Goal: Check status: Check status

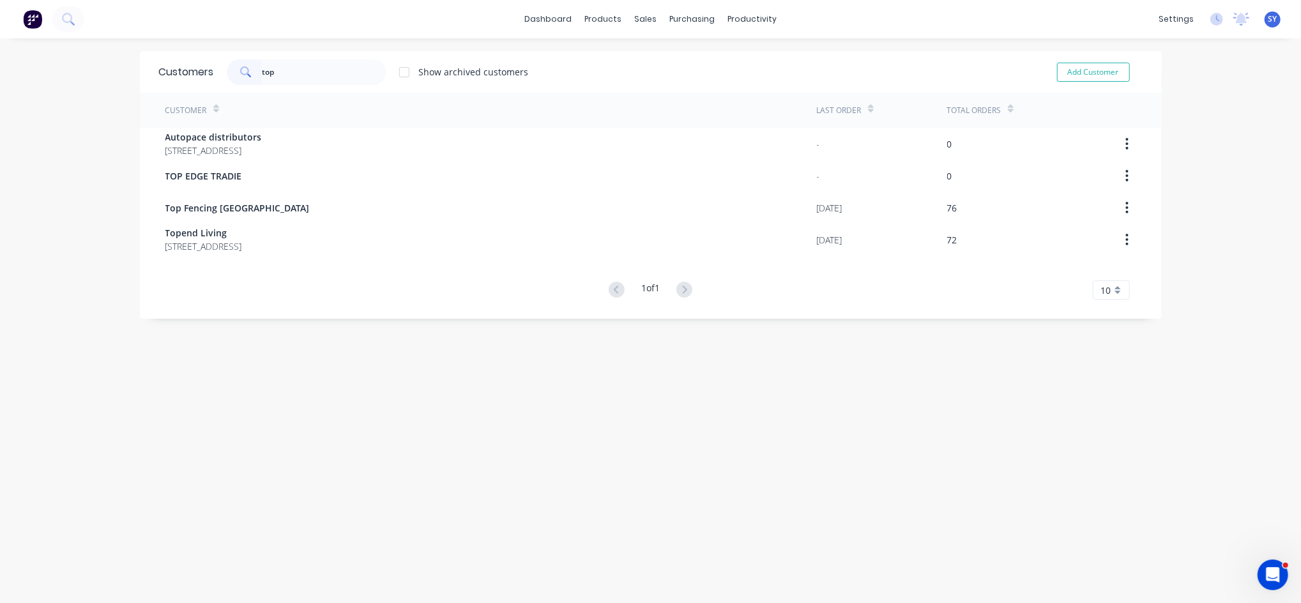
drag, startPoint x: 299, startPoint y: 72, endPoint x: 195, endPoint y: 72, distance: 103.5
click at [195, 72] on div "Customers top Show archived customers Add Customer" at bounding box center [651, 72] width 1022 height 42
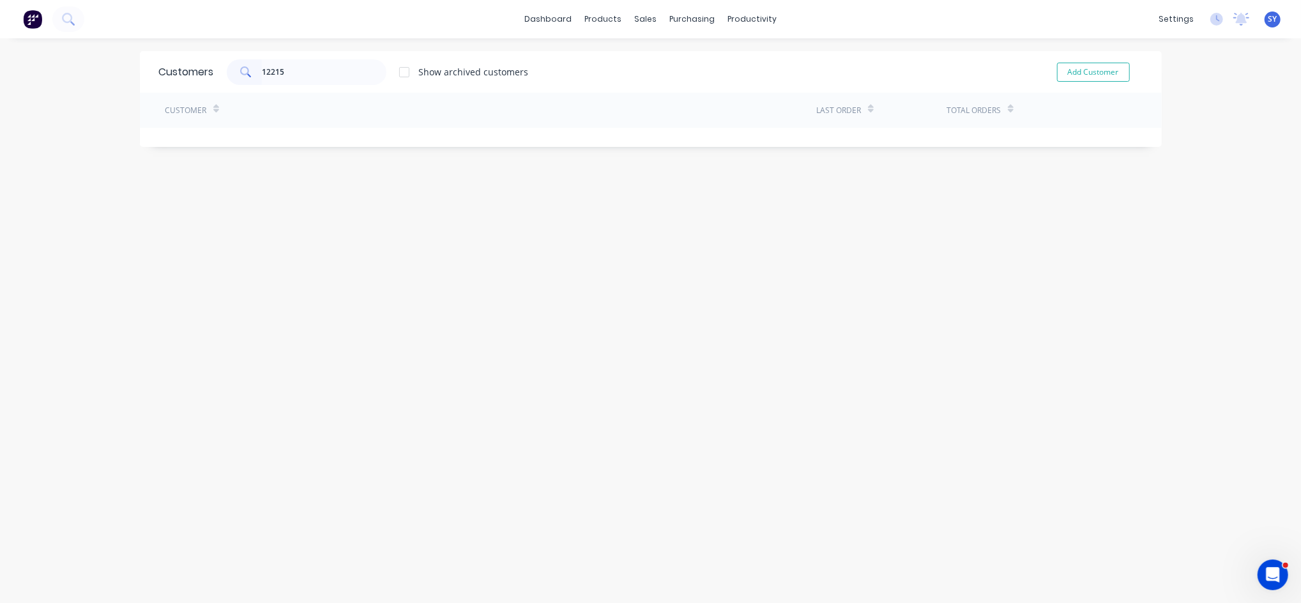
type input "12215"
click at [632, 14] on div "sales" at bounding box center [645, 19] width 35 height 19
click at [670, 64] on div "Sales Orders" at bounding box center [687, 61] width 52 height 11
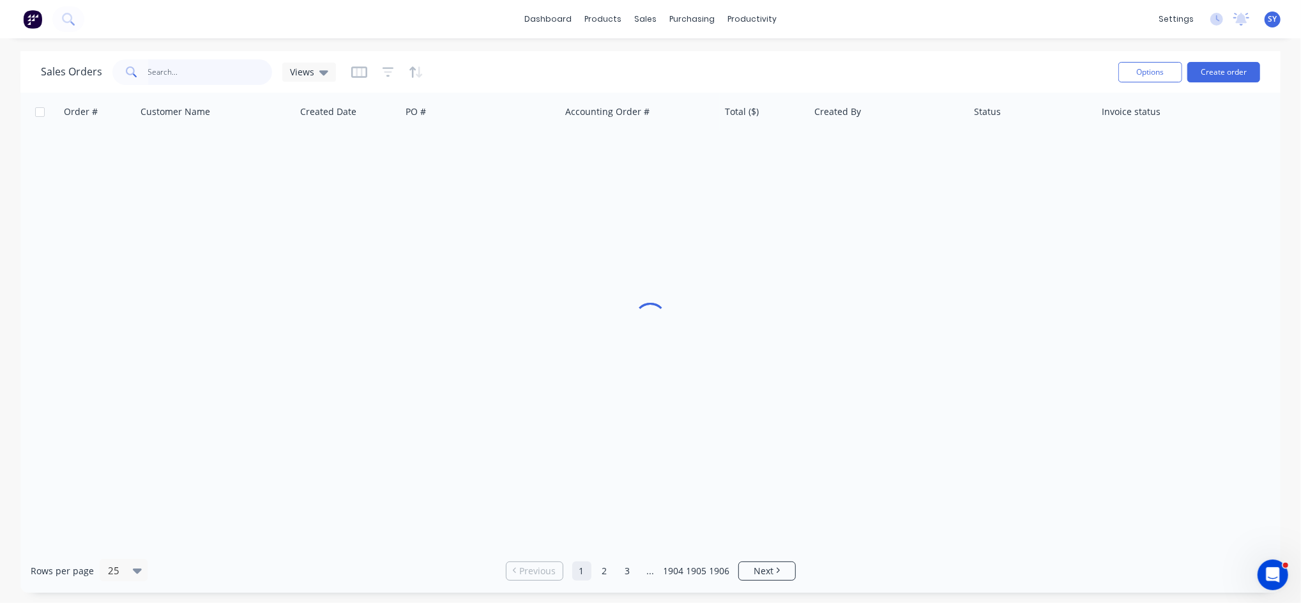
click at [220, 68] on input "text" at bounding box center [210, 72] width 125 height 26
type input "12215"
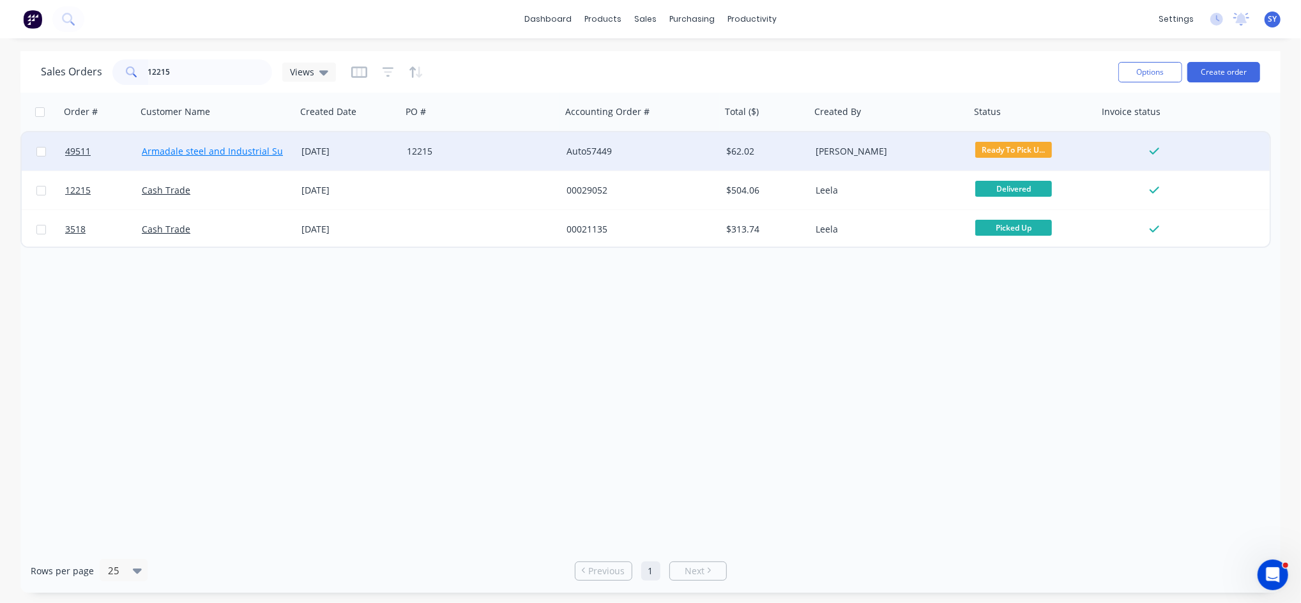
click at [216, 148] on link "Armadale steel and Industrial Supplies" at bounding box center [225, 151] width 167 height 12
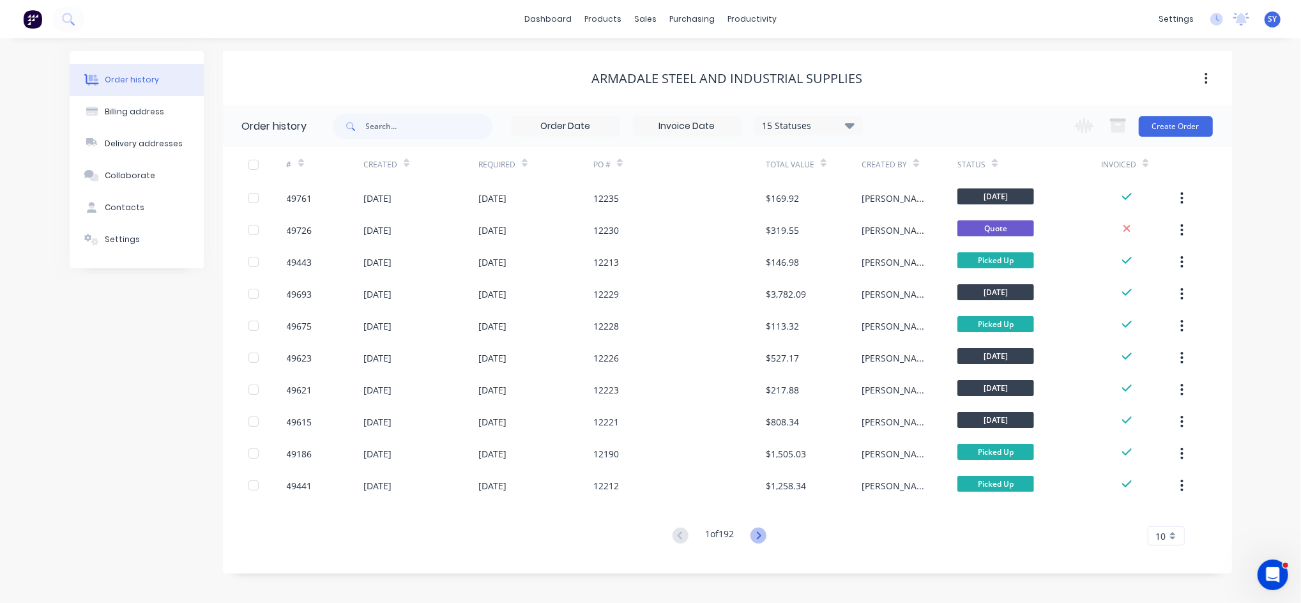
click at [761, 536] on icon at bounding box center [759, 535] width 4 height 8
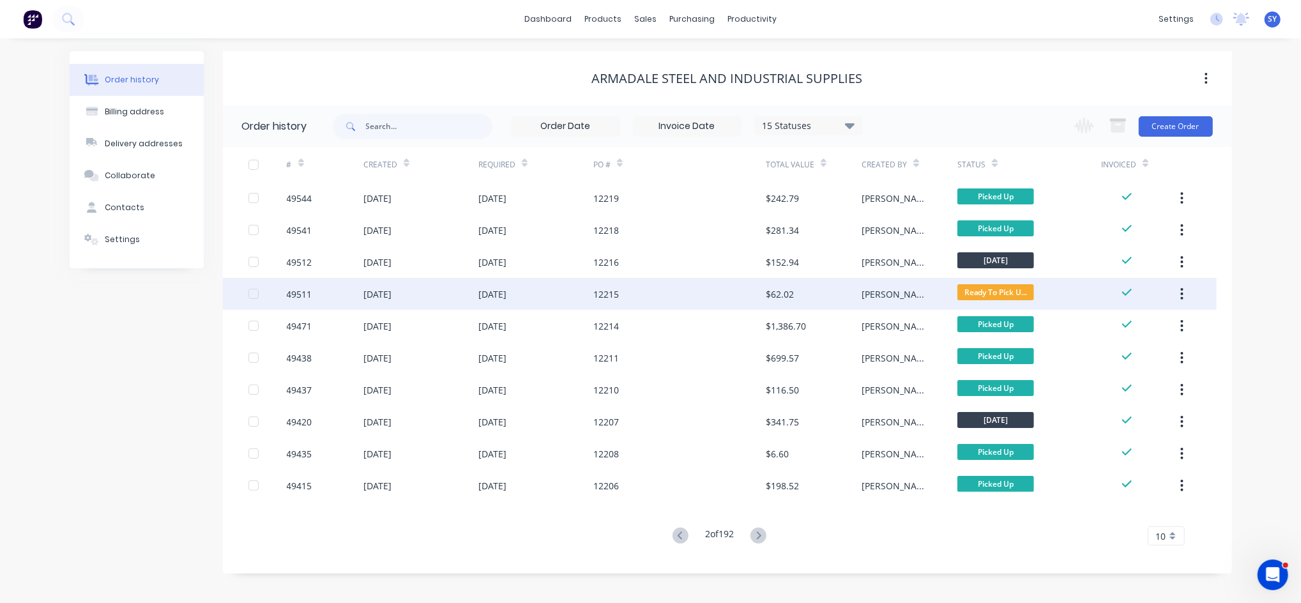
click at [701, 291] on div "12215" at bounding box center [679, 294] width 172 height 32
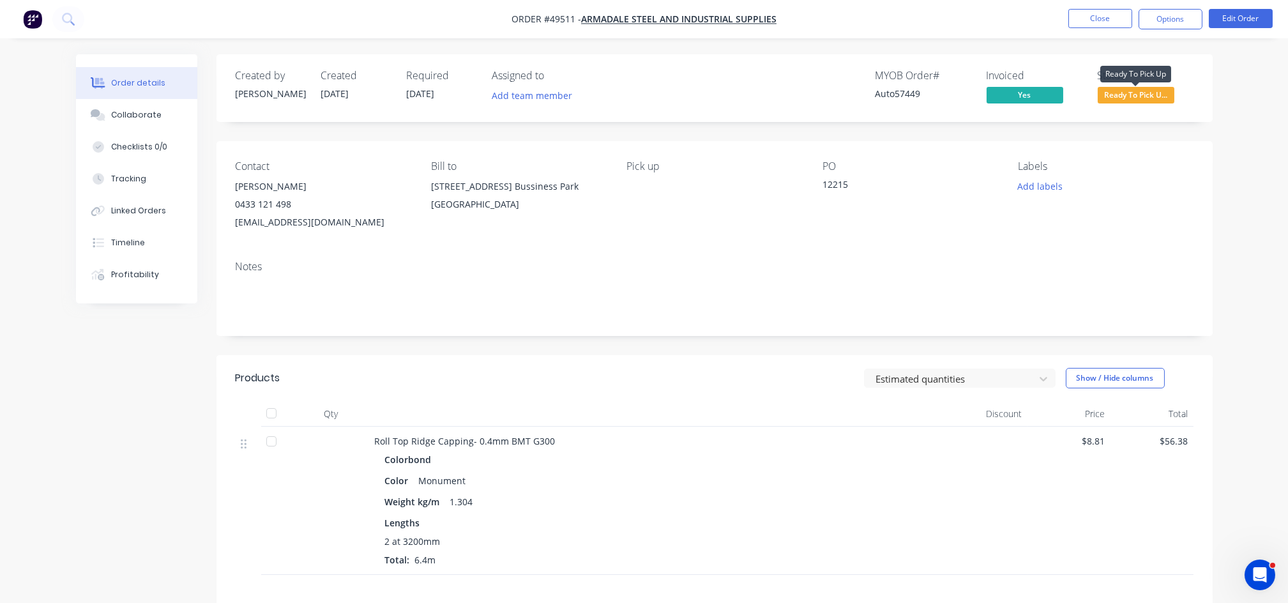
click at [1170, 89] on span "Ready To Pick U..." at bounding box center [1136, 95] width 77 height 16
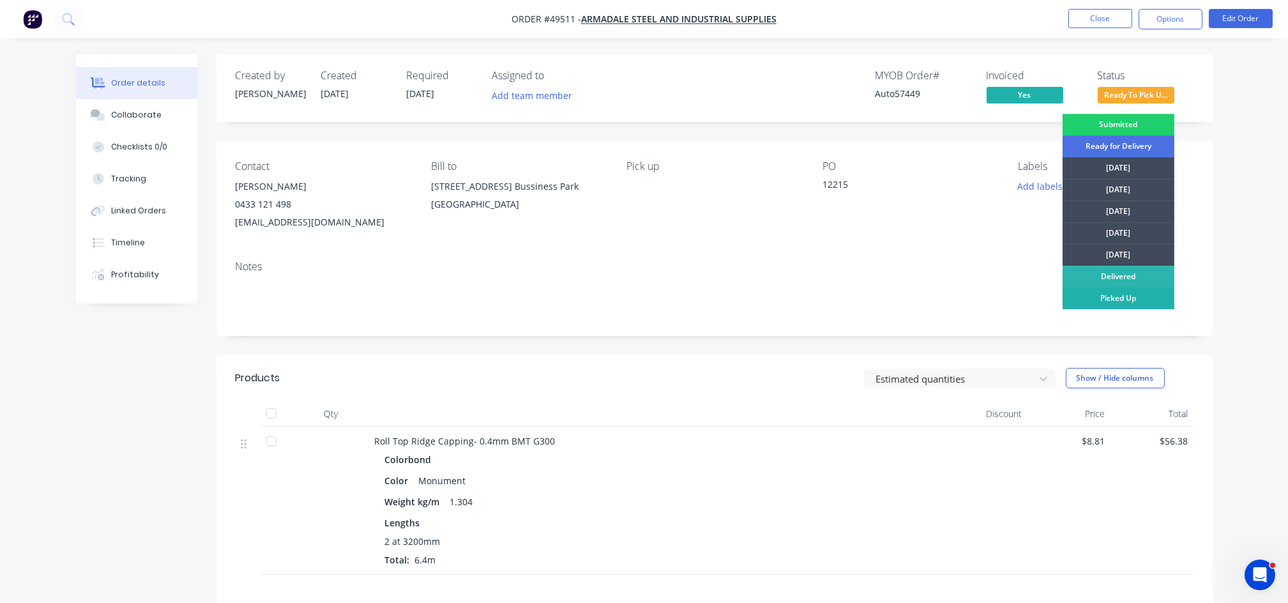
click at [1103, 294] on div "Picked Up" at bounding box center [1119, 298] width 112 height 22
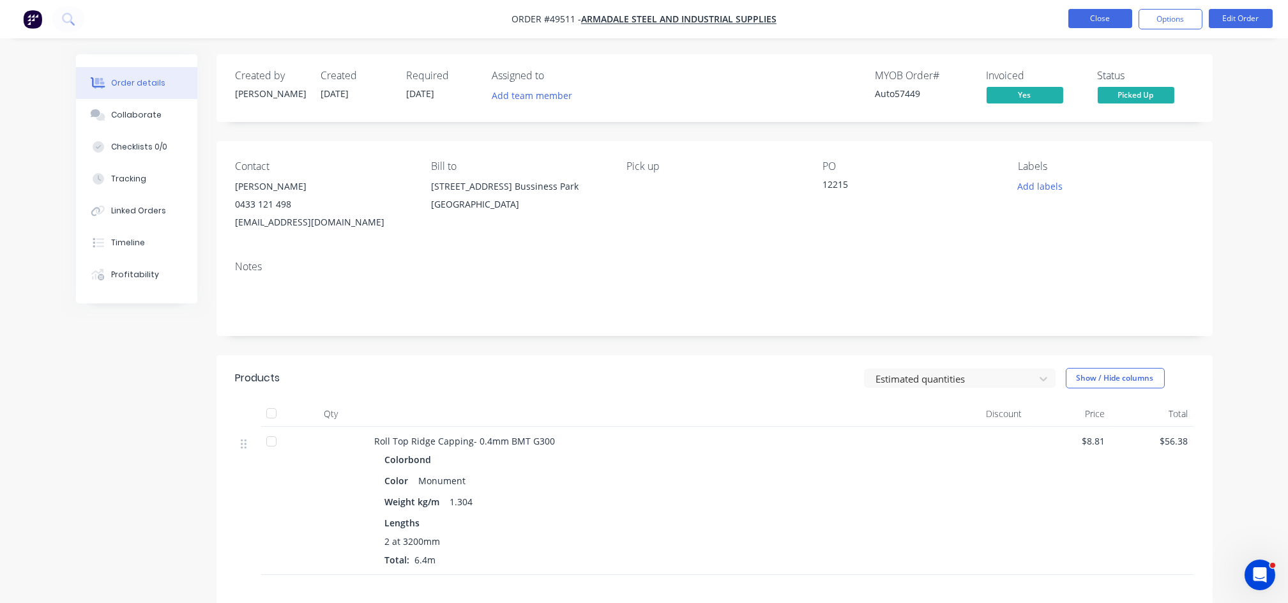
click at [1101, 19] on button "Close" at bounding box center [1101, 18] width 64 height 19
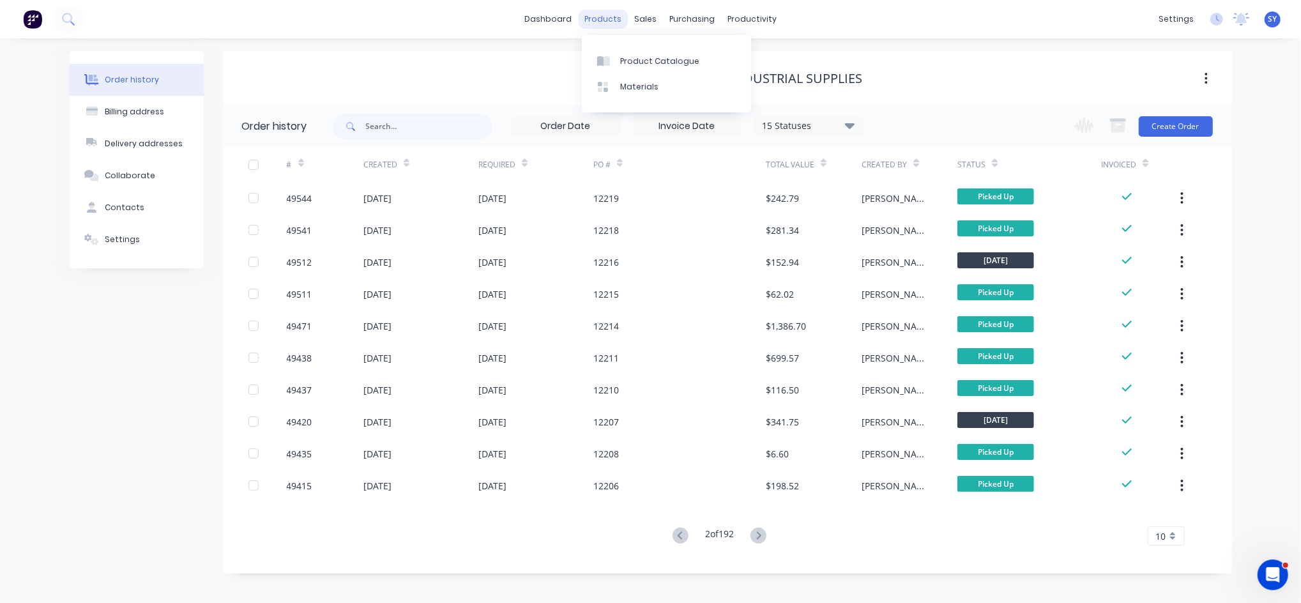
click at [599, 15] on div "products" at bounding box center [603, 19] width 50 height 19
click at [644, 56] on div "Product Catalogue" at bounding box center [659, 61] width 79 height 11
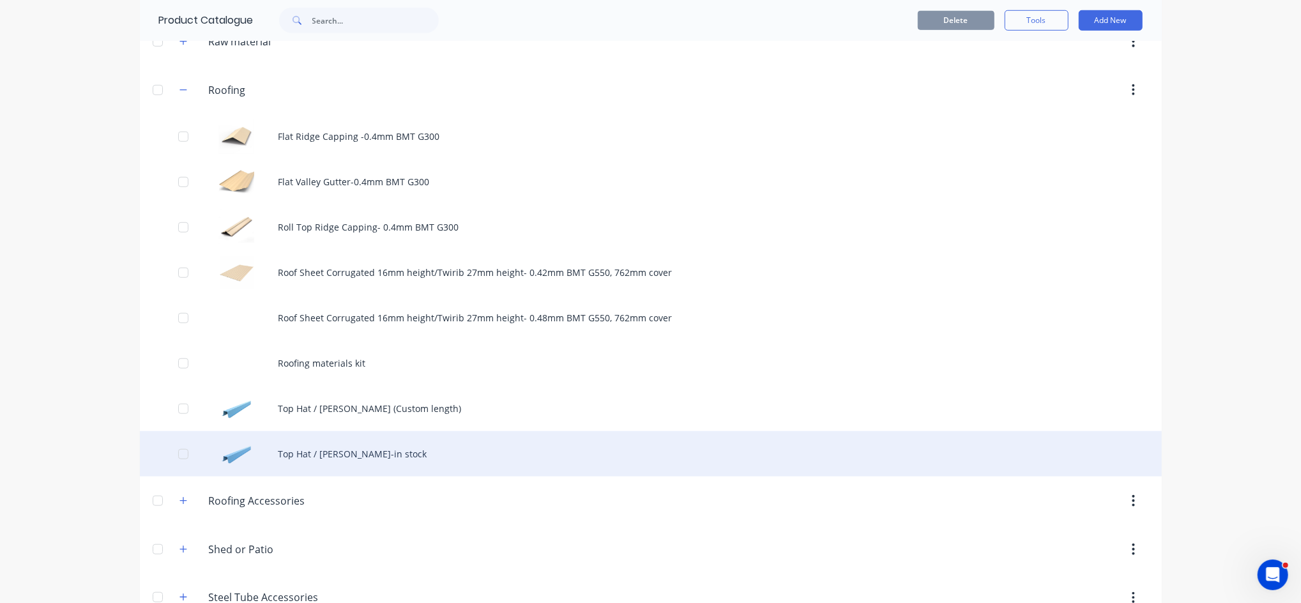
scroll to position [866, 0]
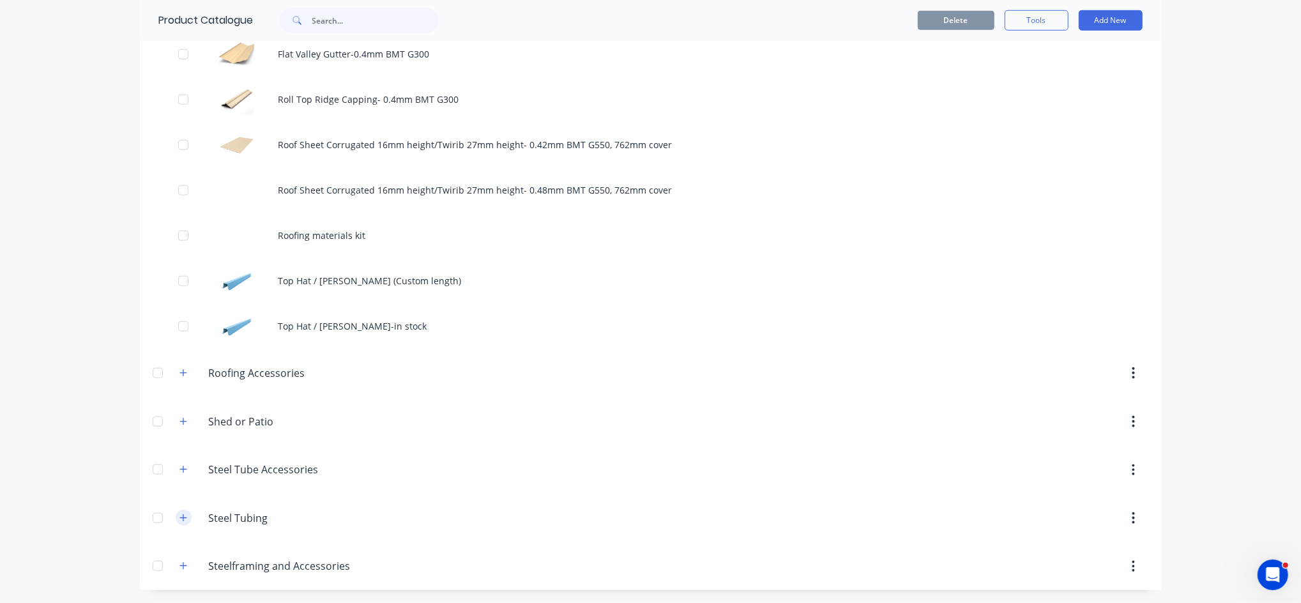
click at [176, 514] on button "button" at bounding box center [184, 518] width 16 height 16
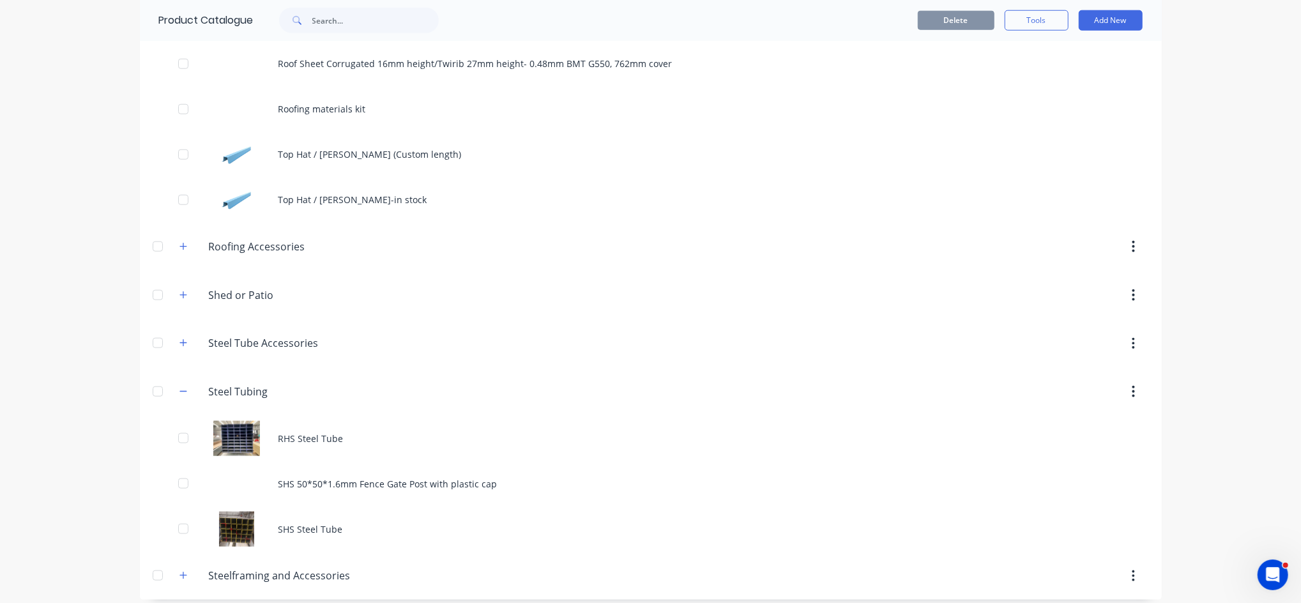
scroll to position [1003, 0]
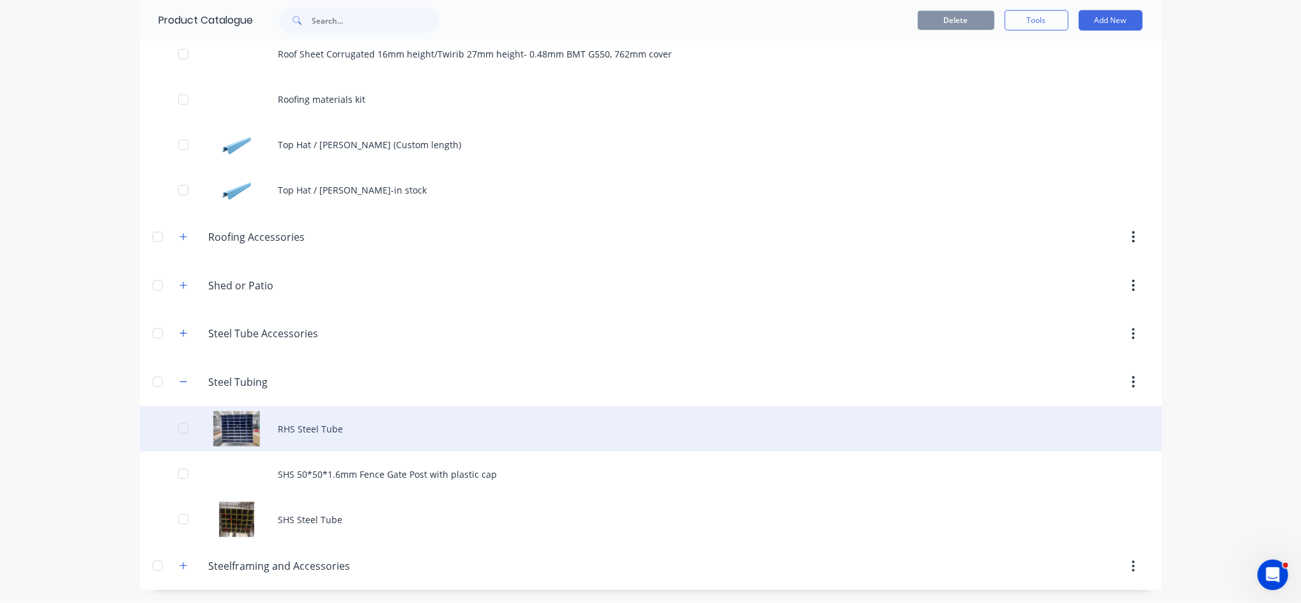
click at [300, 432] on div "RHS Steel Tube" at bounding box center [651, 428] width 1022 height 45
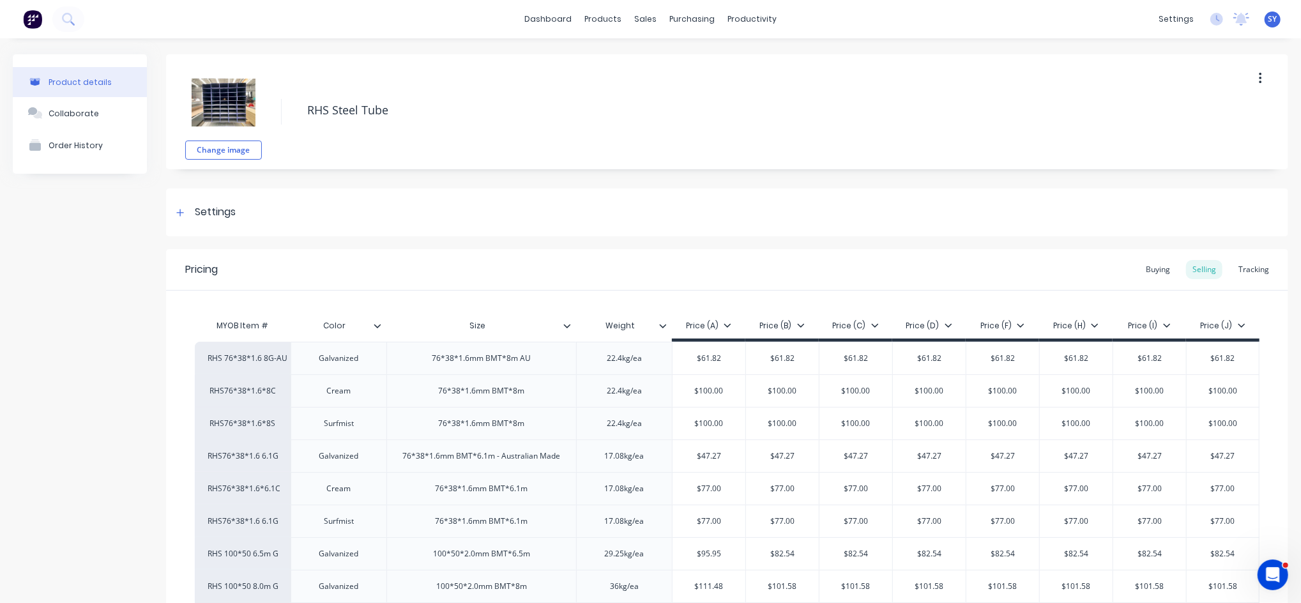
type textarea "x"
click at [672, 52] on link "Sales Orders" at bounding box center [706, 61] width 169 height 26
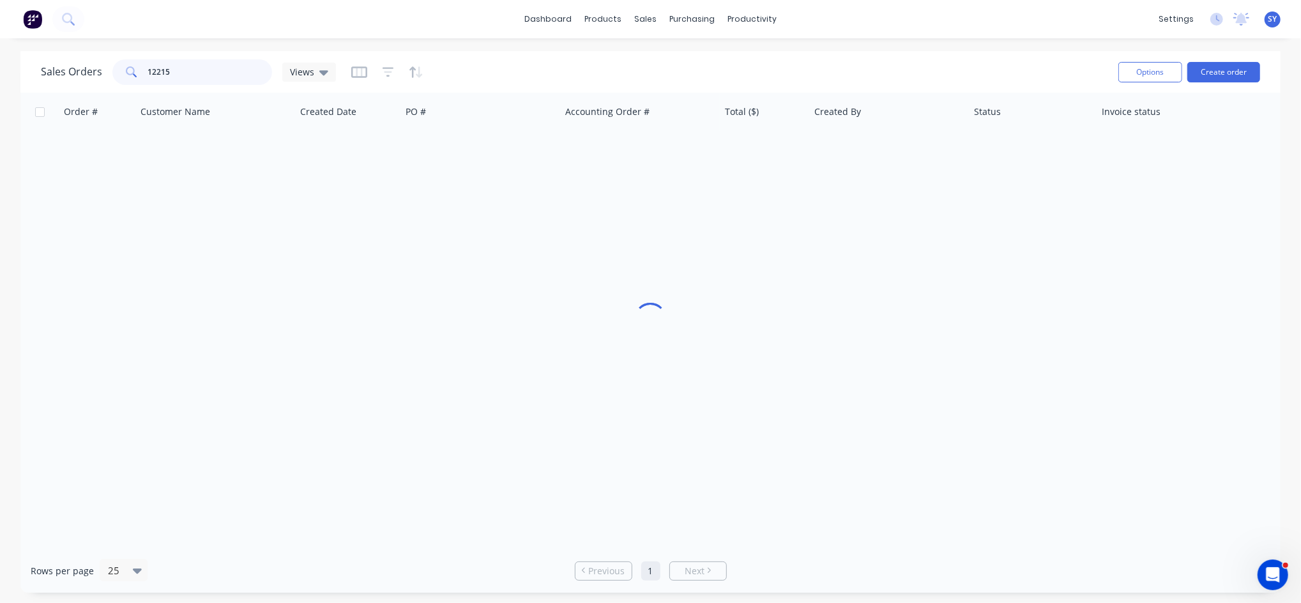
drag, startPoint x: 183, startPoint y: 70, endPoint x: 72, endPoint y: 70, distance: 110.5
click at [72, 70] on div "Sales Orders 12215 Views" at bounding box center [188, 72] width 295 height 26
type input "armadale steel"
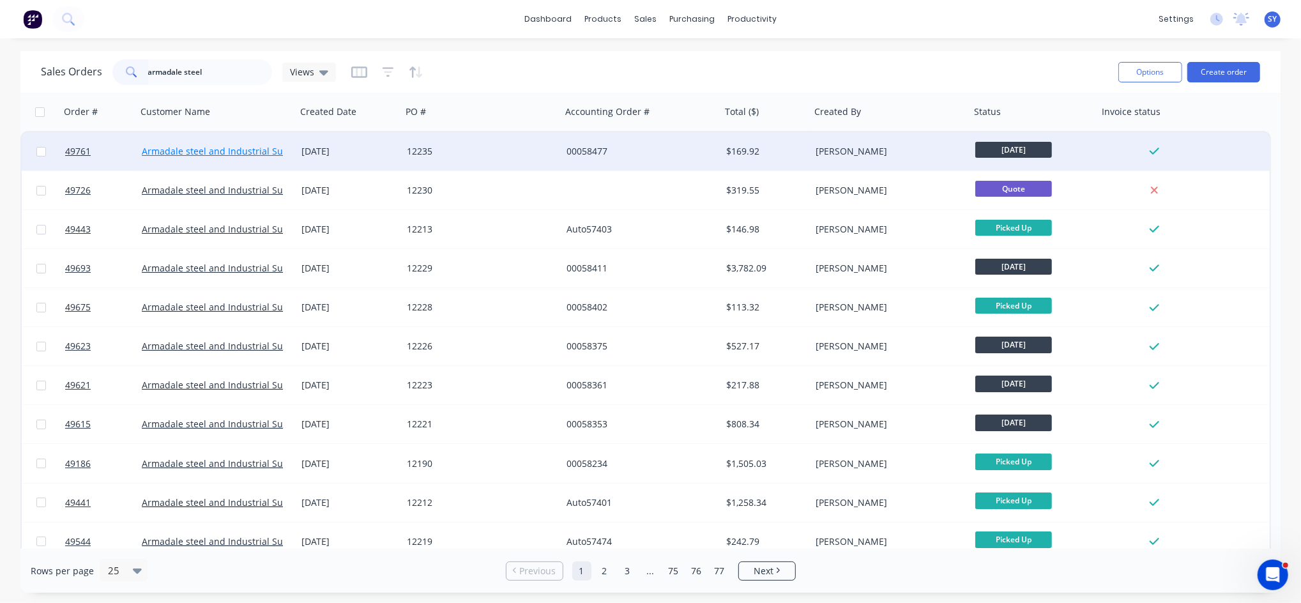
click at [231, 154] on link "Armadale steel and Industrial Supplies" at bounding box center [225, 151] width 167 height 12
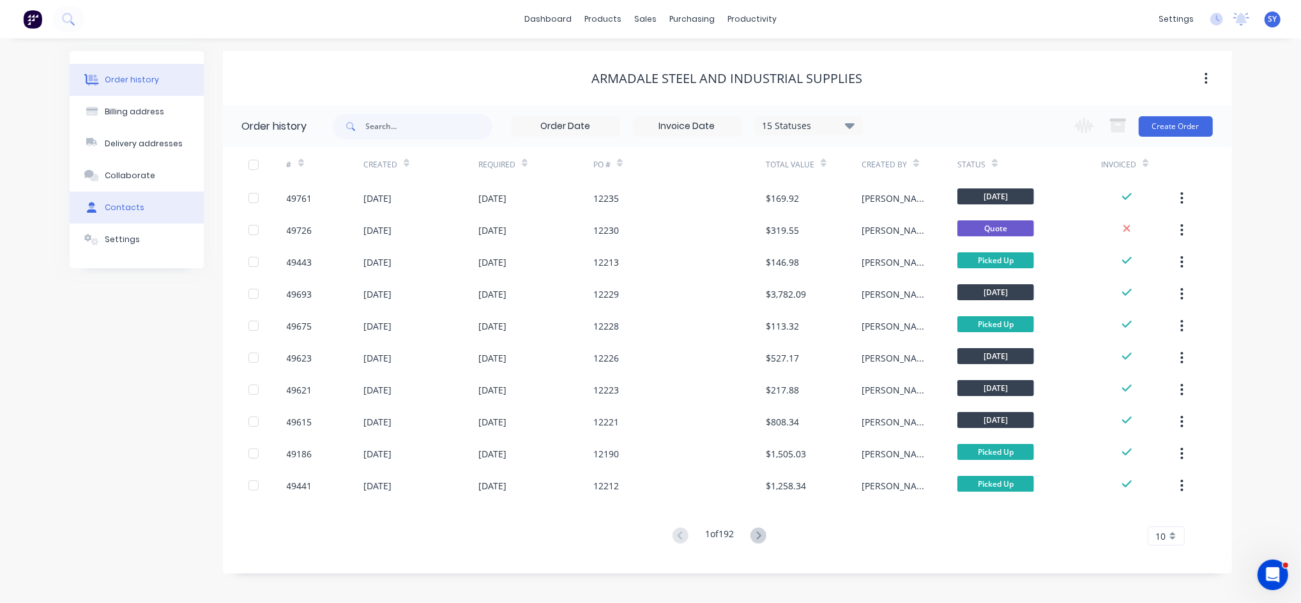
click at [113, 204] on div "Contacts" at bounding box center [125, 207] width 40 height 11
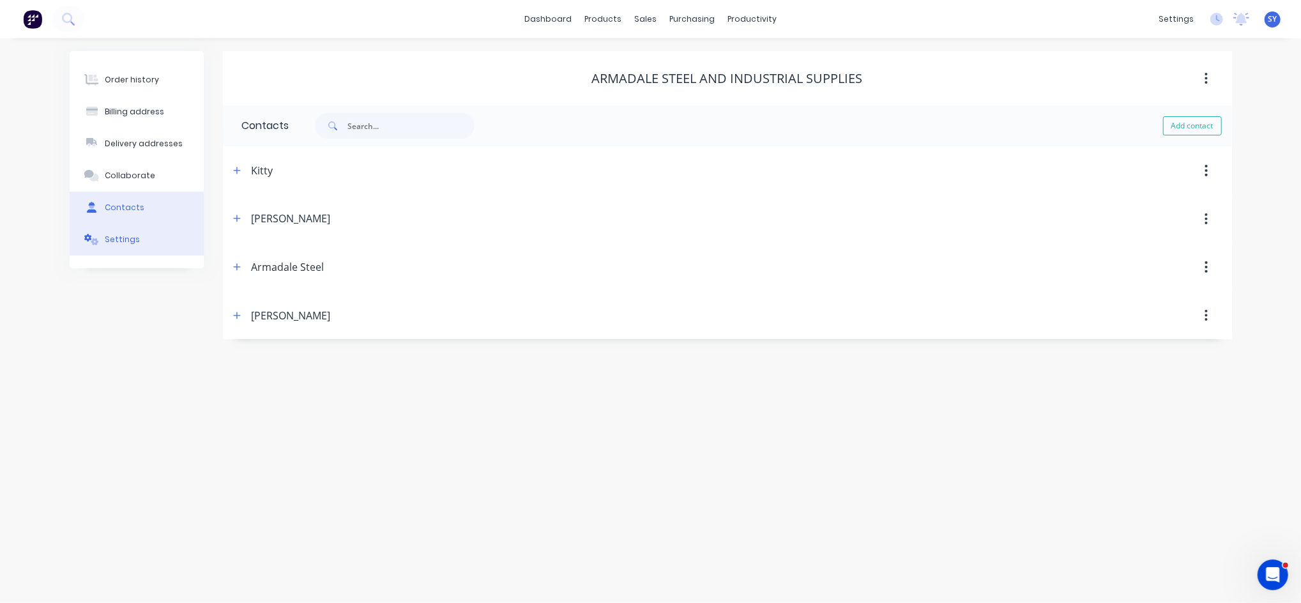
click at [120, 246] on button "Settings" at bounding box center [137, 240] width 134 height 32
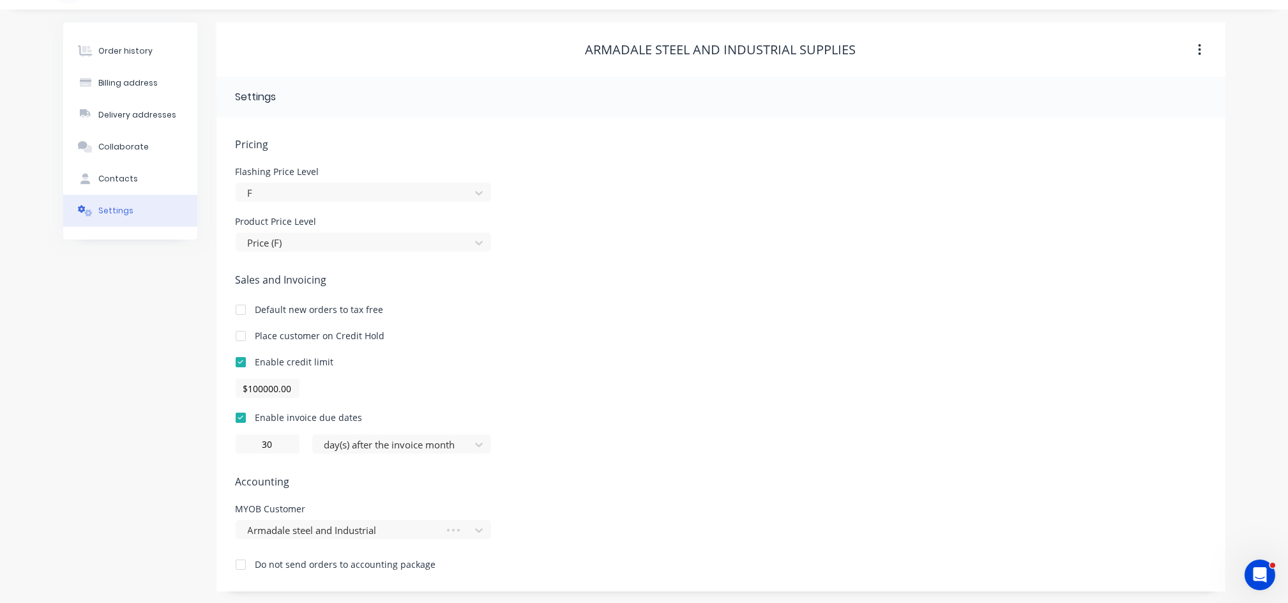
scroll to position [29, 0]
click at [113, 175] on div "Contacts" at bounding box center [118, 177] width 40 height 11
select select "AU"
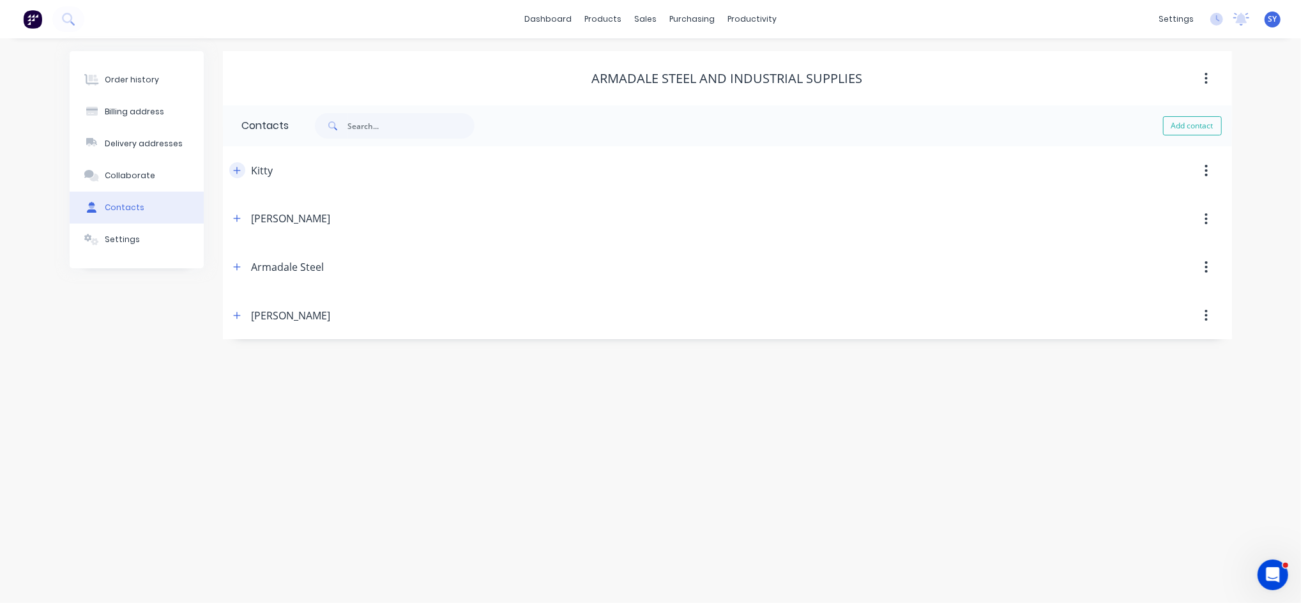
click at [234, 169] on icon "button" at bounding box center [237, 170] width 8 height 9
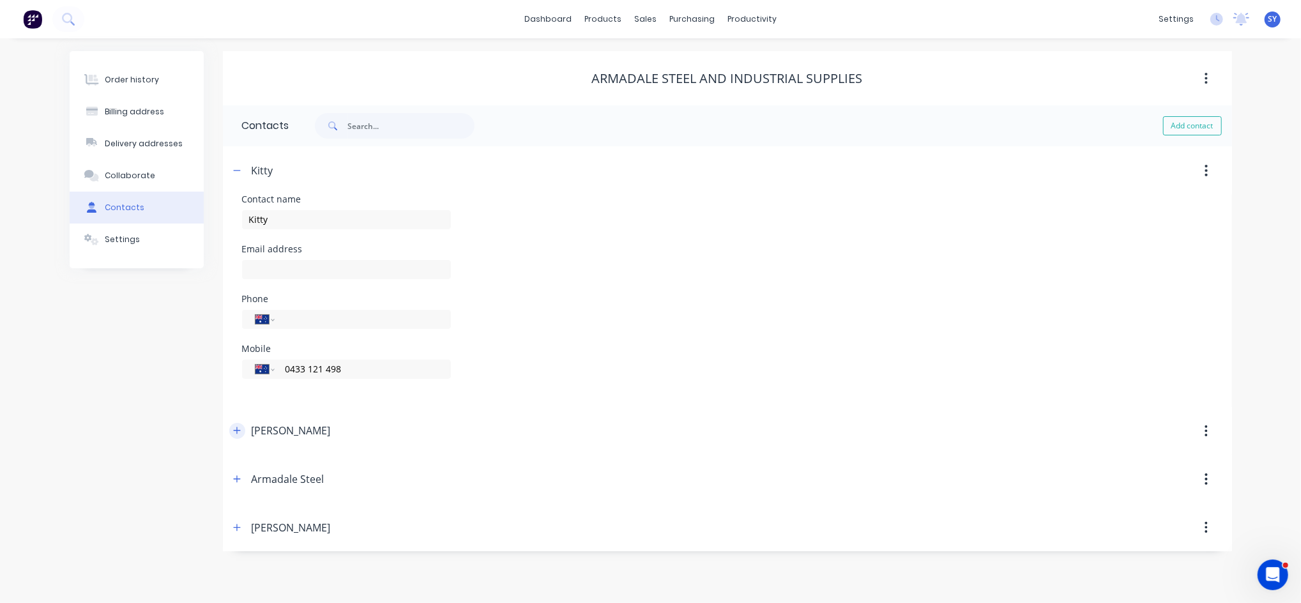
click at [237, 431] on icon "button" at bounding box center [236, 430] width 7 height 7
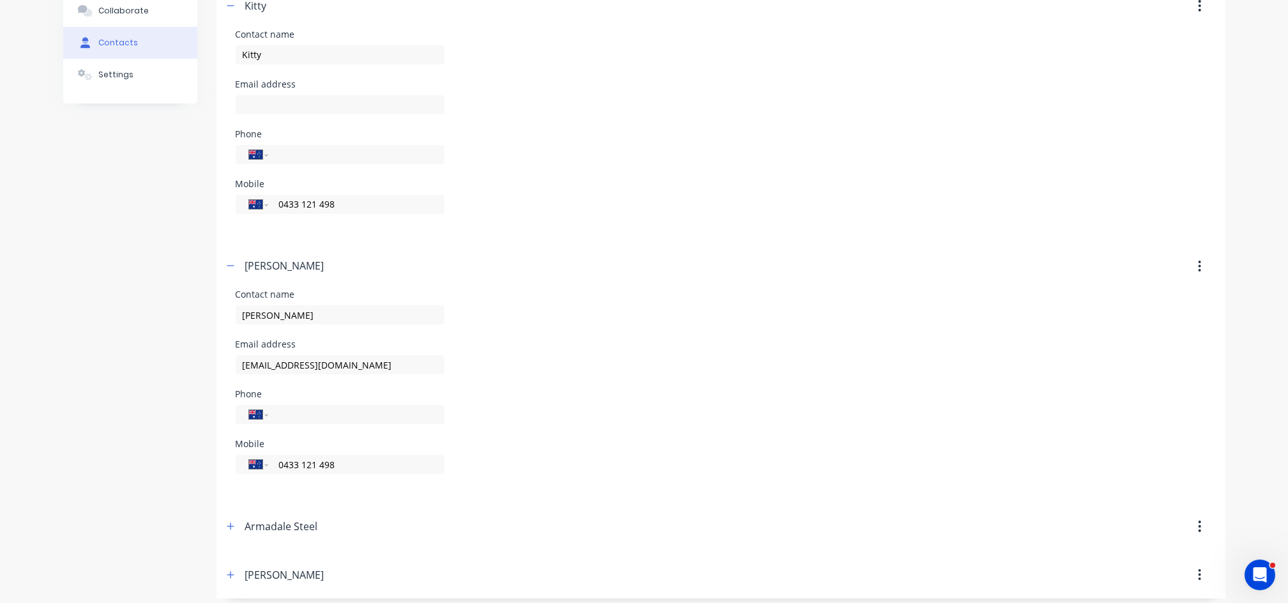
scroll to position [174, 0]
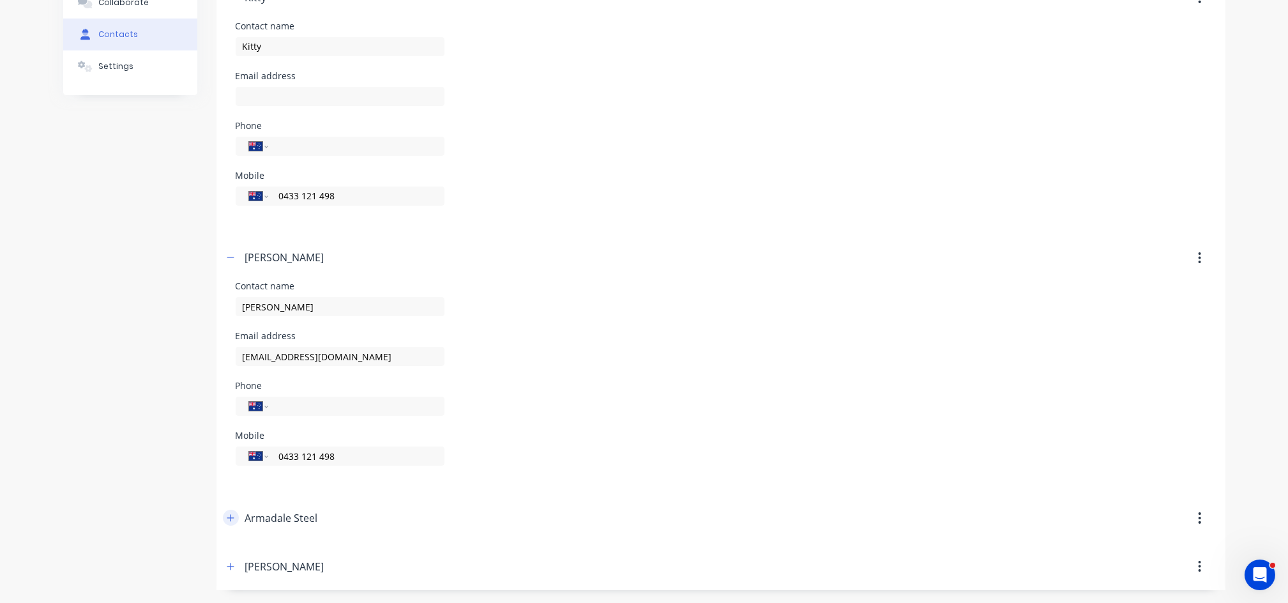
click at [227, 521] on icon "button" at bounding box center [231, 518] width 8 height 9
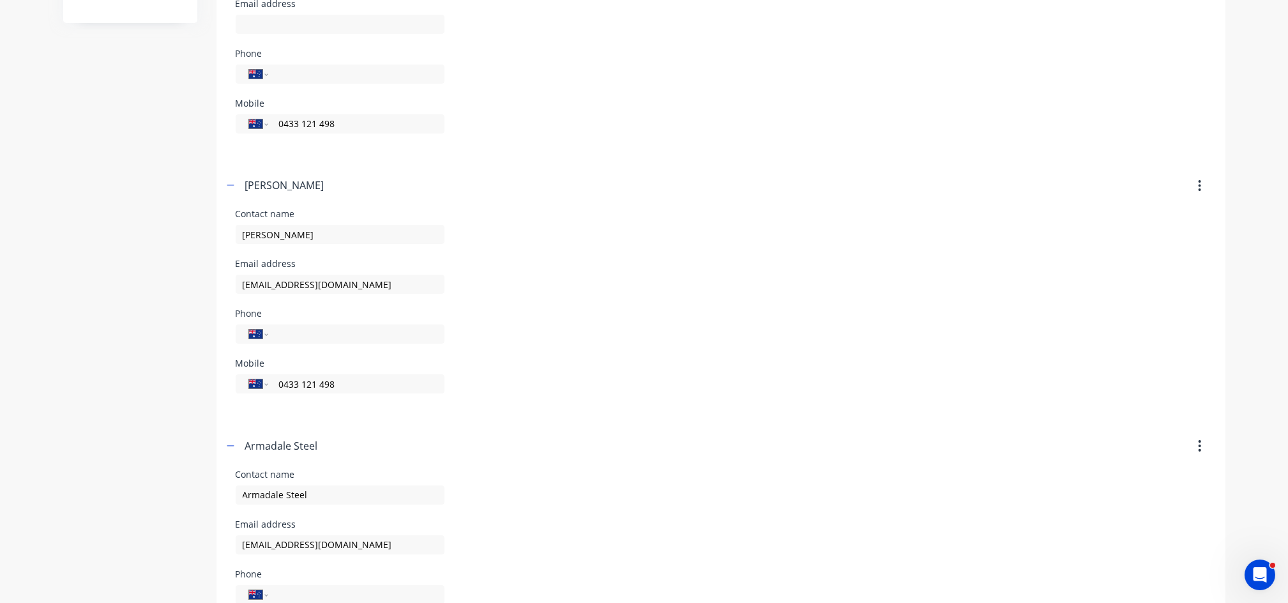
scroll to position [385, 0]
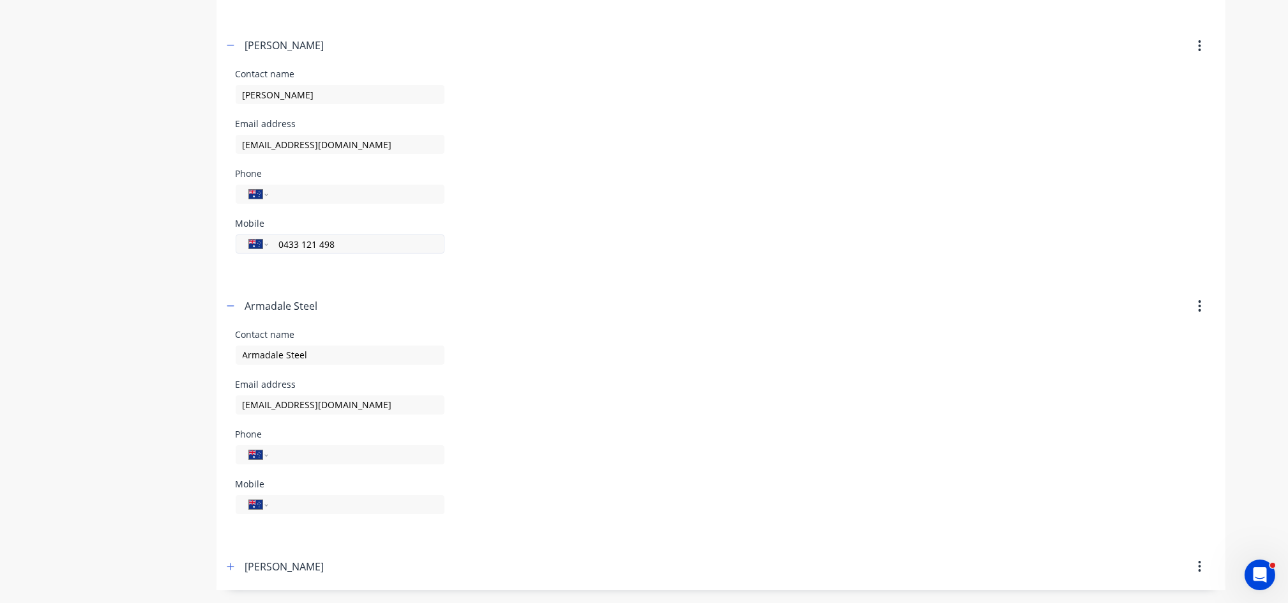
click at [360, 237] on input "0433 121 498" at bounding box center [353, 244] width 153 height 15
click at [508, 247] on div "Mobile International Afghanistan Åland Islands Albania Algeria American Samoa A…" at bounding box center [721, 244] width 971 height 50
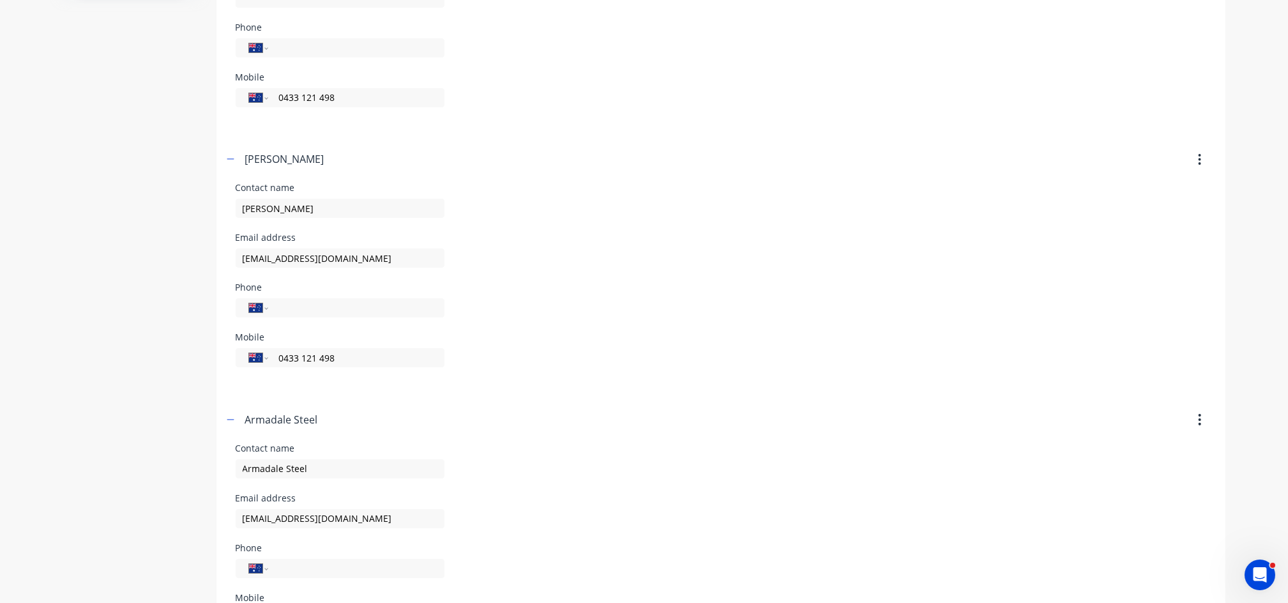
scroll to position [0, 0]
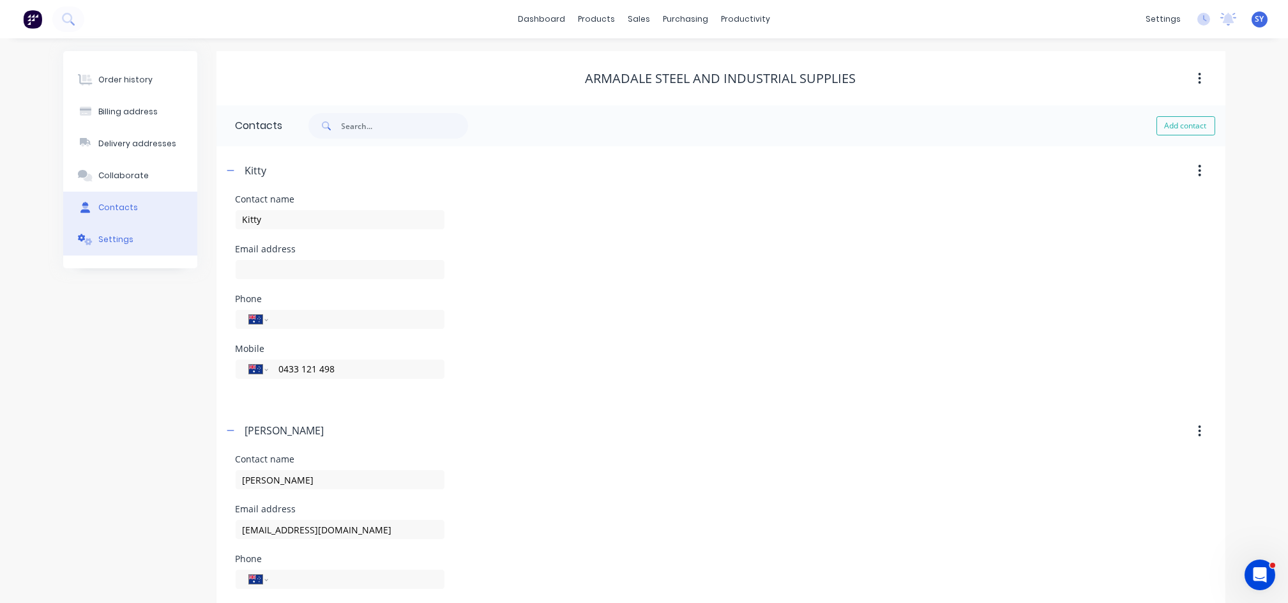
click at [116, 241] on div "Settings" at bounding box center [115, 239] width 35 height 11
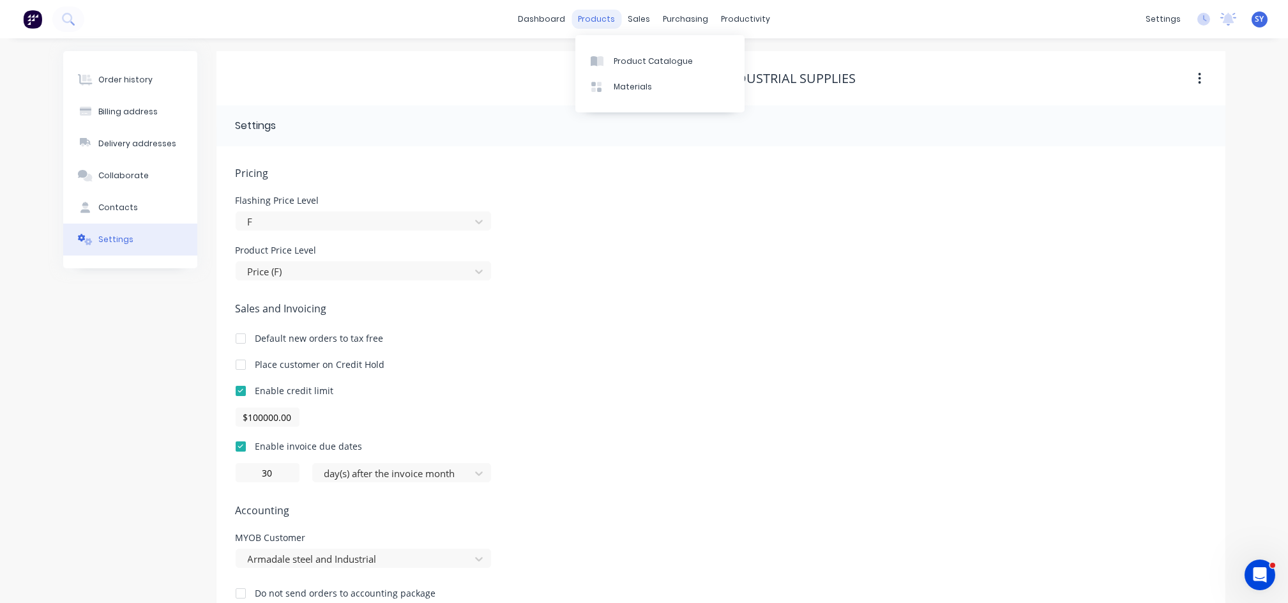
click at [599, 23] on div "products" at bounding box center [597, 19] width 50 height 19
click at [646, 65] on div "Product Catalogue" at bounding box center [653, 61] width 79 height 11
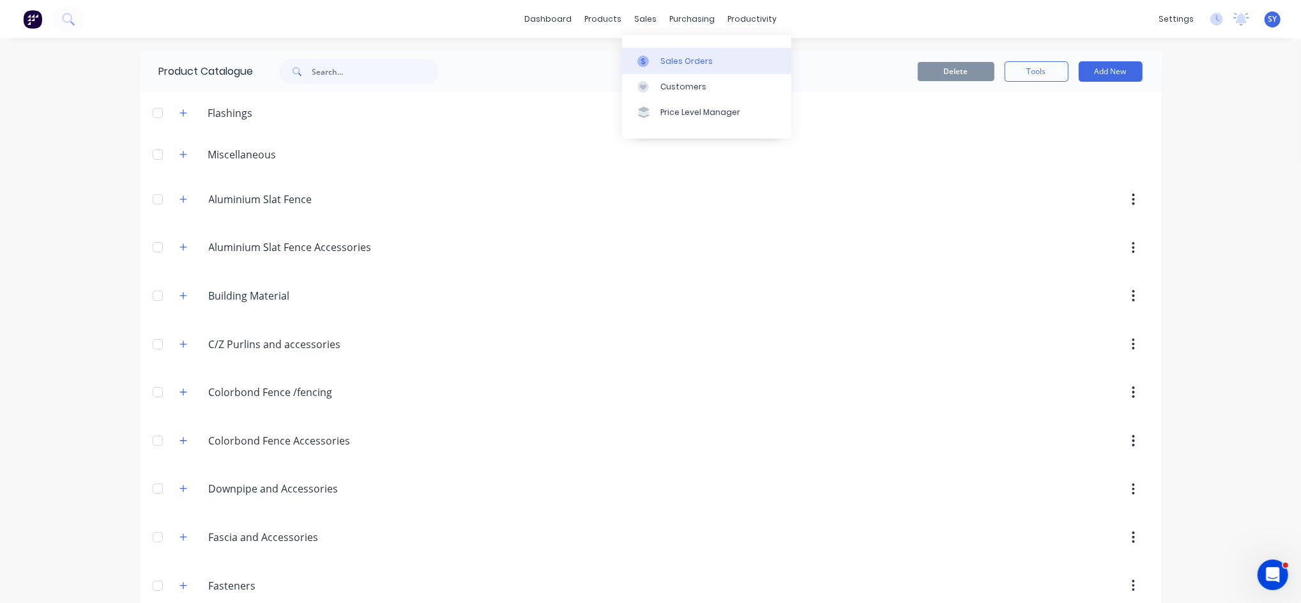
click at [676, 64] on div "Sales Orders" at bounding box center [687, 61] width 52 height 11
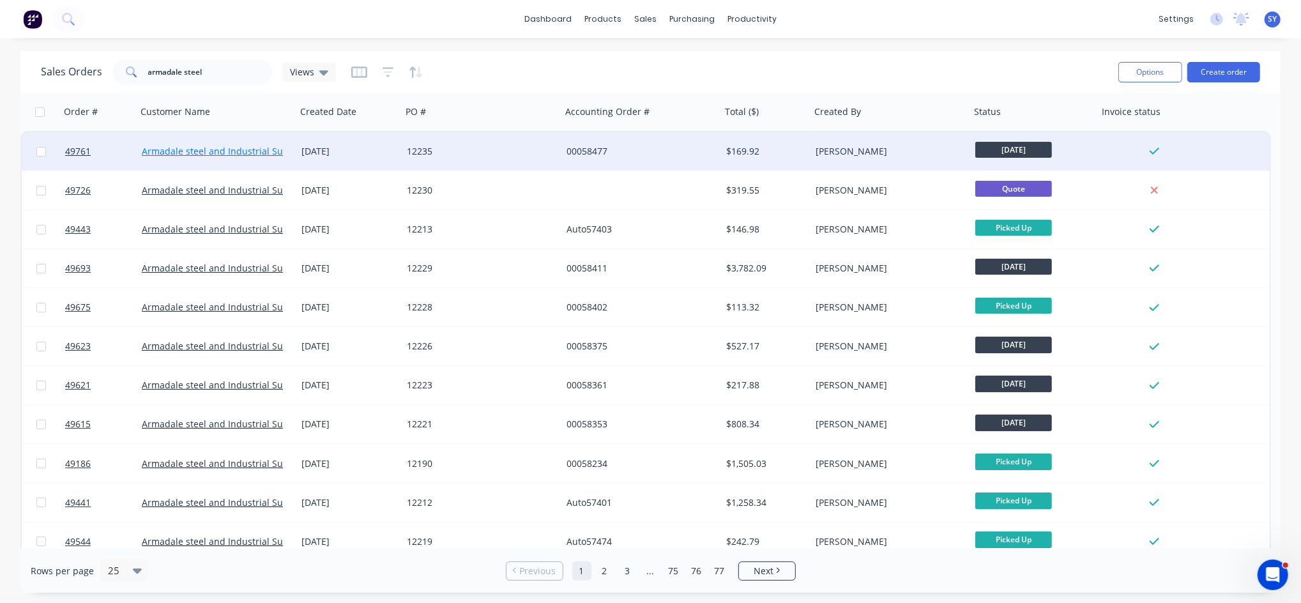
click at [232, 155] on link "Armadale steel and Industrial Supplies" at bounding box center [225, 151] width 167 height 12
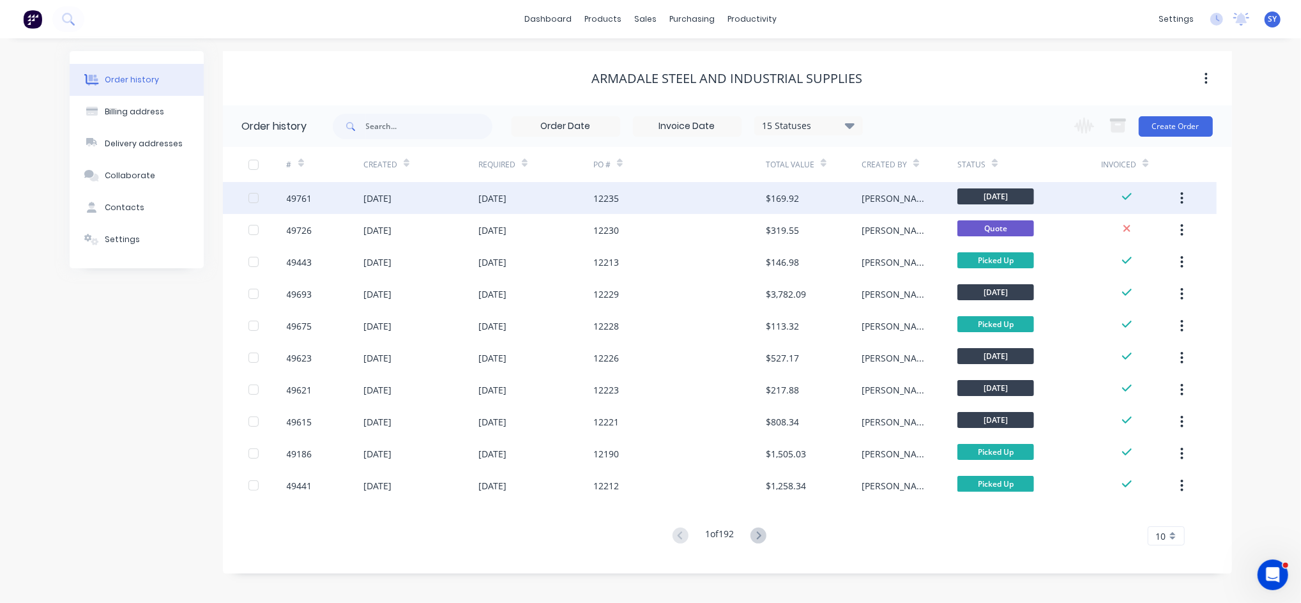
click at [661, 200] on div "12235" at bounding box center [679, 198] width 172 height 32
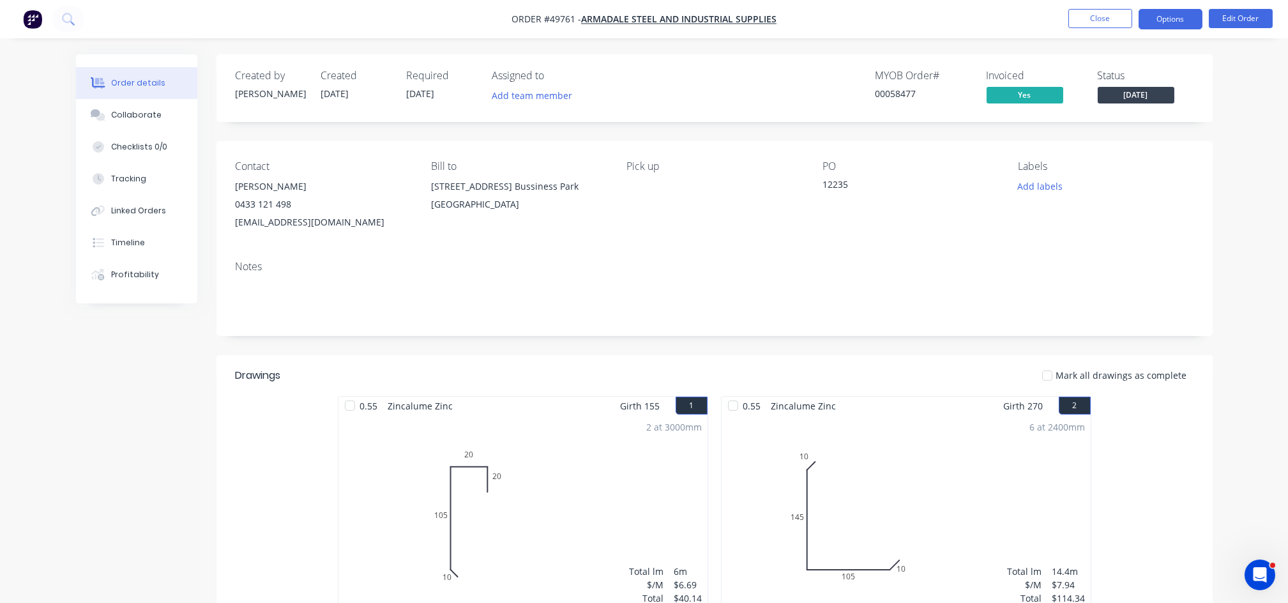
click at [1171, 15] on button "Options" at bounding box center [1171, 19] width 64 height 20
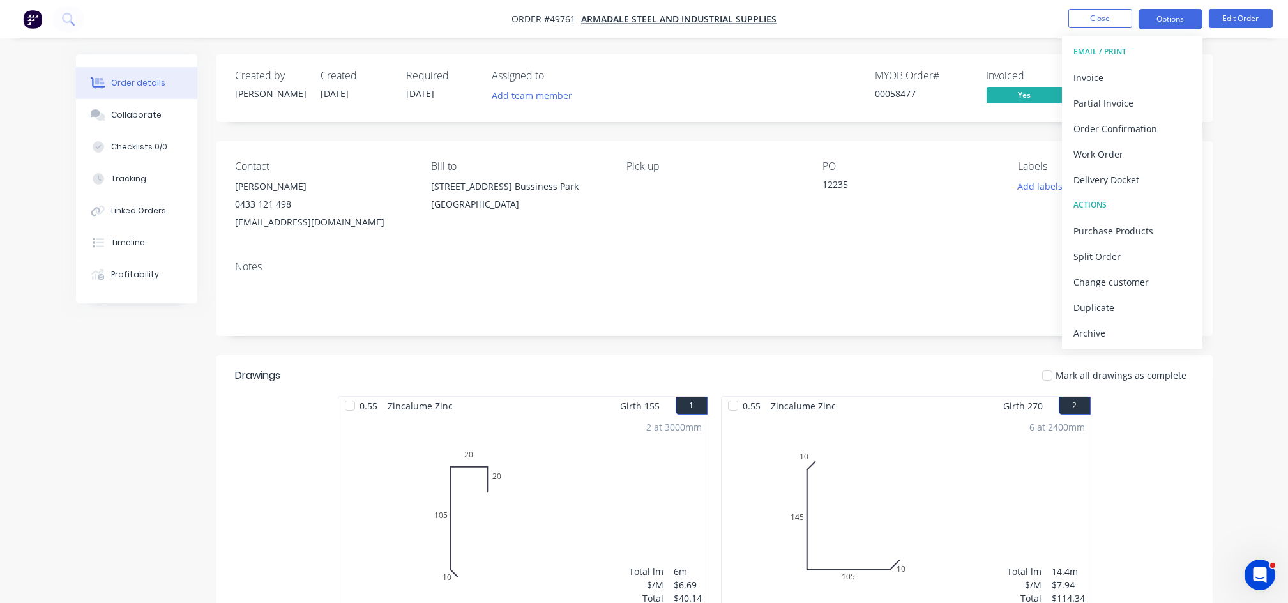
click at [1173, 19] on button "Options" at bounding box center [1171, 19] width 64 height 20
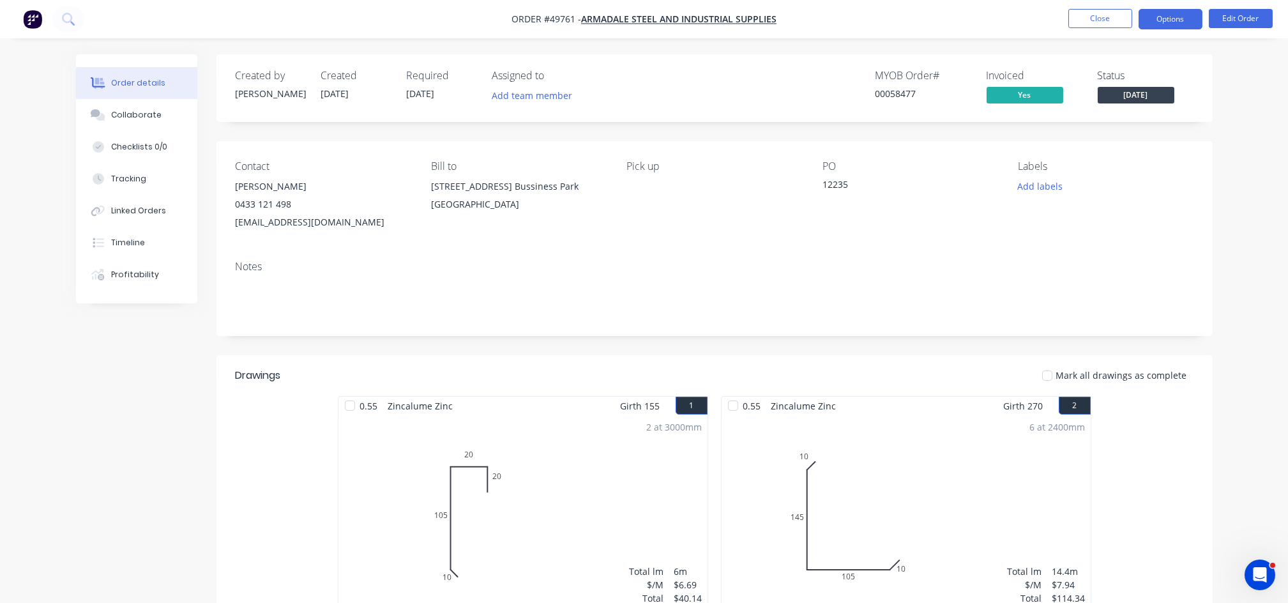
click at [1181, 20] on button "Options" at bounding box center [1171, 19] width 64 height 20
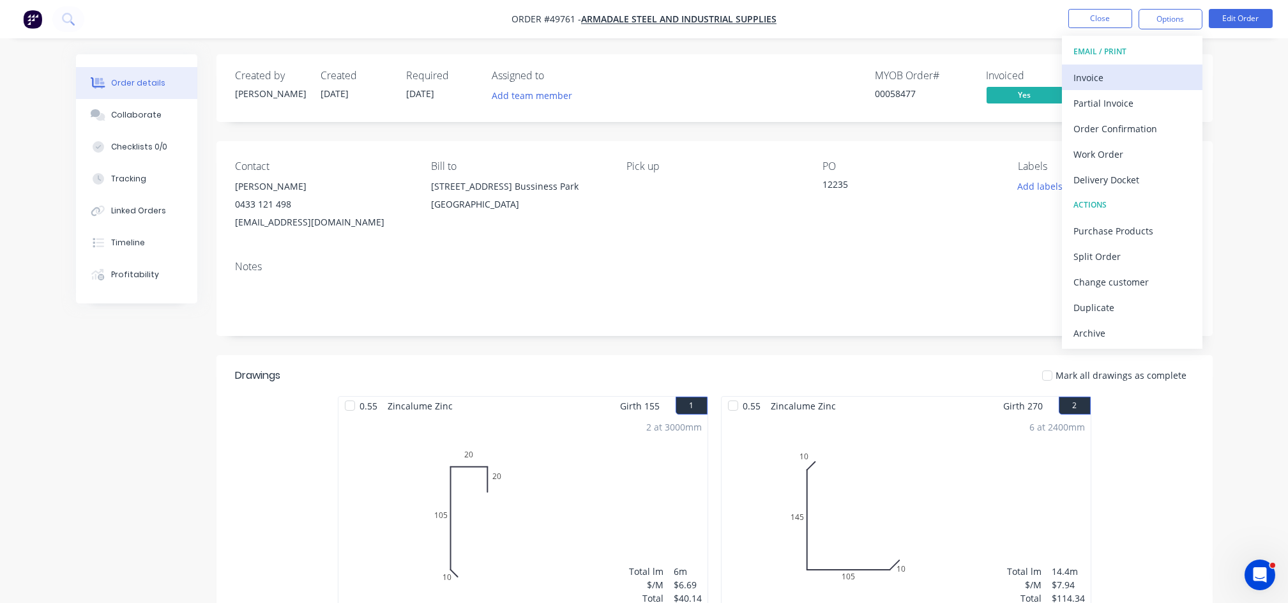
click at [1145, 68] on div "Invoice" at bounding box center [1133, 77] width 118 height 19
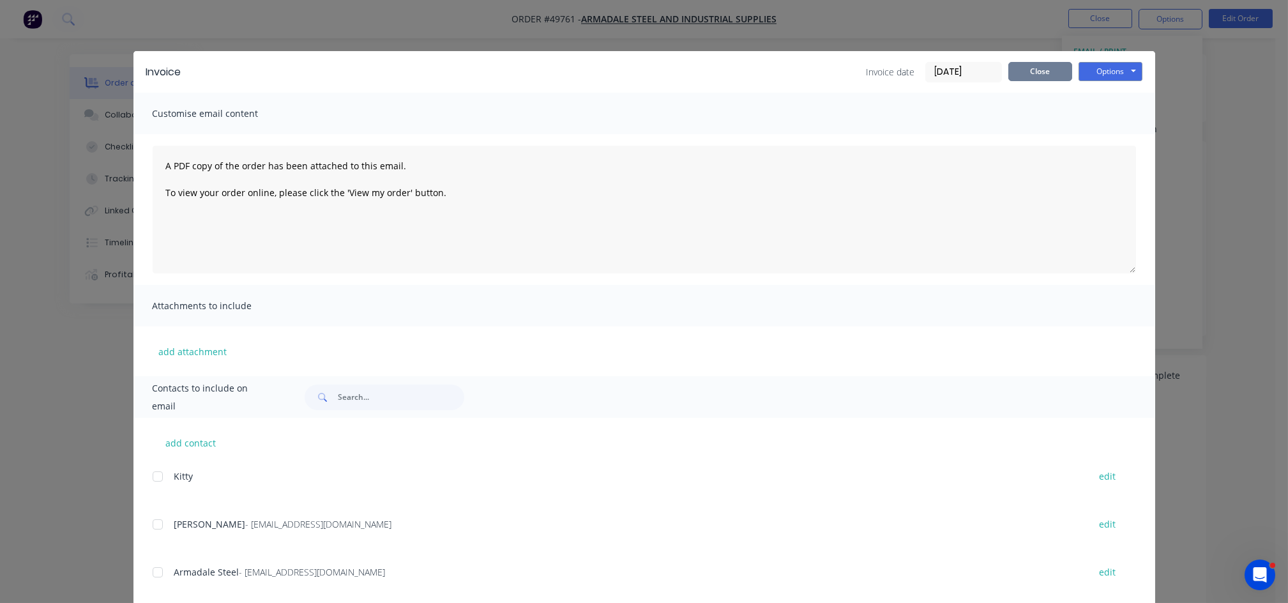
click at [1051, 72] on button "Close" at bounding box center [1041, 71] width 64 height 19
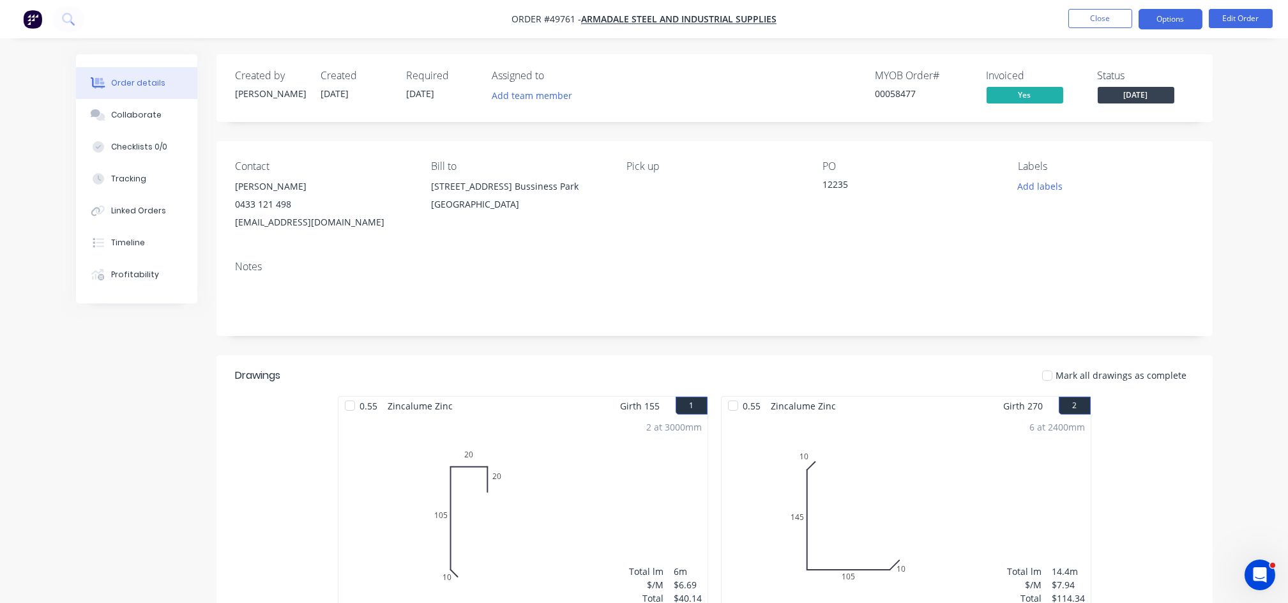
click at [1179, 16] on button "Options" at bounding box center [1171, 19] width 64 height 20
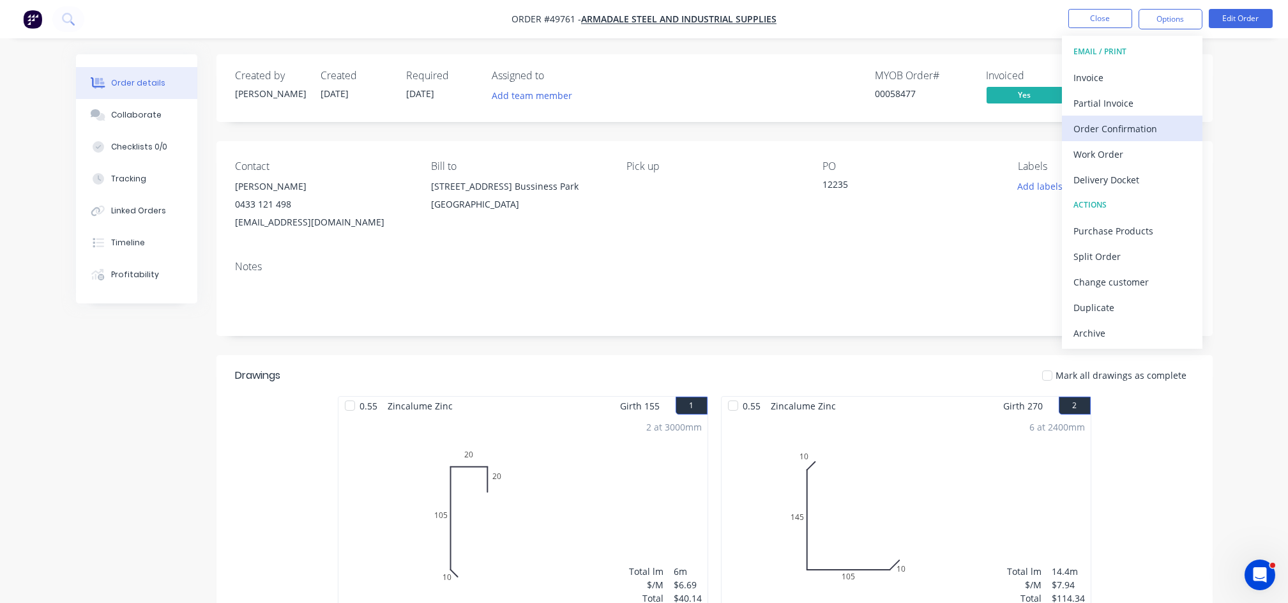
click at [1138, 128] on div "Order Confirmation" at bounding box center [1133, 128] width 118 height 19
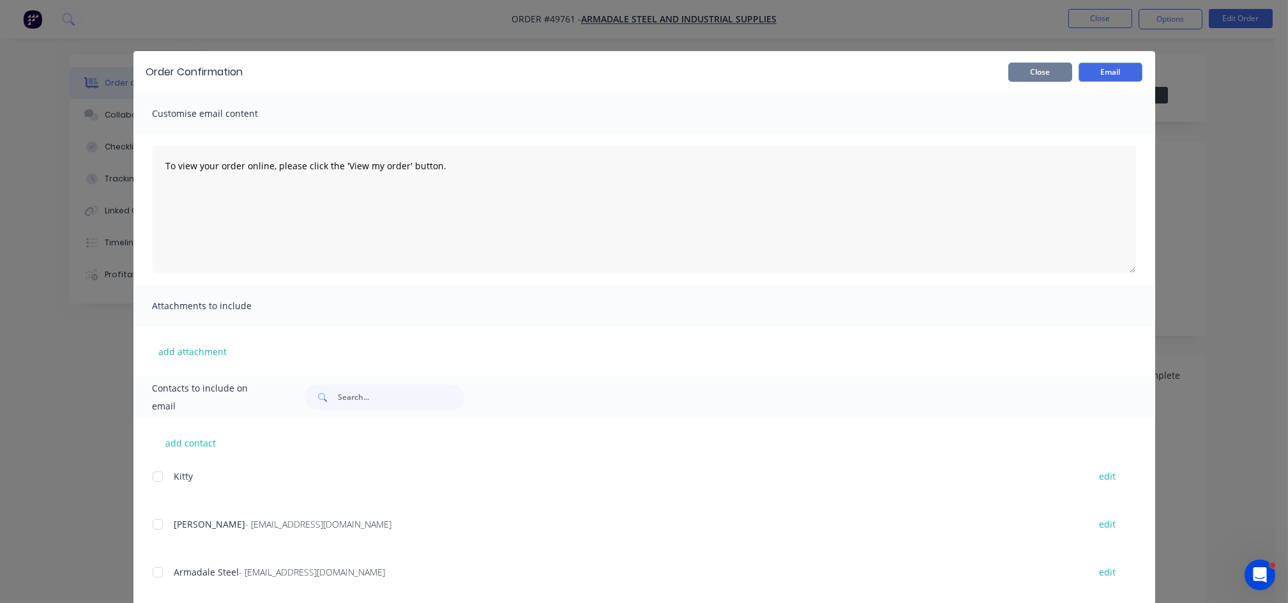
click at [1034, 77] on button "Close" at bounding box center [1041, 72] width 64 height 19
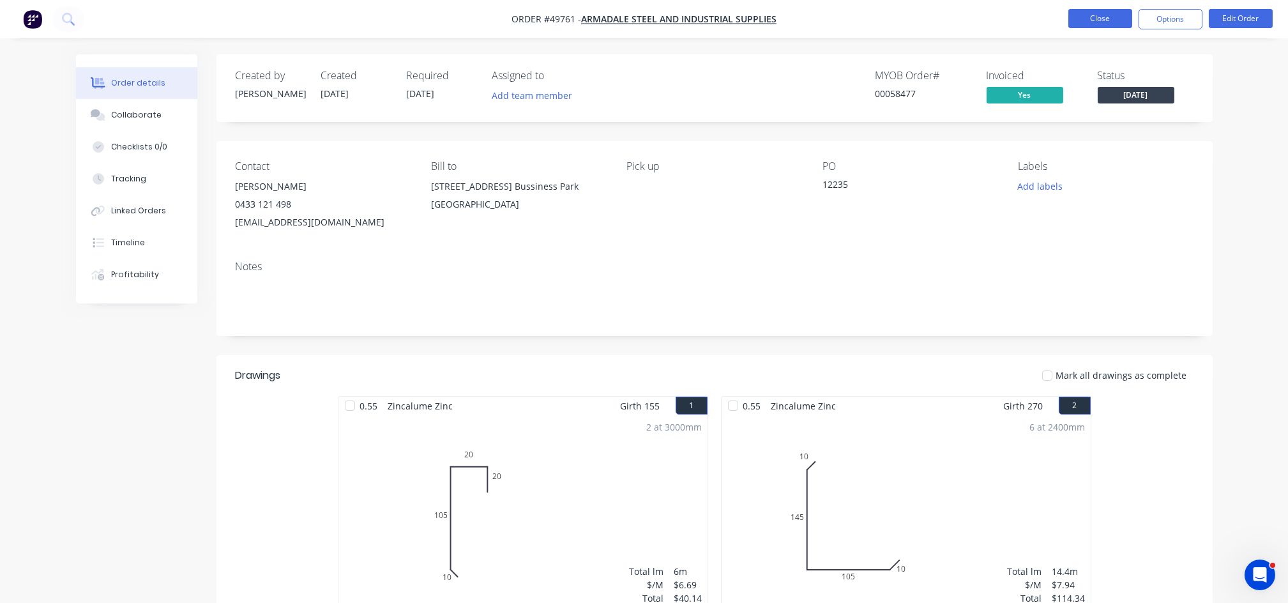
click at [1094, 17] on button "Close" at bounding box center [1101, 18] width 64 height 19
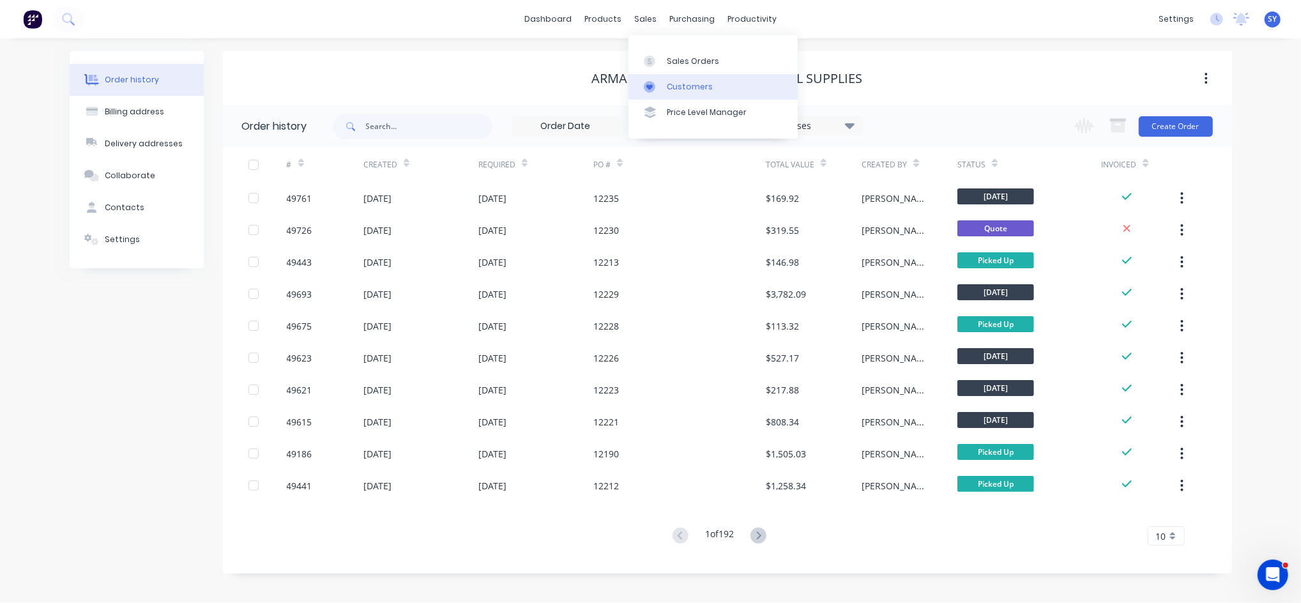
click at [673, 89] on div "Customers" at bounding box center [690, 86] width 46 height 11
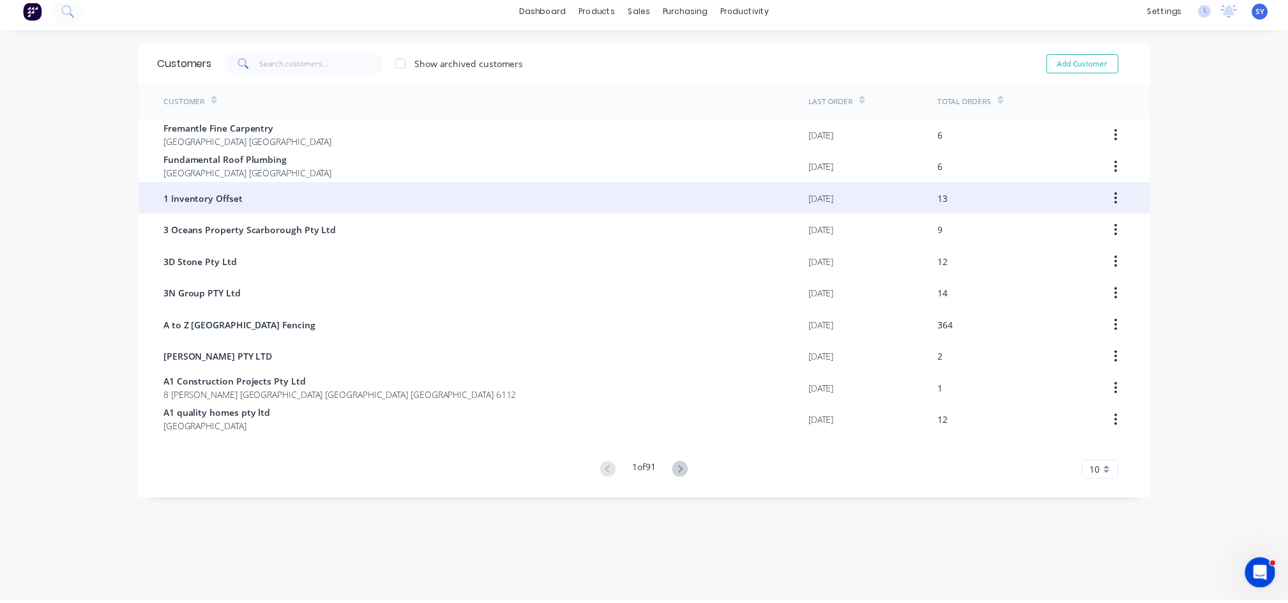
scroll to position [26, 0]
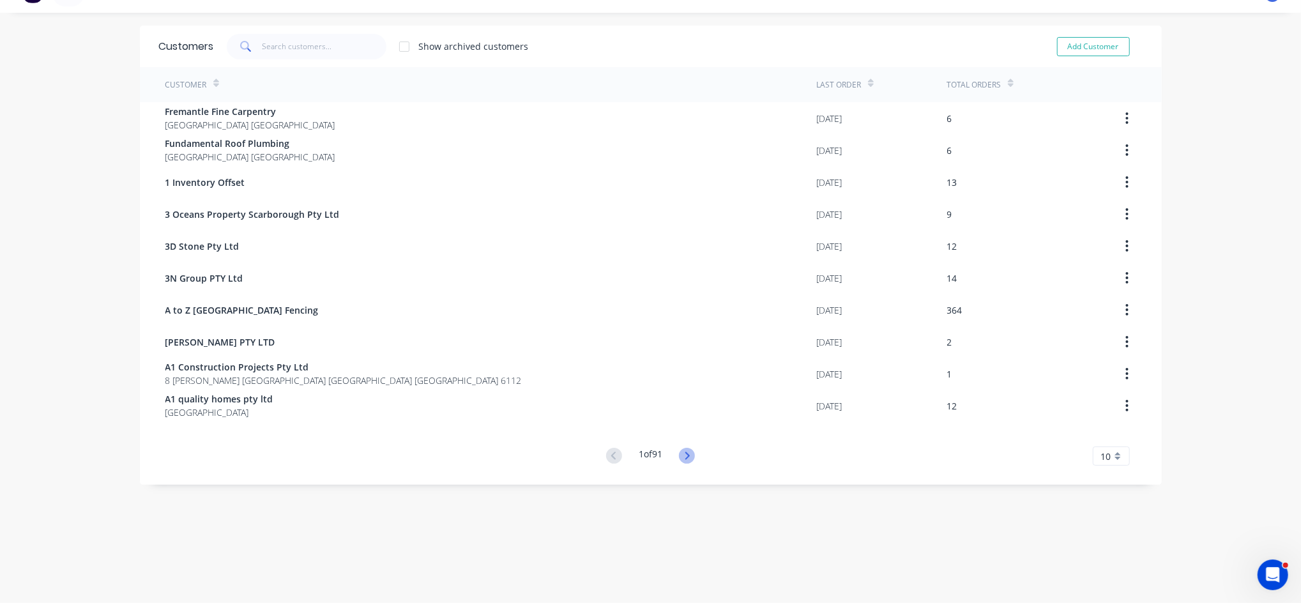
click at [680, 455] on icon at bounding box center [687, 456] width 16 height 16
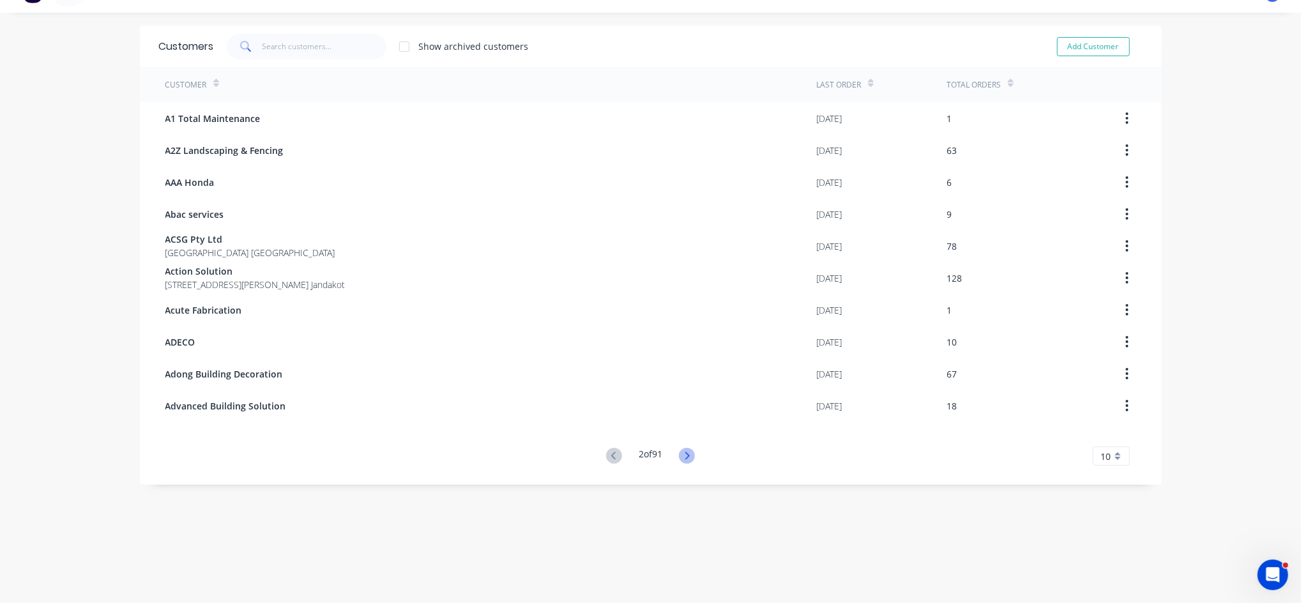
click at [685, 458] on icon at bounding box center [687, 456] width 4 height 8
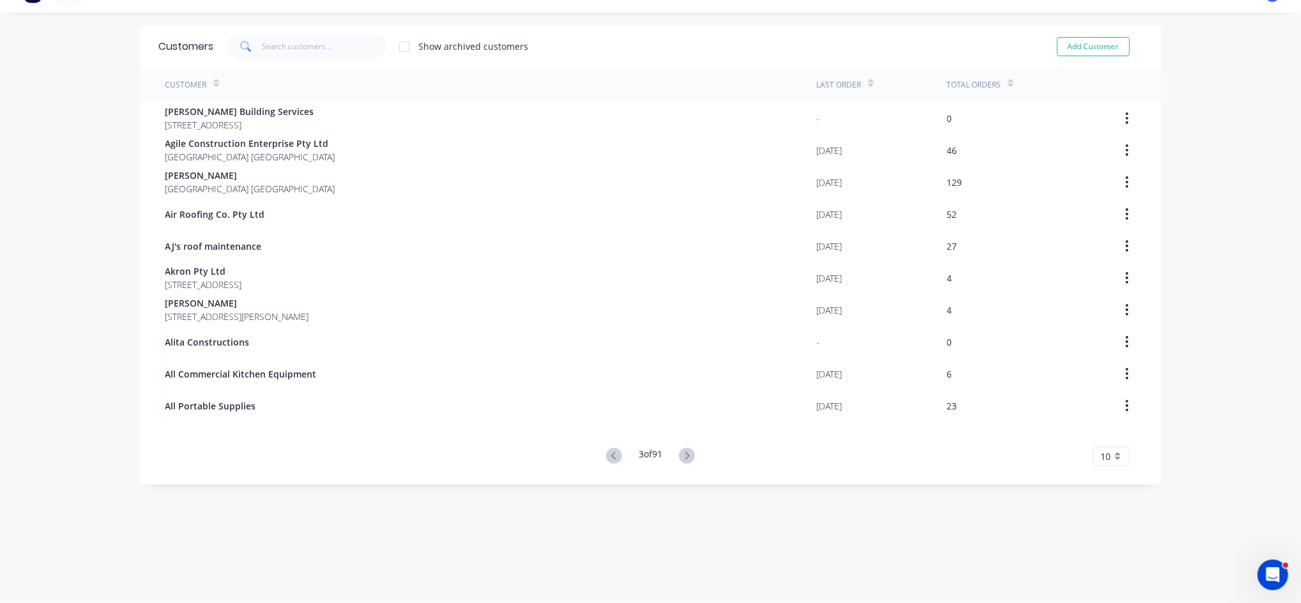
click at [685, 458] on icon at bounding box center [687, 456] width 4 height 8
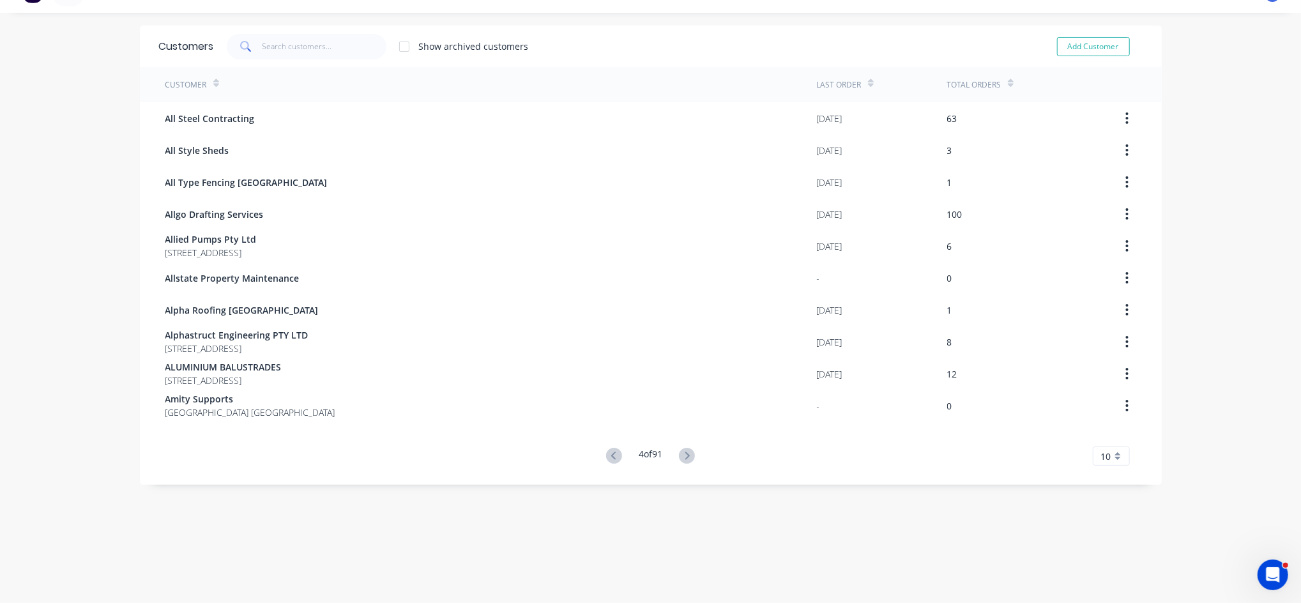
click at [685, 458] on icon at bounding box center [687, 456] width 4 height 8
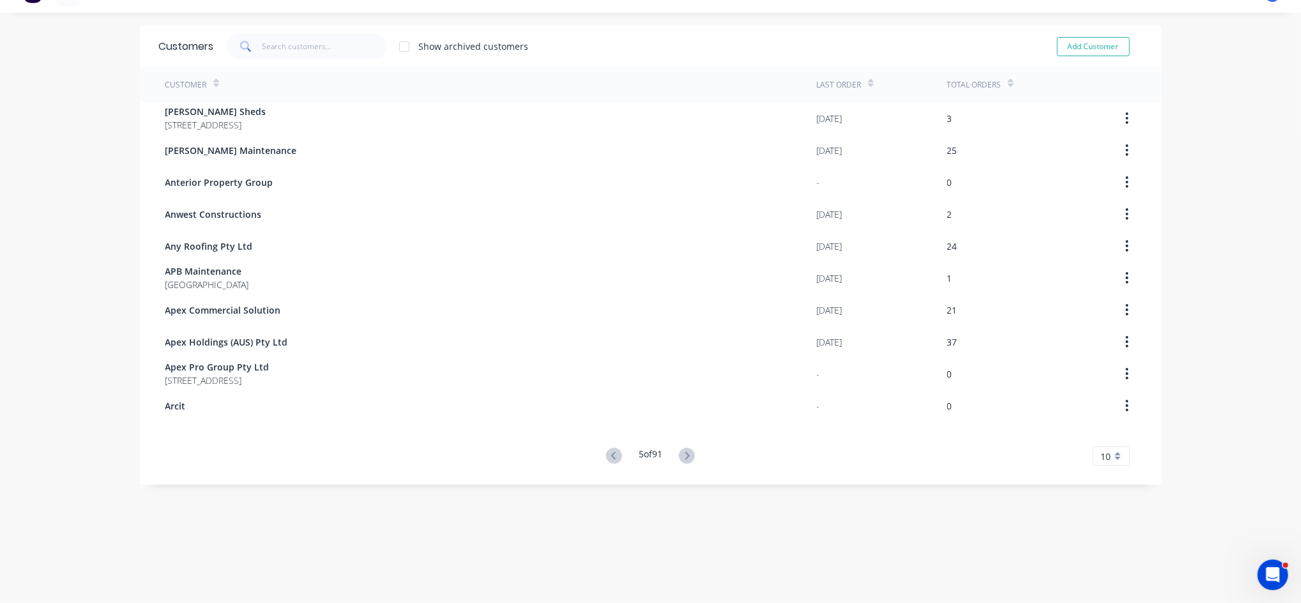
click at [685, 458] on icon at bounding box center [687, 456] width 4 height 8
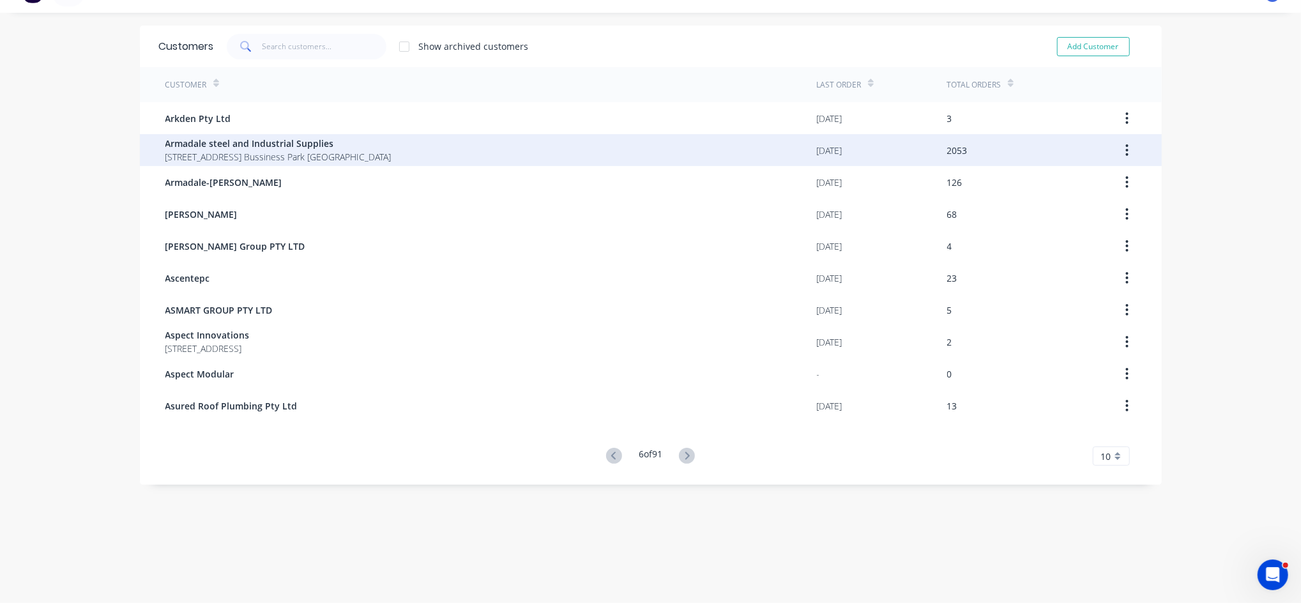
click at [332, 148] on span "Armadale steel and Industrial Supplies" at bounding box center [278, 143] width 226 height 13
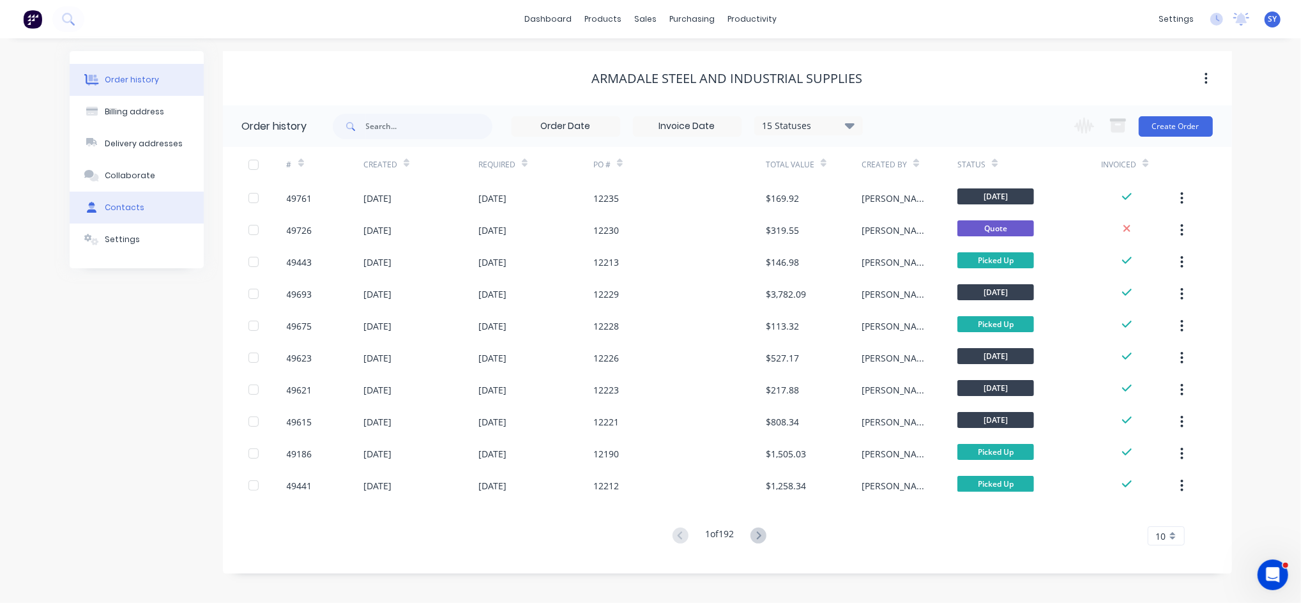
click at [148, 213] on button "Contacts" at bounding box center [137, 208] width 134 height 32
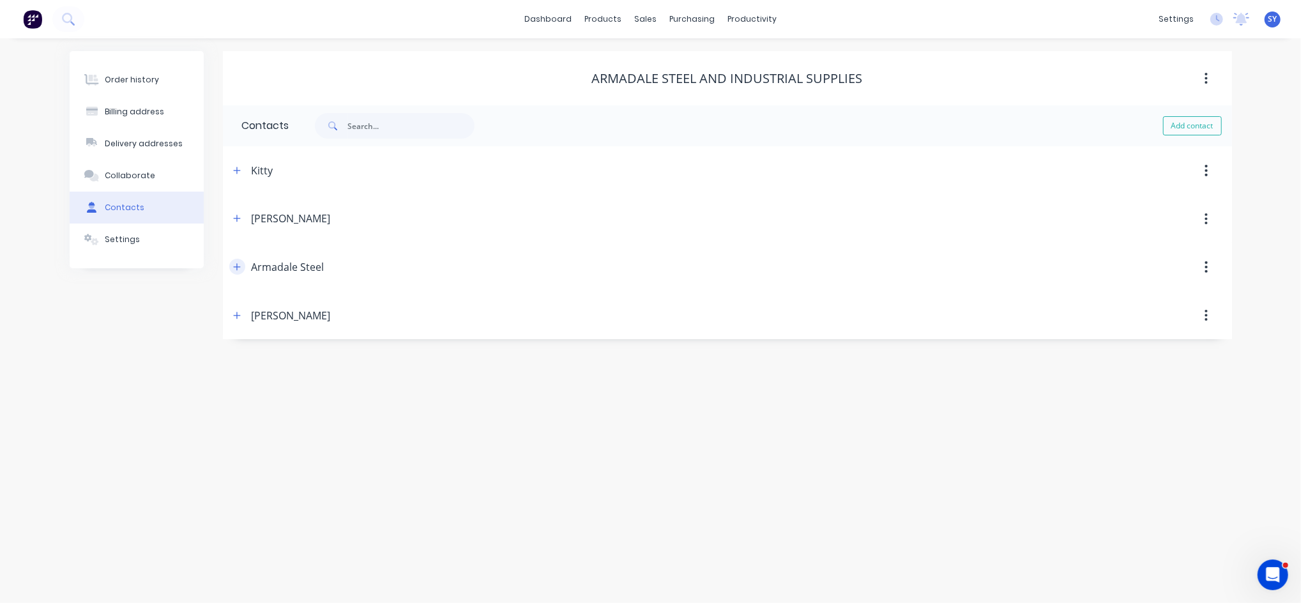
click at [236, 271] on icon "button" at bounding box center [237, 267] width 8 height 9
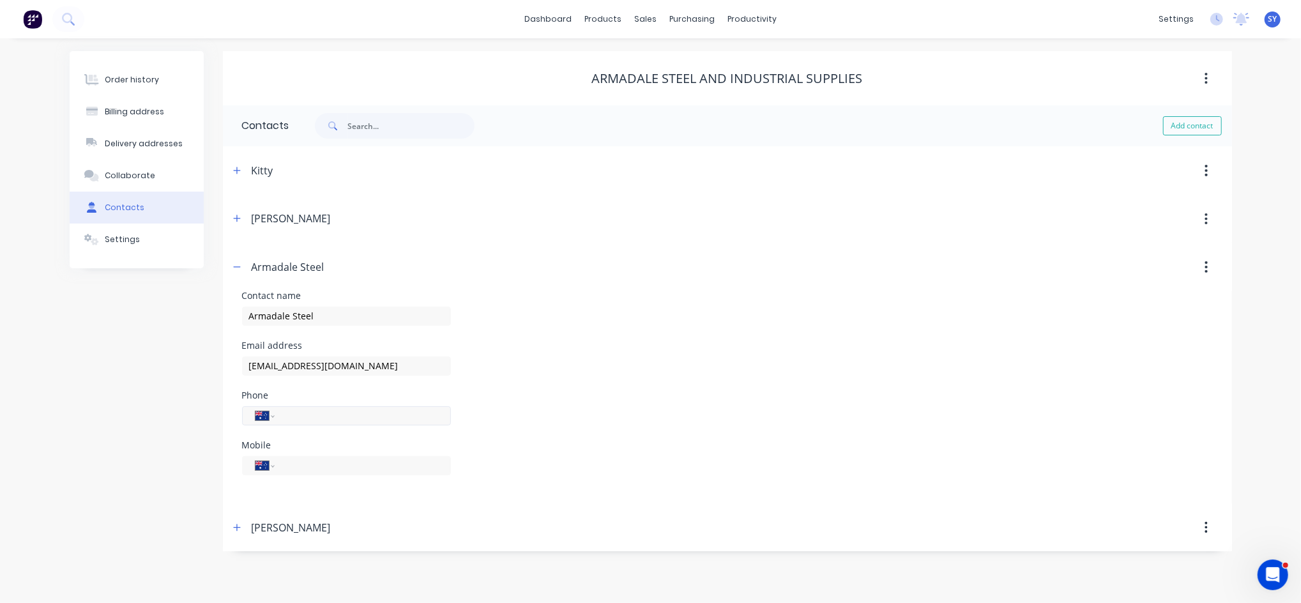
click at [321, 415] on input "tel" at bounding box center [360, 415] width 153 height 15
type input "(08) 9399 3058"
click at [455, 448] on div "Mobile International Afghanistan Åland Islands Albania Algeria American Samoa A…" at bounding box center [727, 466] width 971 height 50
click at [239, 224] on button "button" at bounding box center [237, 219] width 16 height 16
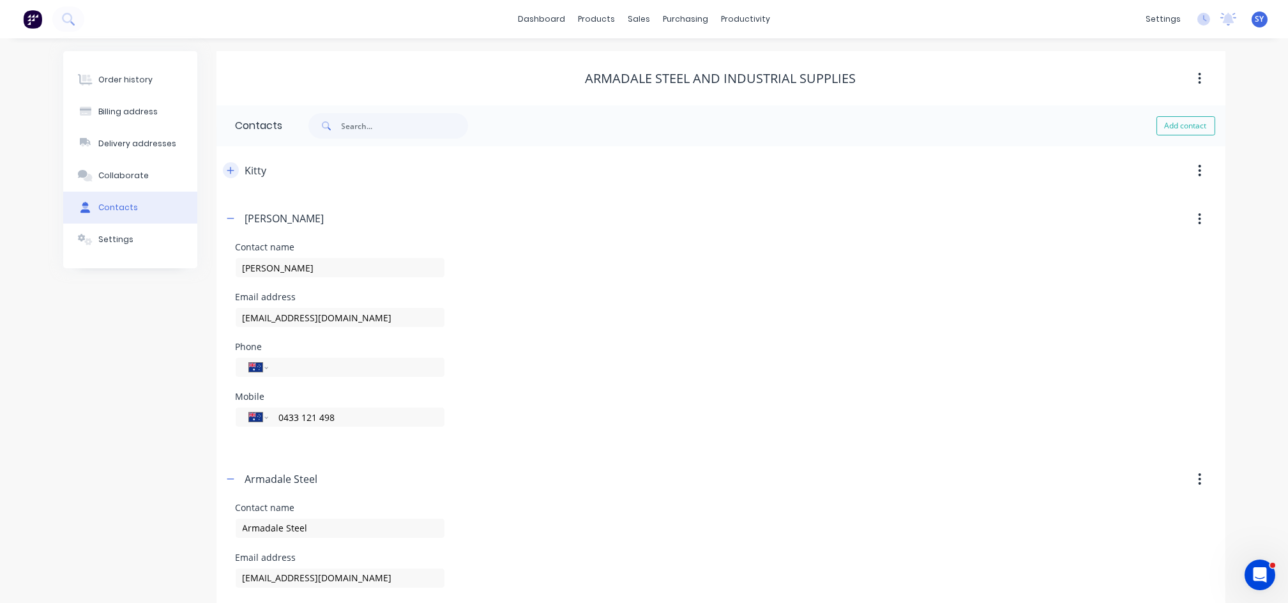
click at [230, 169] on icon "button" at bounding box center [230, 170] width 7 height 7
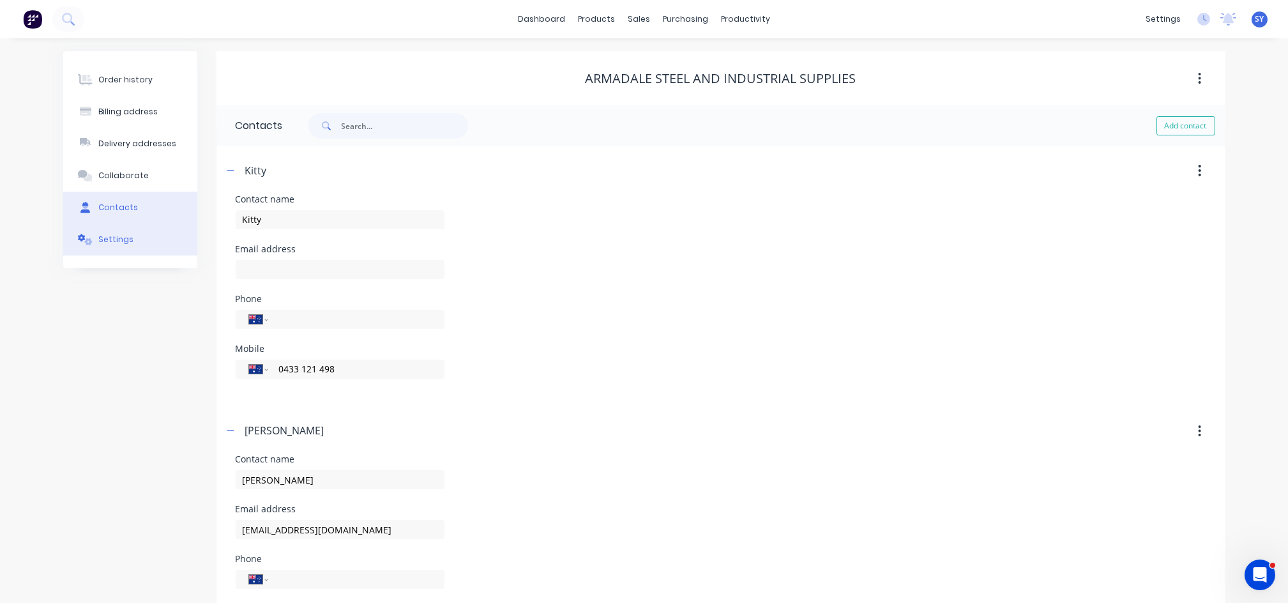
click at [114, 247] on button "Settings" at bounding box center [130, 240] width 134 height 32
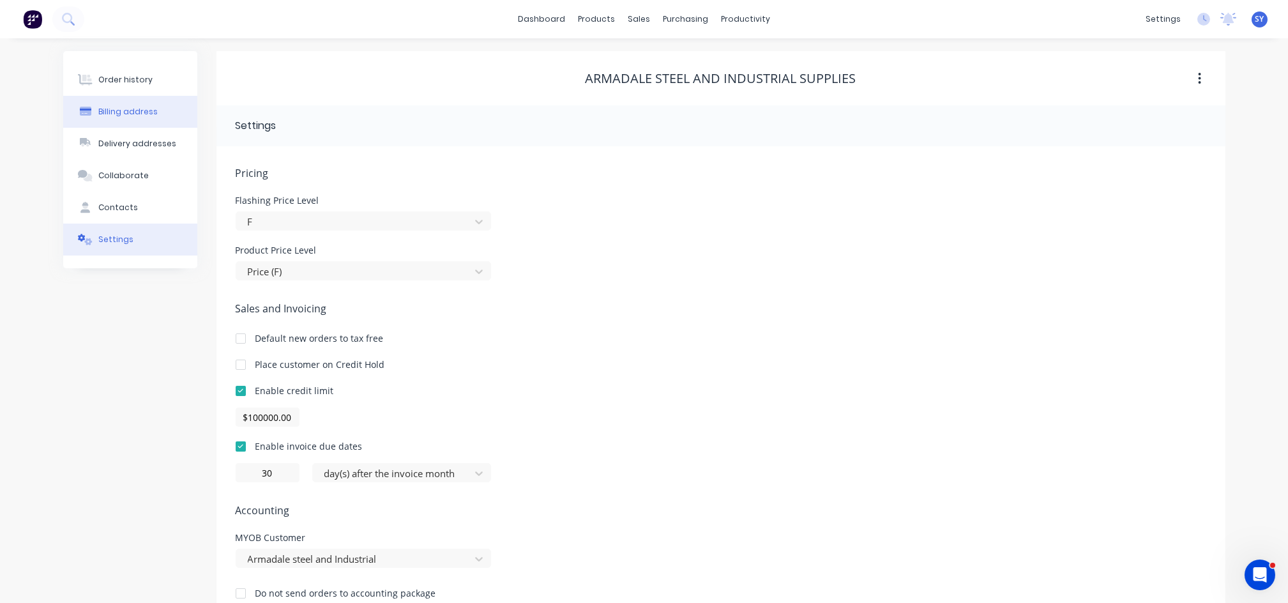
click at [155, 121] on button "Billing address" at bounding box center [130, 112] width 134 height 32
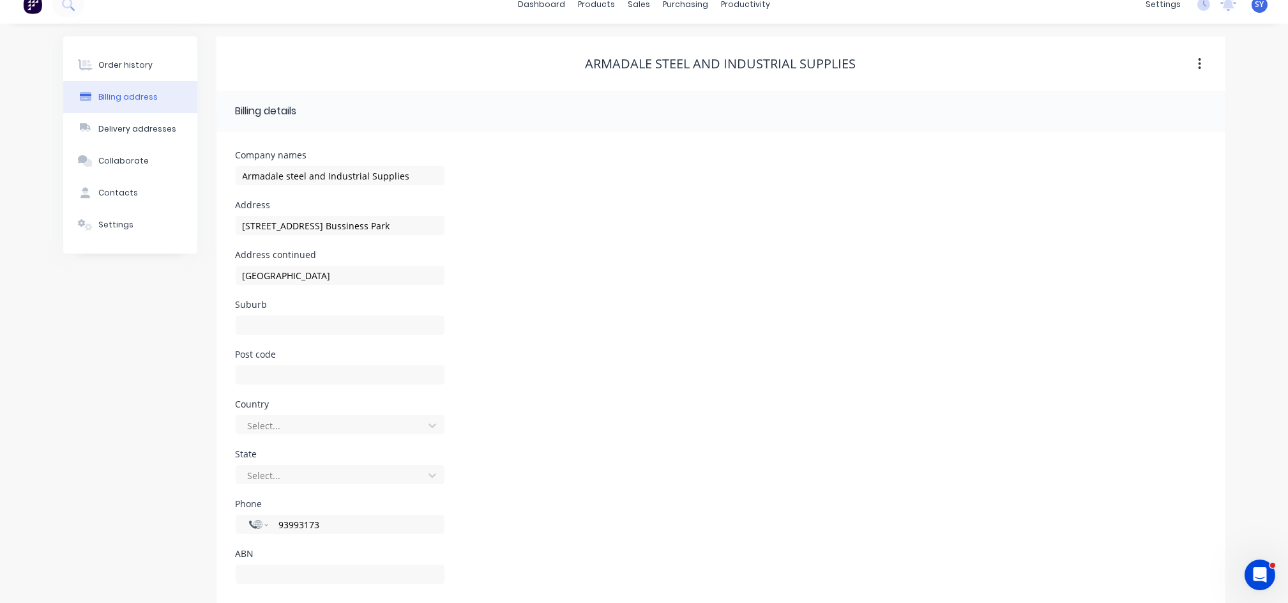
scroll to position [36, 0]
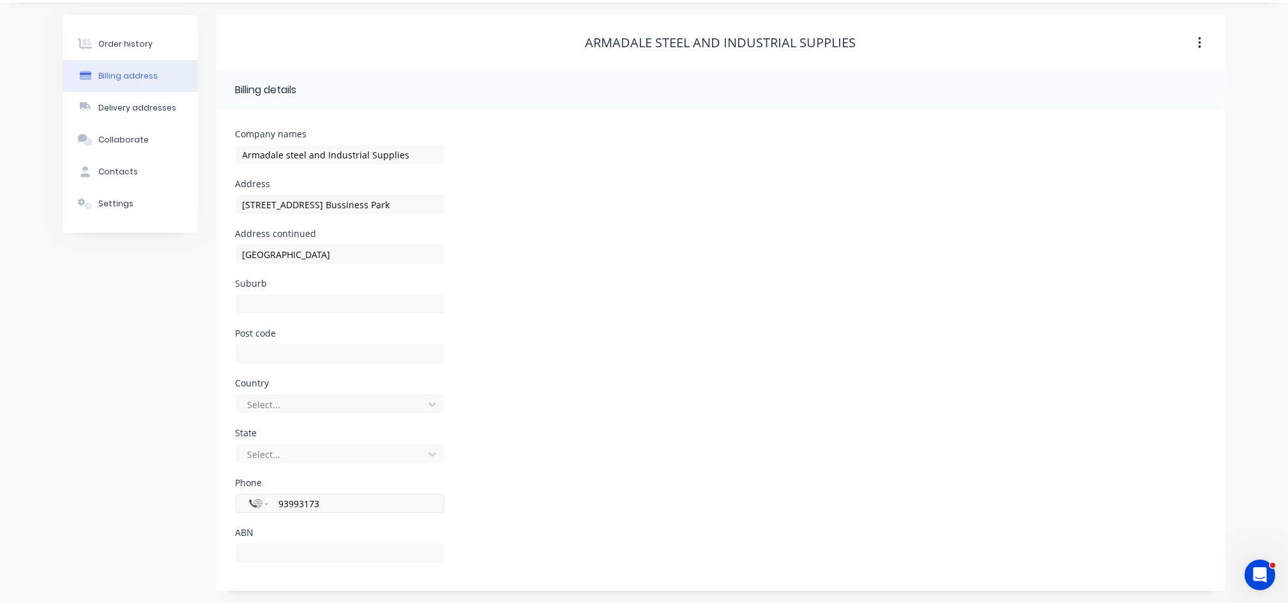
click at [359, 509] on input "93993173" at bounding box center [353, 503] width 153 height 15
select select "AF"
type input "9399"
drag, startPoint x: 359, startPoint y: 509, endPoint x: 164, endPoint y: 508, distance: 195.5
click at [164, 508] on div "Order history Billing address Delivery addresses Collaborate Contacts Settings …" at bounding box center [644, 307] width 1163 height 585
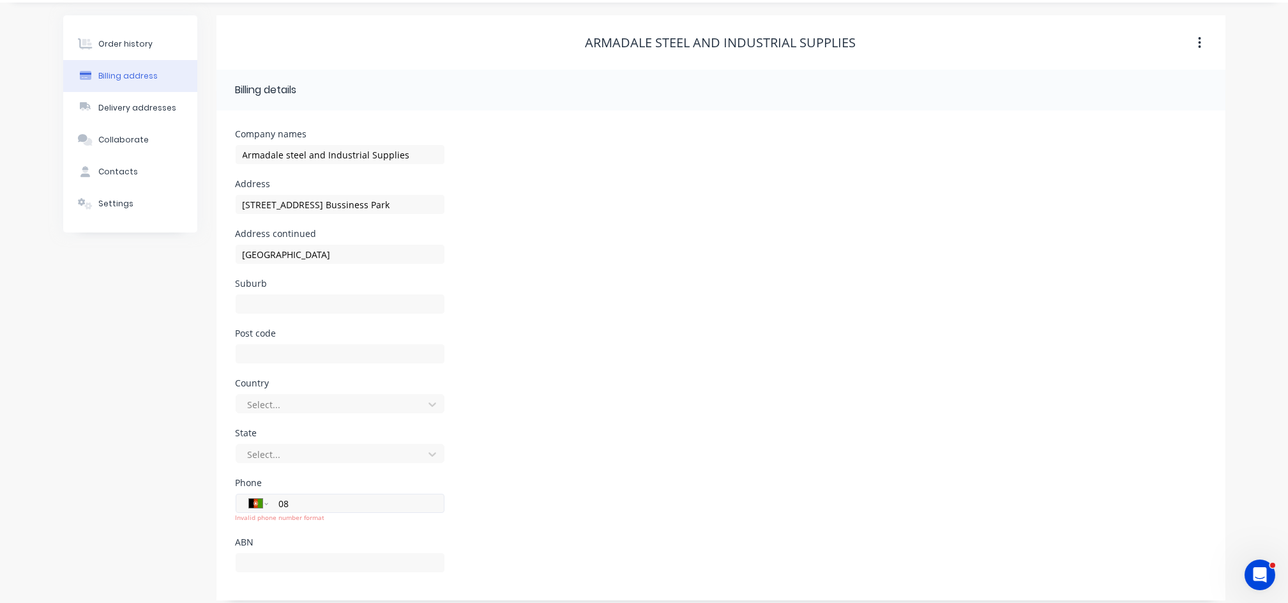
type input "08"
click at [266, 505] on select "International Afghanistan Åland Islands Albania Algeria American Samoa Andorra …" at bounding box center [258, 503] width 19 height 18
select select "AU"
click at [249, 494] on select "International Afghanistan Åland Islands Albania Algeria American Samoa Andorra …" at bounding box center [258, 503] width 19 height 18
type input "(08) 9399 3058"
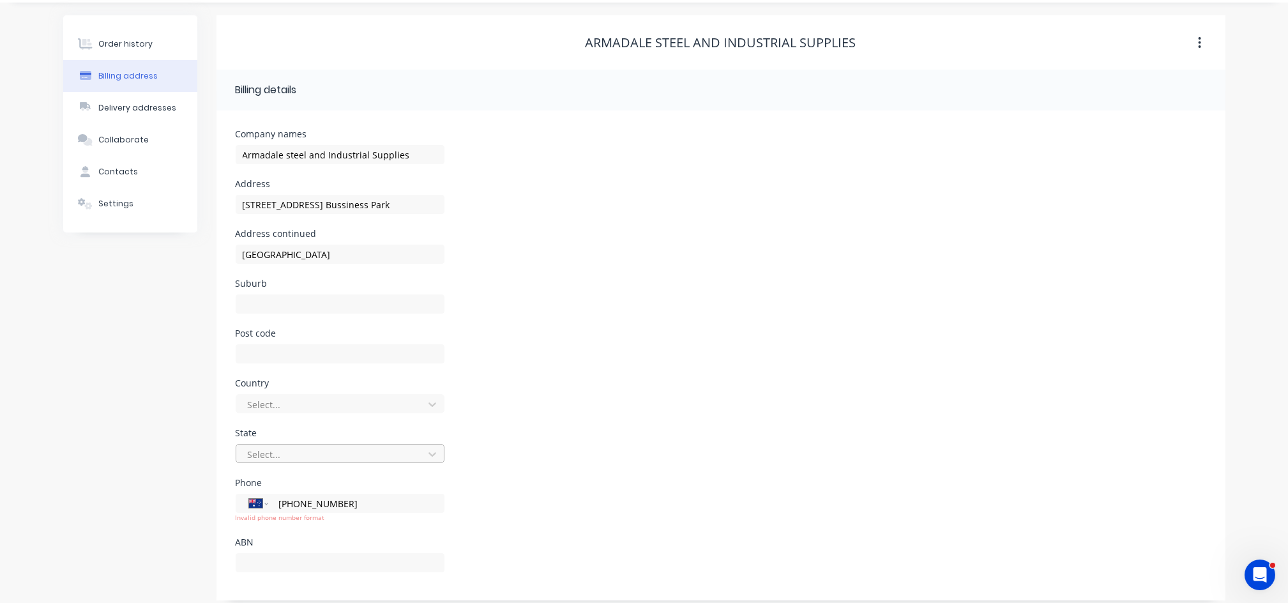
click at [353, 461] on div at bounding box center [332, 455] width 171 height 16
click at [614, 478] on div "Phone International Afghanistan Åland Islands Albania Algeria American Samoa An…" at bounding box center [721, 503] width 971 height 50
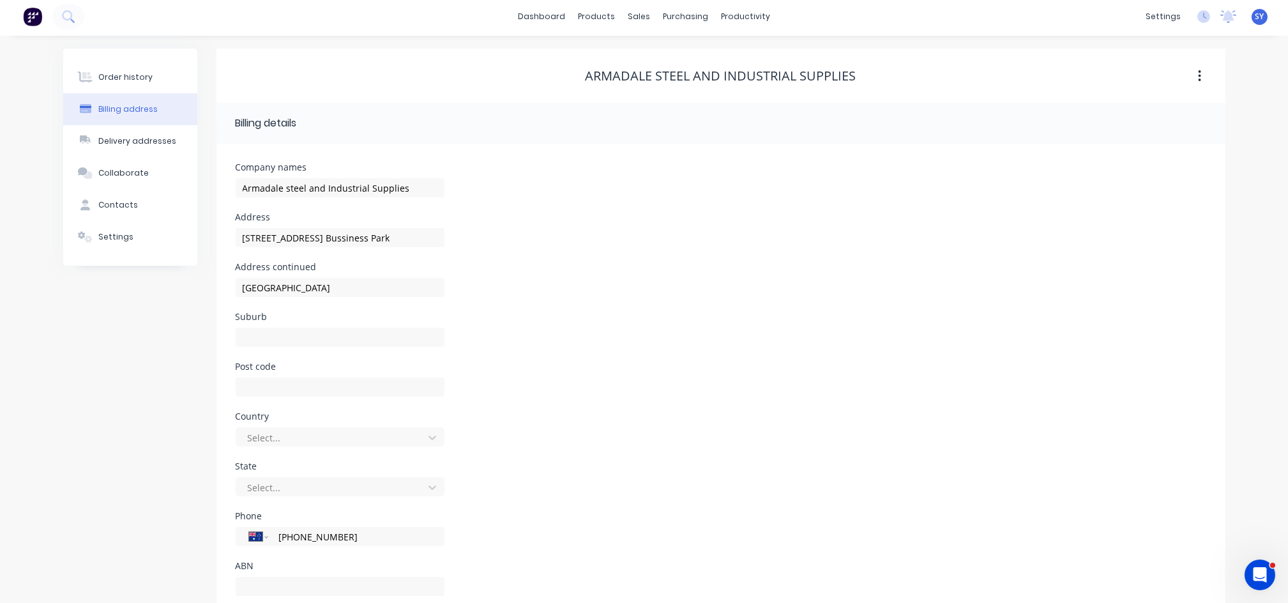
scroll to position [0, 0]
click at [144, 140] on div "Delivery addresses" at bounding box center [137, 143] width 78 height 11
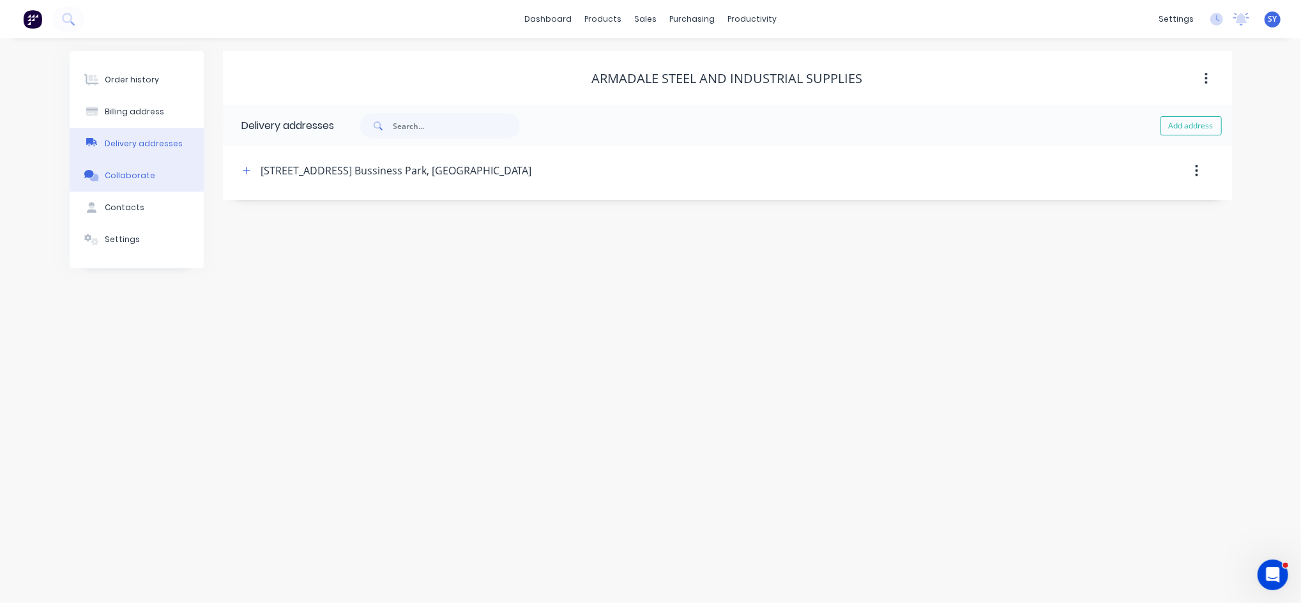
click at [140, 178] on div "Collaborate" at bounding box center [130, 175] width 50 height 11
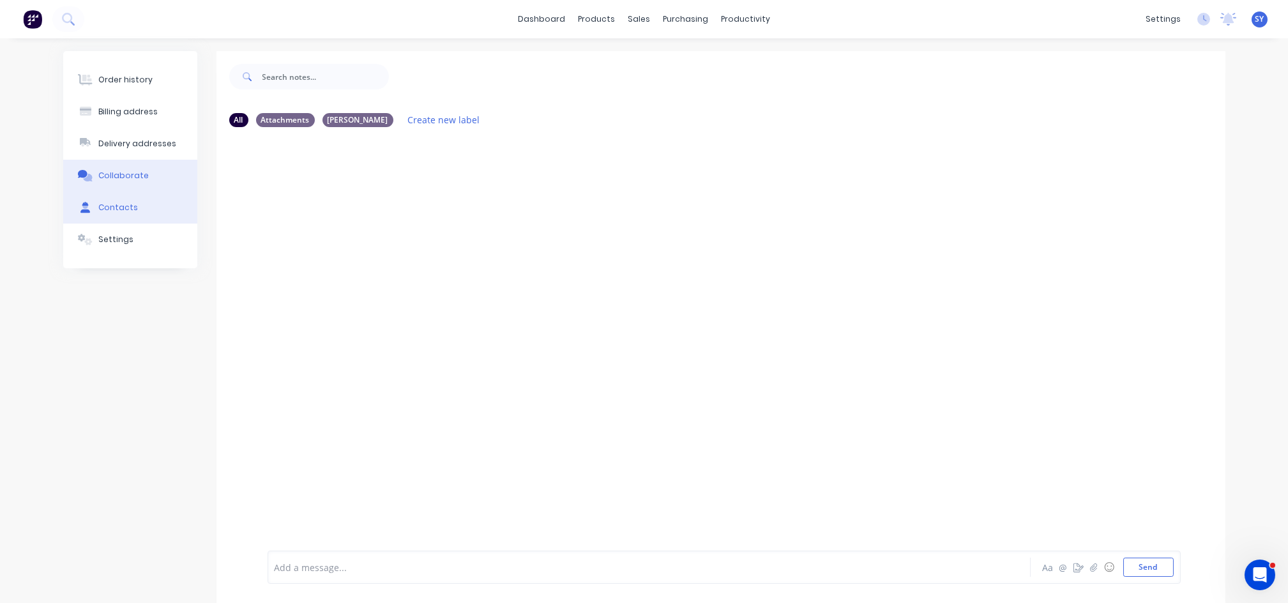
click at [132, 205] on div "Contacts" at bounding box center [118, 207] width 40 height 11
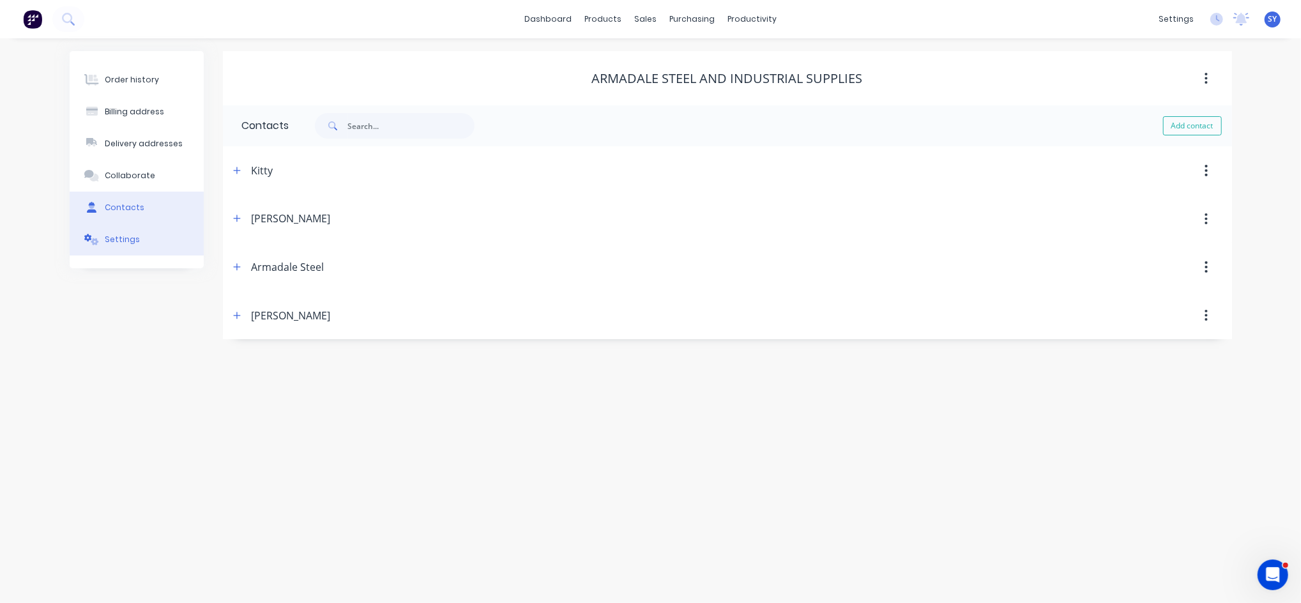
click at [125, 236] on div "Settings" at bounding box center [122, 239] width 35 height 11
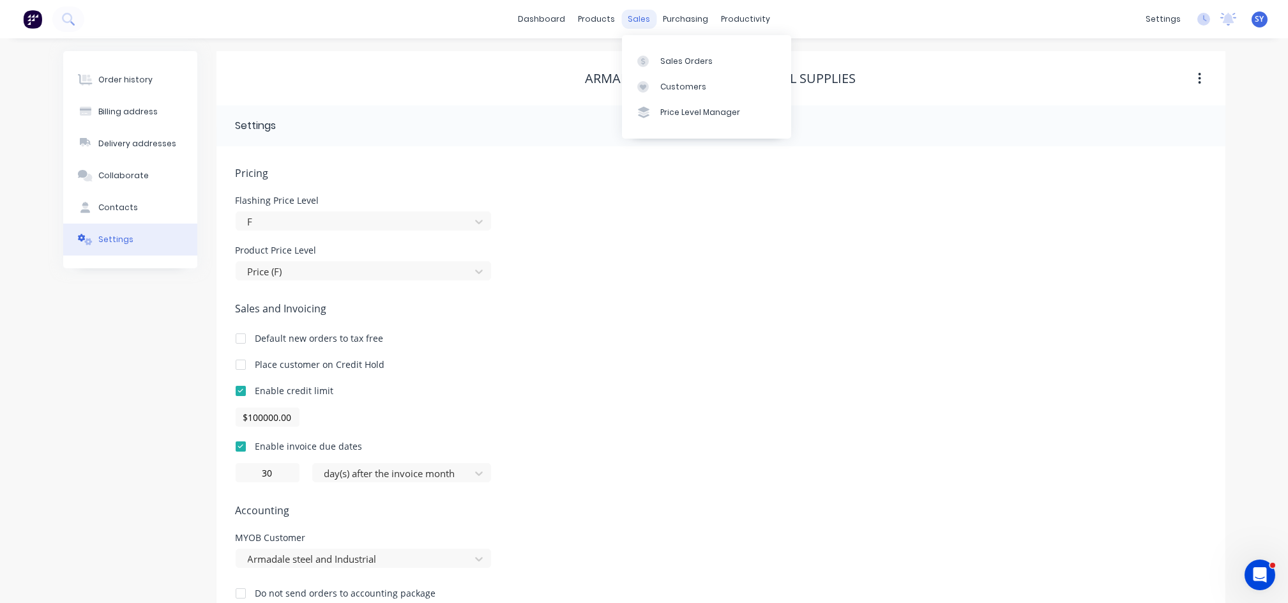
click at [638, 24] on div "sales" at bounding box center [639, 19] width 35 height 19
click at [671, 56] on div "Sales Orders" at bounding box center [687, 61] width 52 height 11
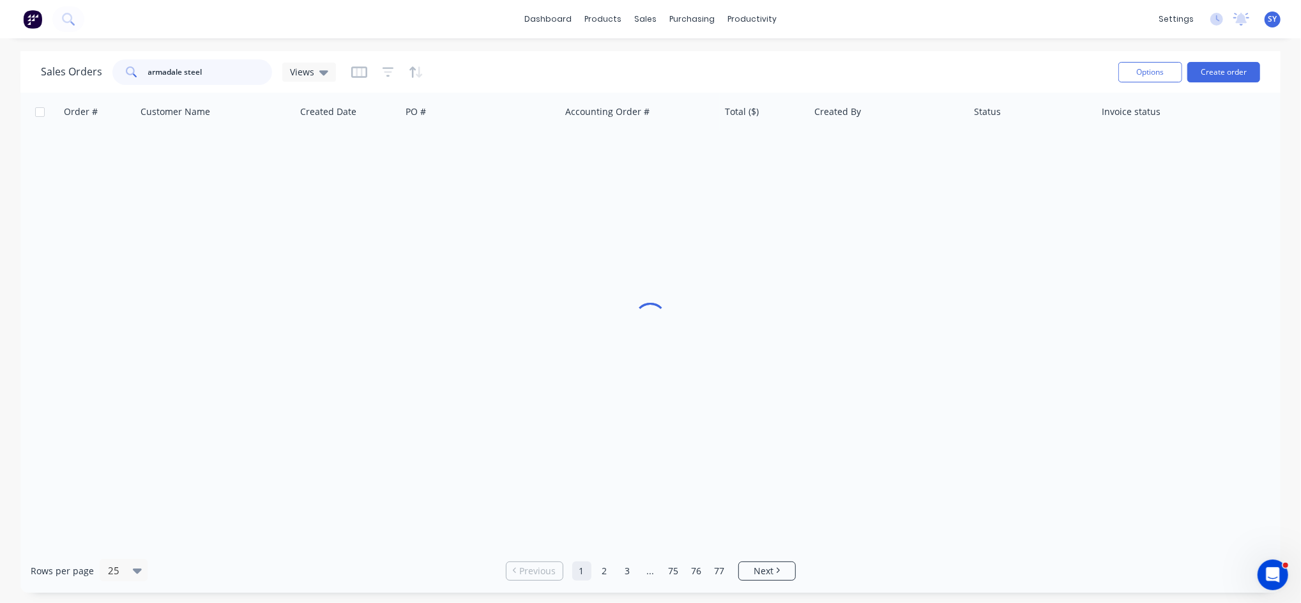
click at [226, 66] on input "armadale steel" at bounding box center [210, 72] width 125 height 26
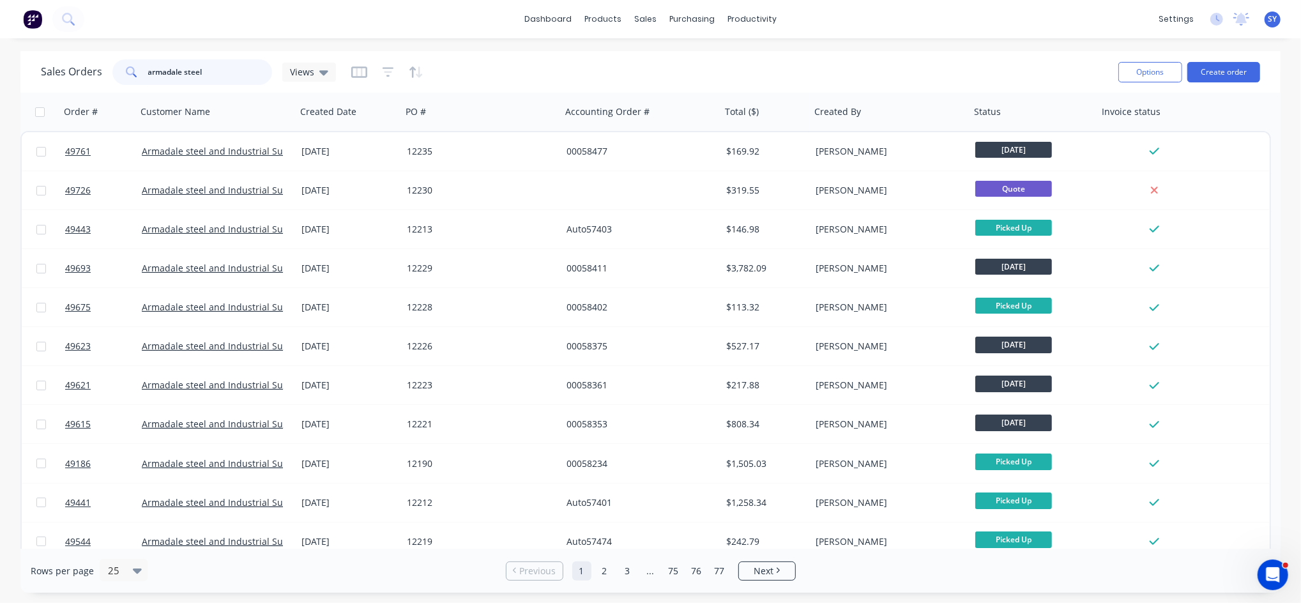
drag, startPoint x: 226, startPoint y: 66, endPoint x: 90, endPoint y: 66, distance: 136.1
click at [90, 66] on div "Sales Orders armadale steel Views" at bounding box center [188, 72] width 295 height 26
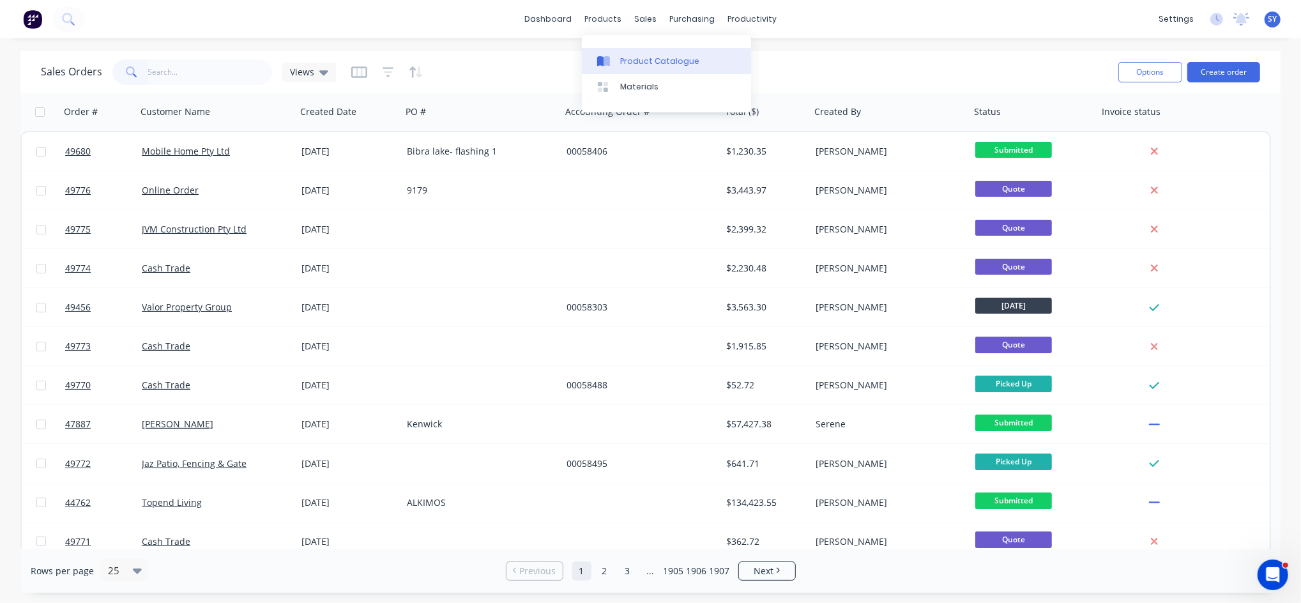
click at [640, 57] on div "Product Catalogue" at bounding box center [659, 61] width 79 height 11
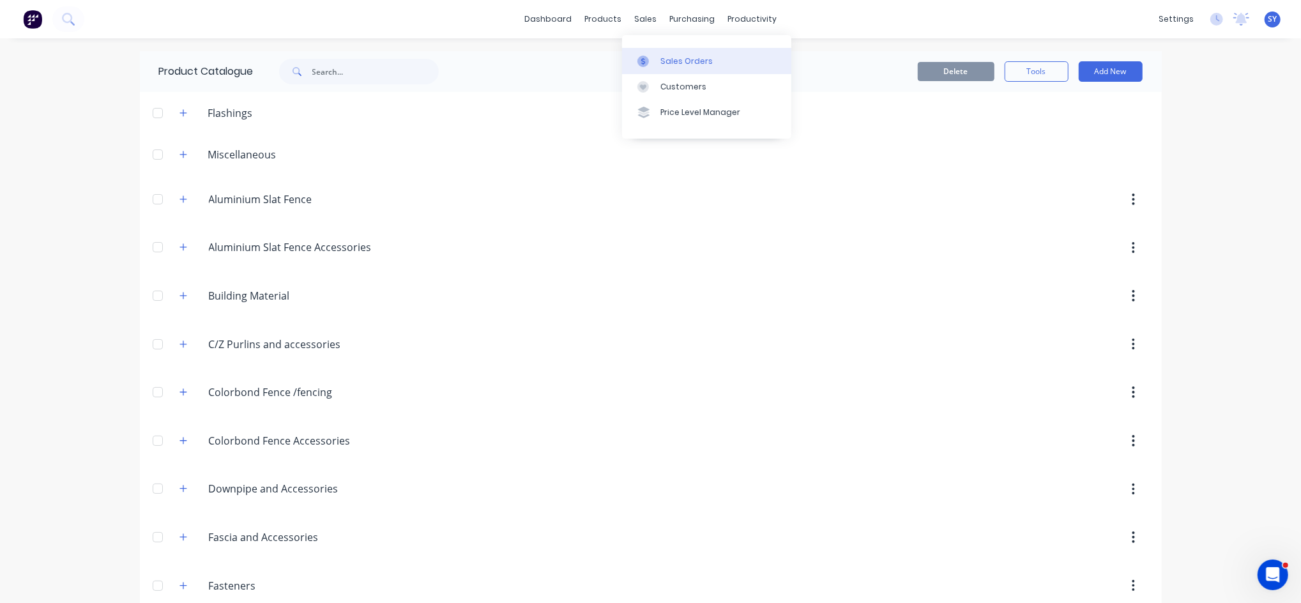
click at [702, 60] on div "Sales Orders" at bounding box center [687, 61] width 52 height 11
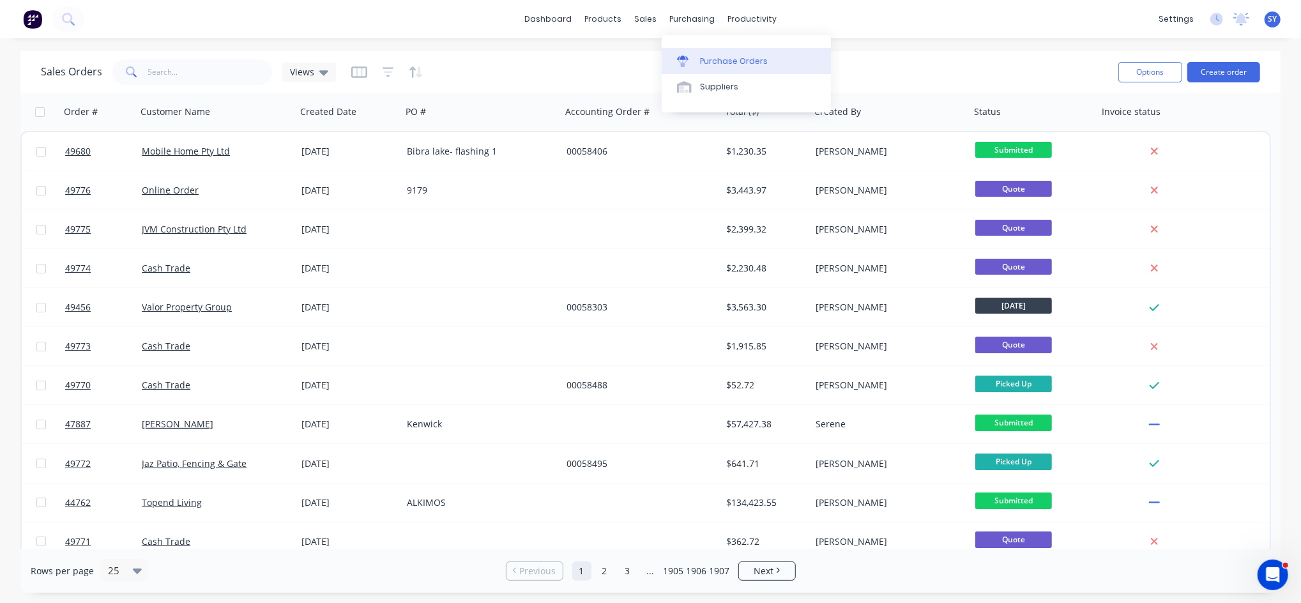
click at [720, 63] on div "Purchase Orders" at bounding box center [734, 61] width 68 height 11
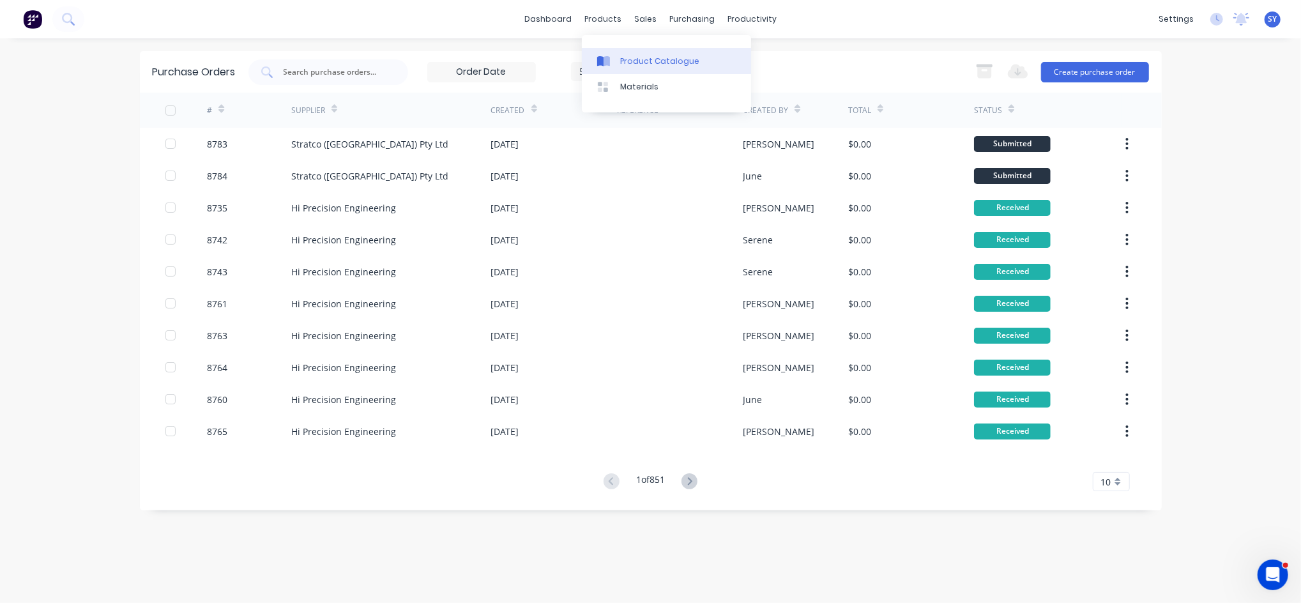
click at [629, 57] on div "Product Catalogue" at bounding box center [659, 61] width 79 height 11
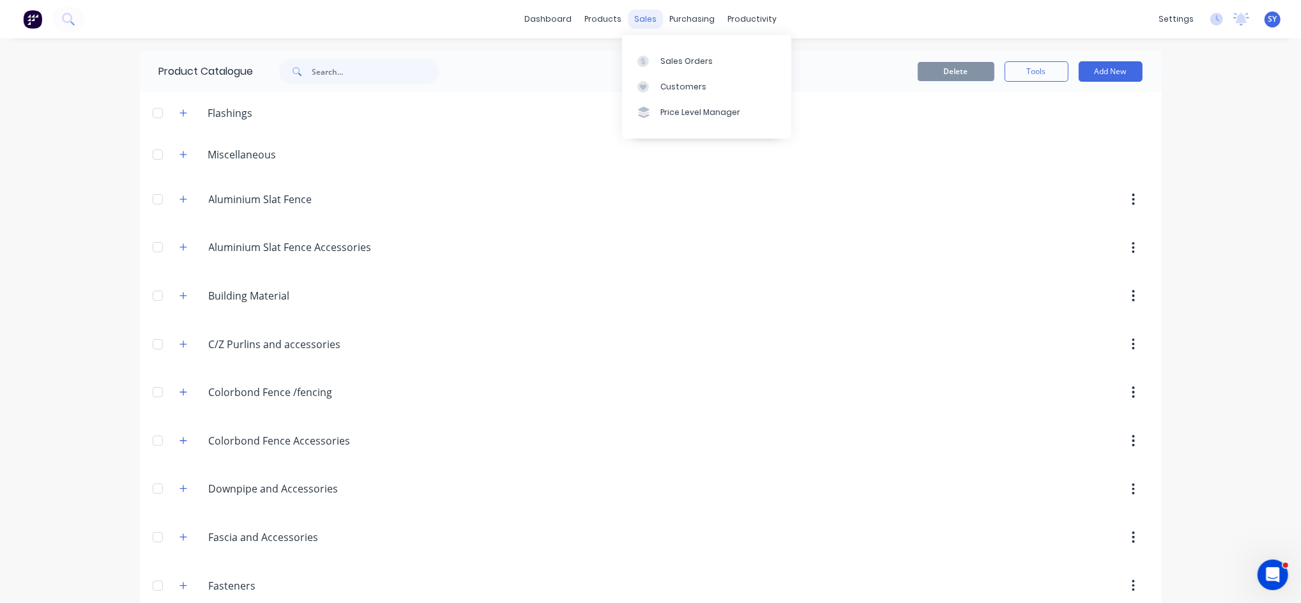
click at [639, 17] on div "sales" at bounding box center [645, 19] width 35 height 19
click at [677, 59] on div "Sales Orders" at bounding box center [687, 61] width 52 height 11
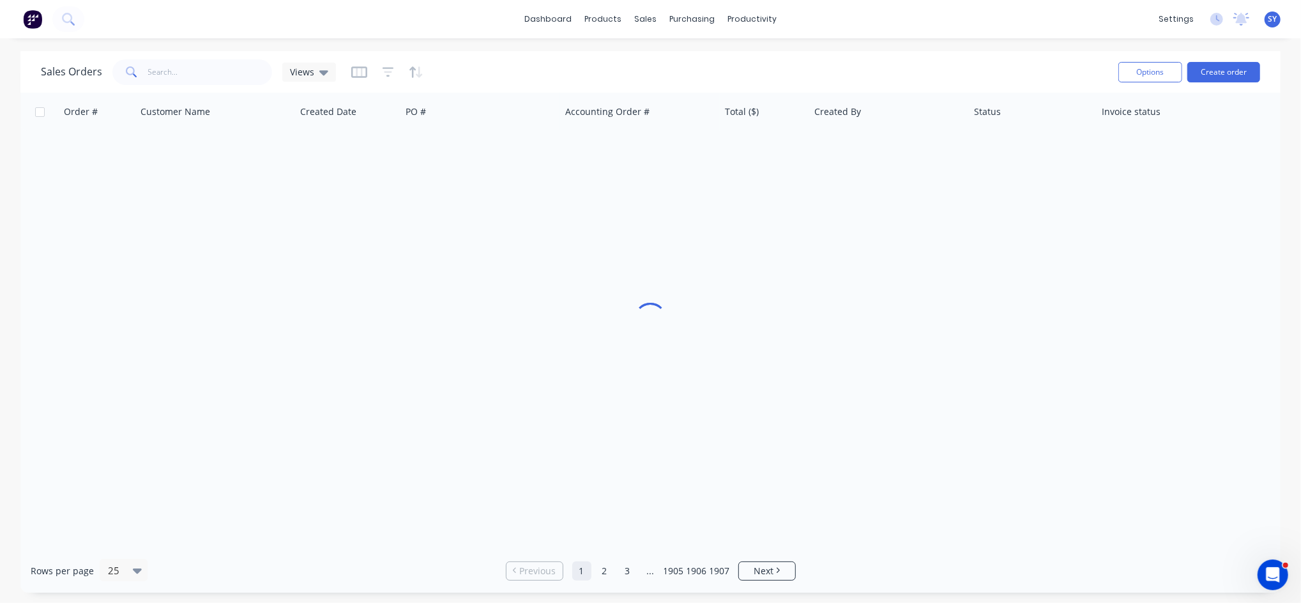
click at [146, 76] on span at bounding box center [130, 72] width 36 height 26
click at [167, 67] on input "text" at bounding box center [210, 72] width 125 height 26
type input "49692"
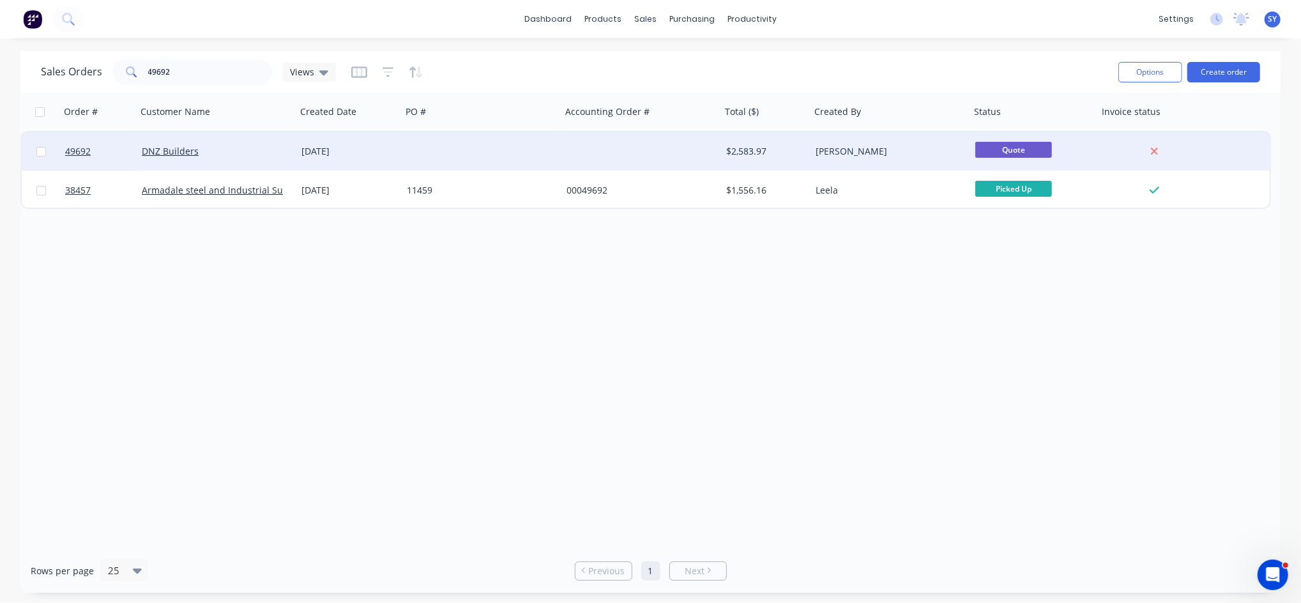
click at [195, 139] on div "DNZ Builders" at bounding box center [217, 151] width 160 height 38
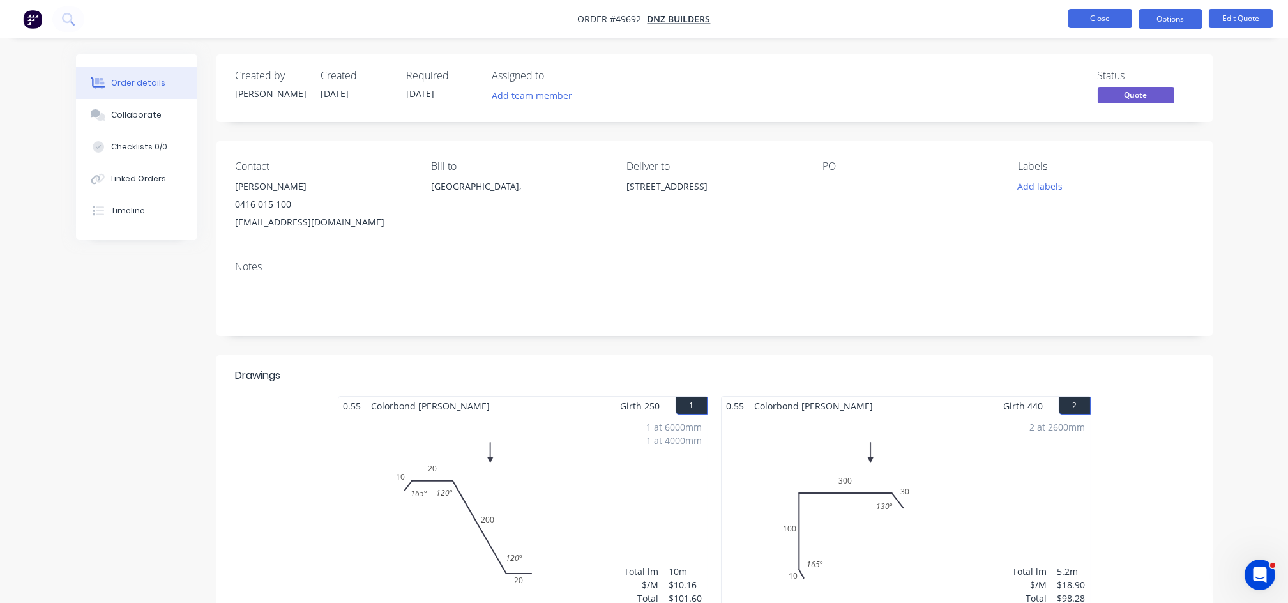
click at [1096, 21] on button "Close" at bounding box center [1101, 18] width 64 height 19
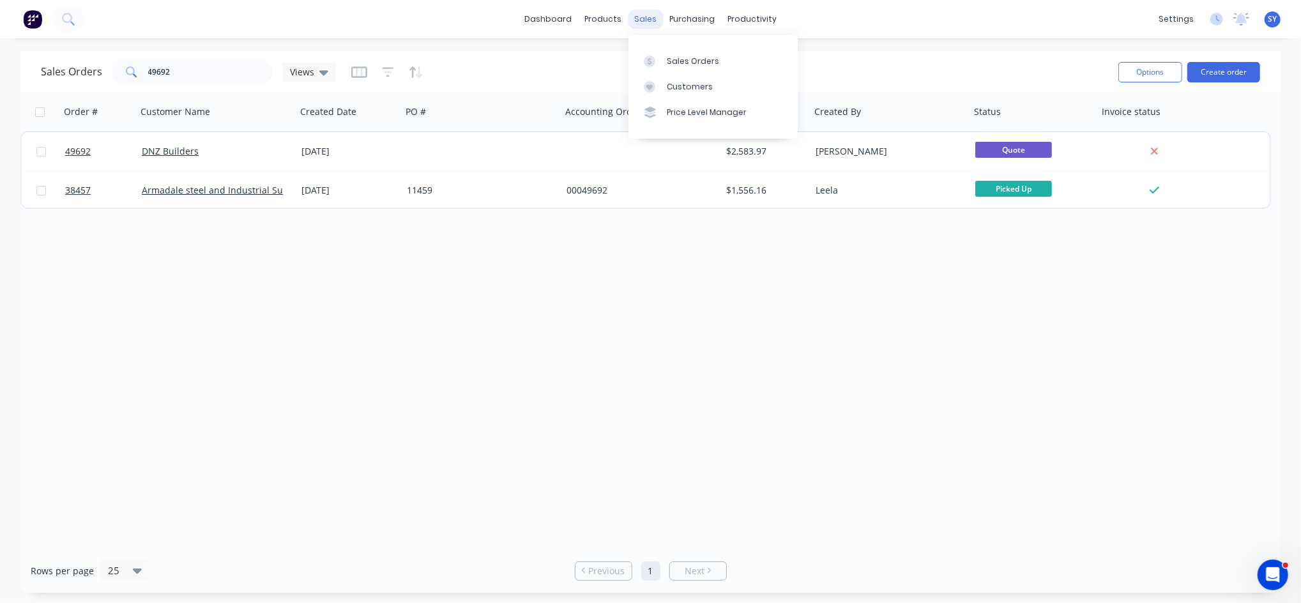
click at [648, 21] on div "sales" at bounding box center [645, 19] width 35 height 19
click at [717, 62] on link "Sales Orders" at bounding box center [713, 61] width 169 height 26
drag, startPoint x: 187, startPoint y: 74, endPoint x: 52, endPoint y: 66, distance: 134.4
click at [52, 66] on div "Sales Orders 49692 Views" at bounding box center [188, 72] width 295 height 26
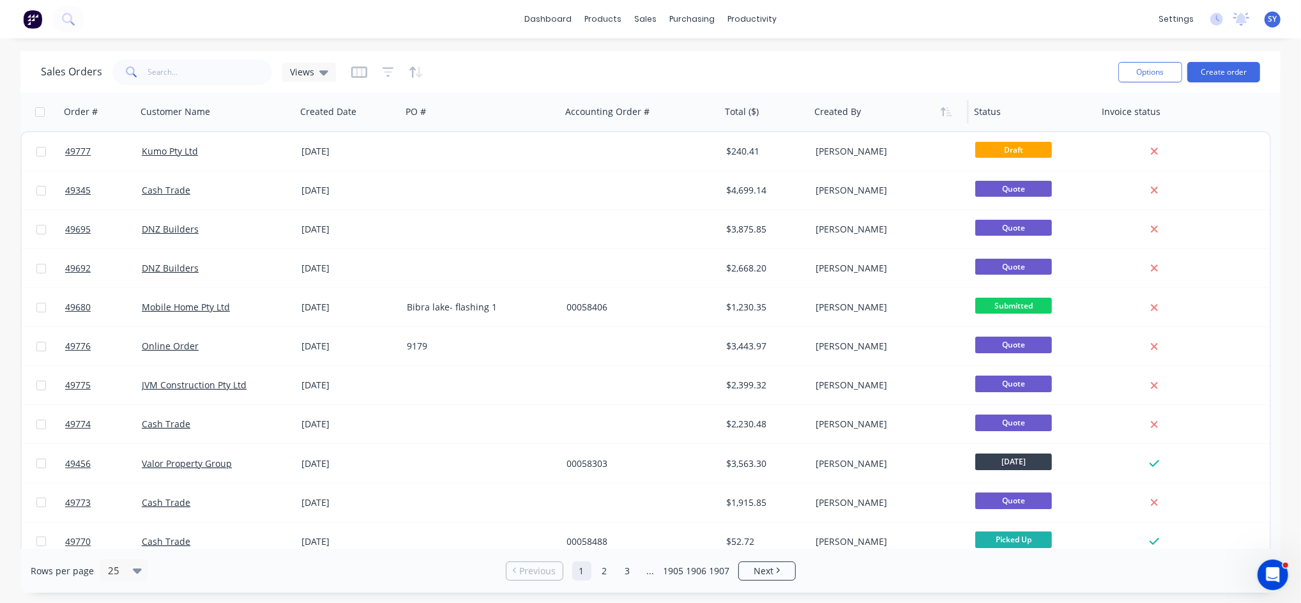
click at [856, 123] on div at bounding box center [885, 112] width 142 height 26
click at [836, 119] on div at bounding box center [885, 112] width 142 height 26
click at [941, 114] on icon "button" at bounding box center [946, 112] width 11 height 10
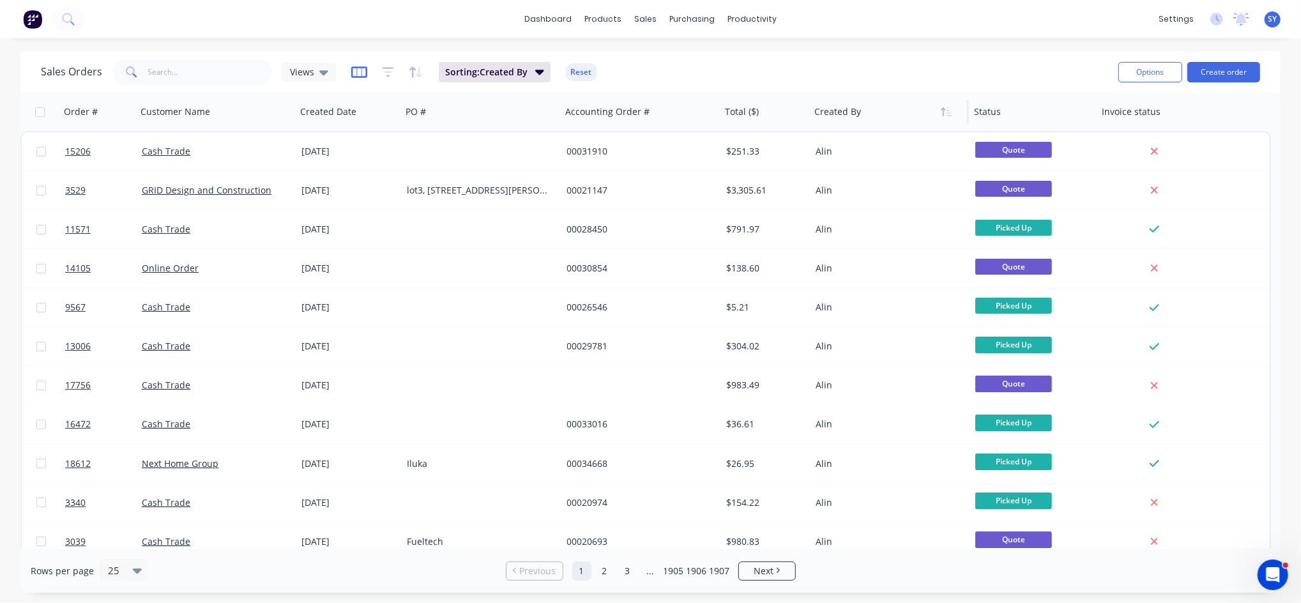
click at [362, 75] on icon "button" at bounding box center [359, 72] width 16 height 13
click at [659, 84] on div "Sales Orders Views Sorting: Created By Reset" at bounding box center [574, 71] width 1067 height 31
click at [177, 75] on input "text" at bounding box center [210, 72] width 125 height 26
type input "rachel"
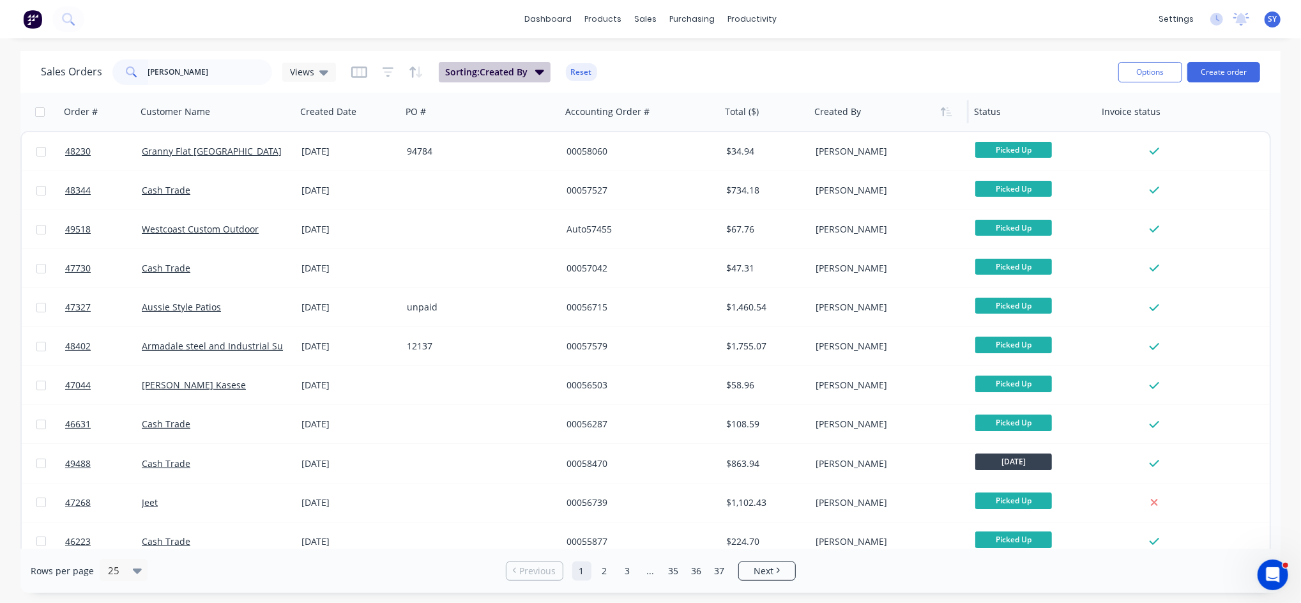
click at [540, 72] on icon "button" at bounding box center [539, 72] width 9 height 5
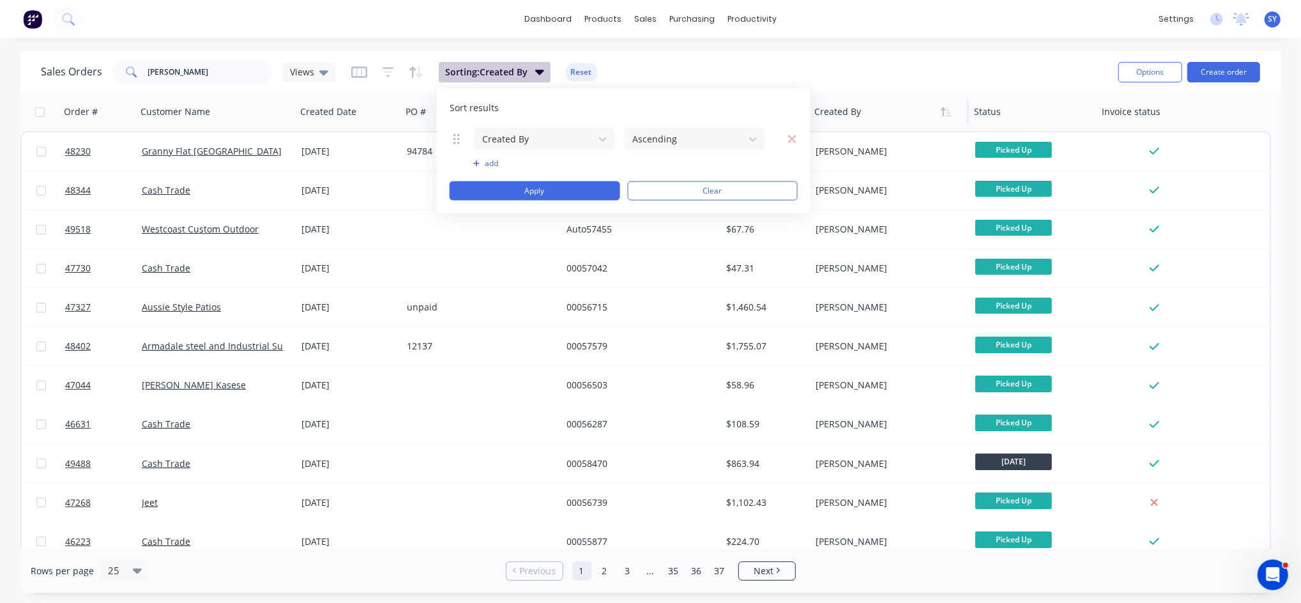
click at [540, 72] on icon "button" at bounding box center [539, 72] width 9 height 5
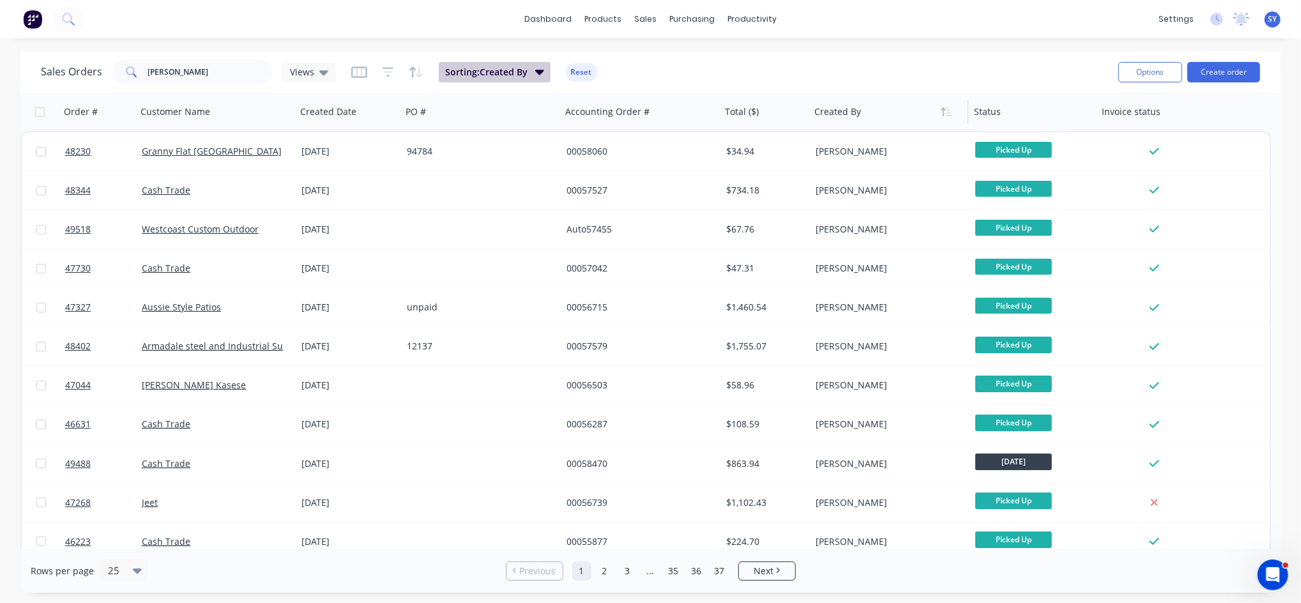
click at [540, 72] on icon "button" at bounding box center [539, 72] width 9 height 5
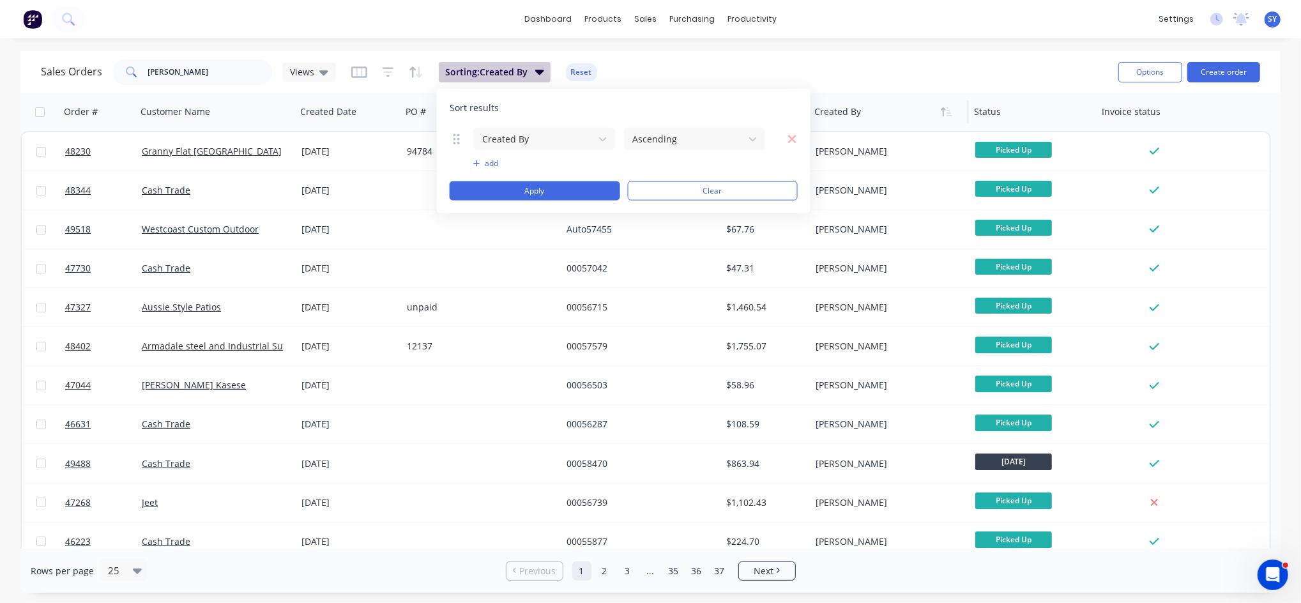
click at [540, 72] on icon "button" at bounding box center [539, 72] width 9 height 5
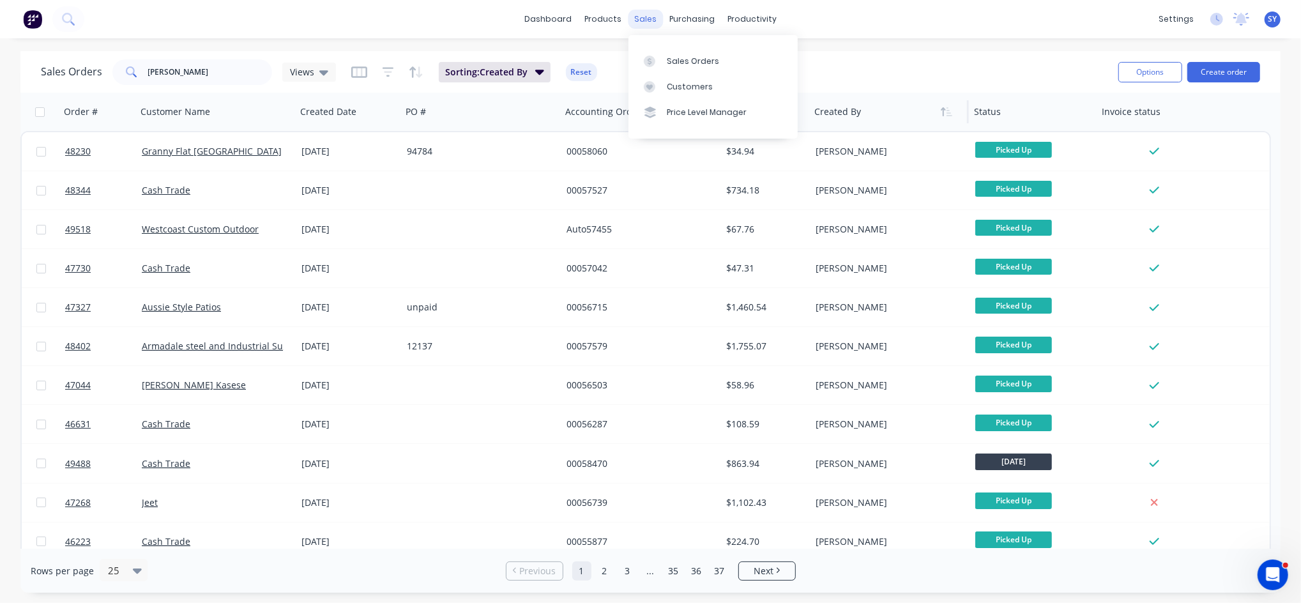
click at [642, 22] on div "sales" at bounding box center [645, 19] width 35 height 19
click at [677, 60] on div "Sales Orders" at bounding box center [693, 61] width 52 height 11
drag, startPoint x: 223, startPoint y: 64, endPoint x: 109, endPoint y: 69, distance: 113.8
click at [109, 69] on div "Sales Orders rachel Views" at bounding box center [188, 72] width 295 height 26
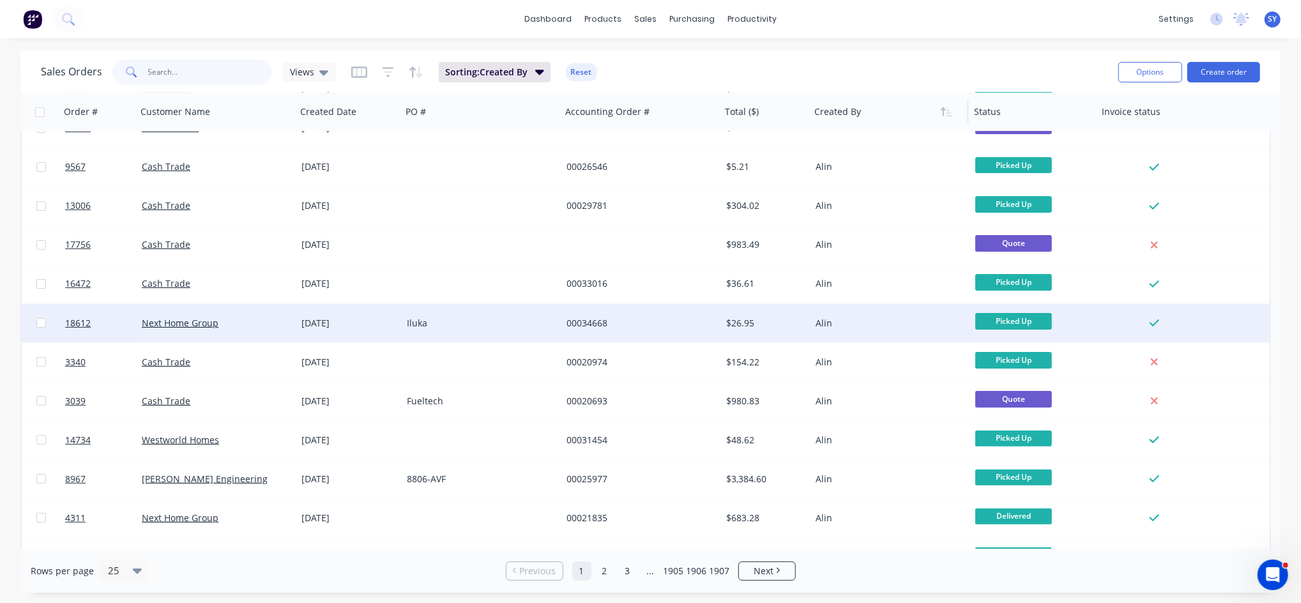
scroll to position [131, 0]
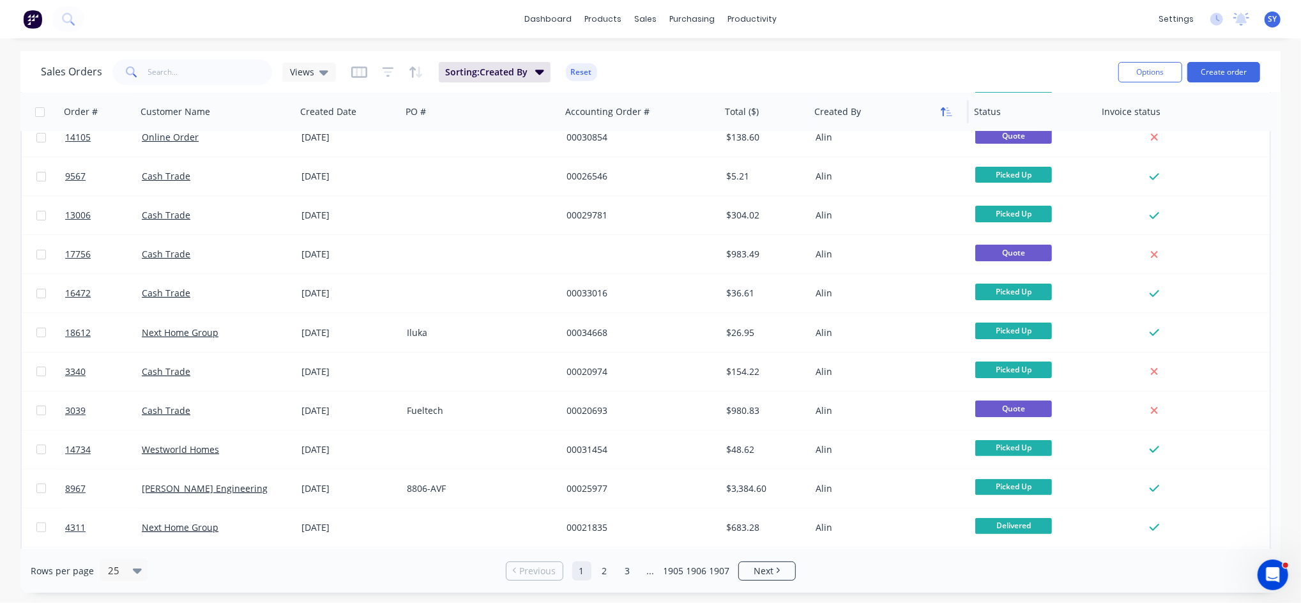
click at [942, 114] on icon "button" at bounding box center [946, 112] width 11 height 10
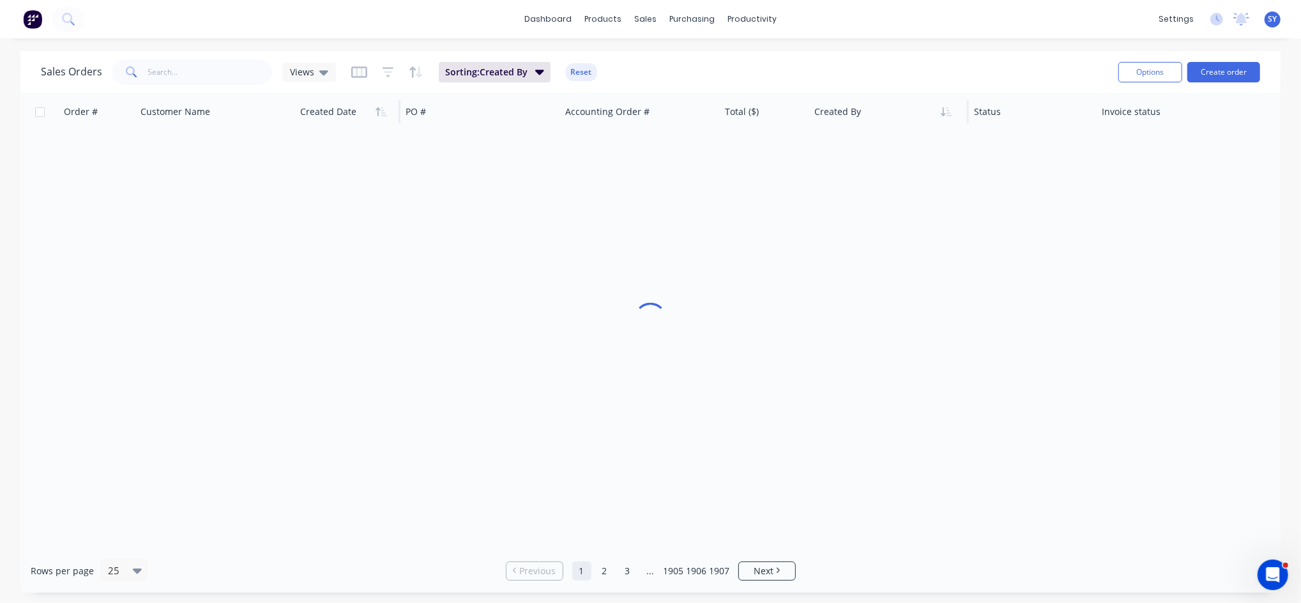
click at [358, 117] on div at bounding box center [345, 112] width 91 height 26
click at [383, 114] on icon "button" at bounding box center [381, 112] width 11 height 10
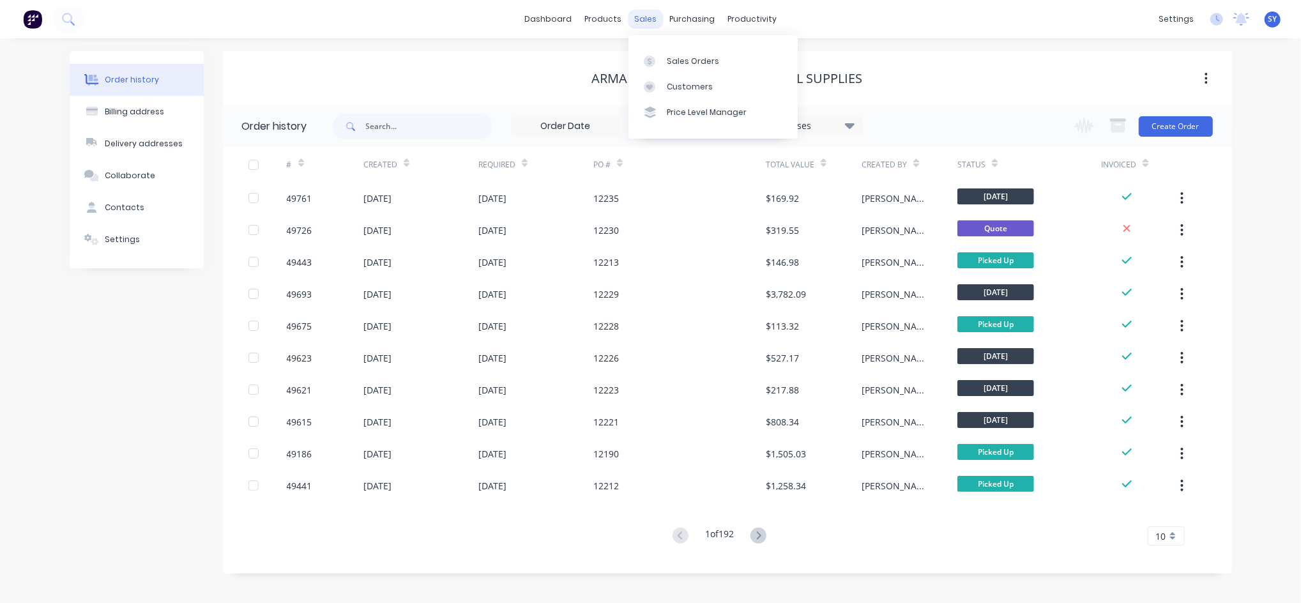
click at [656, 12] on div "sales" at bounding box center [645, 19] width 35 height 19
click at [645, 19] on div "sales" at bounding box center [645, 19] width 35 height 19
click at [676, 57] on div "Sales Orders" at bounding box center [693, 61] width 52 height 11
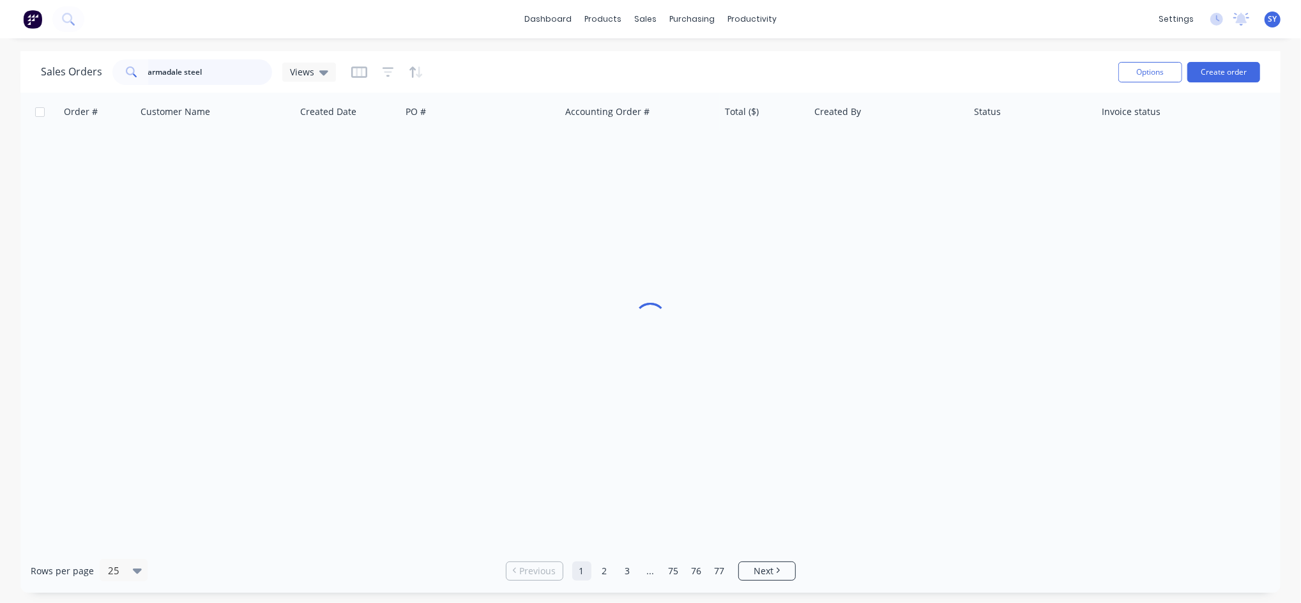
click at [224, 72] on input "armadale steel" at bounding box center [210, 72] width 125 height 26
drag, startPoint x: 224, startPoint y: 70, endPoint x: 138, endPoint y: 74, distance: 85.7
click at [138, 74] on div "armadale steel" at bounding box center [192, 72] width 160 height 26
click at [204, 78] on input "58419" at bounding box center [210, 72] width 125 height 26
click at [187, 68] on input "58419" at bounding box center [210, 72] width 125 height 26
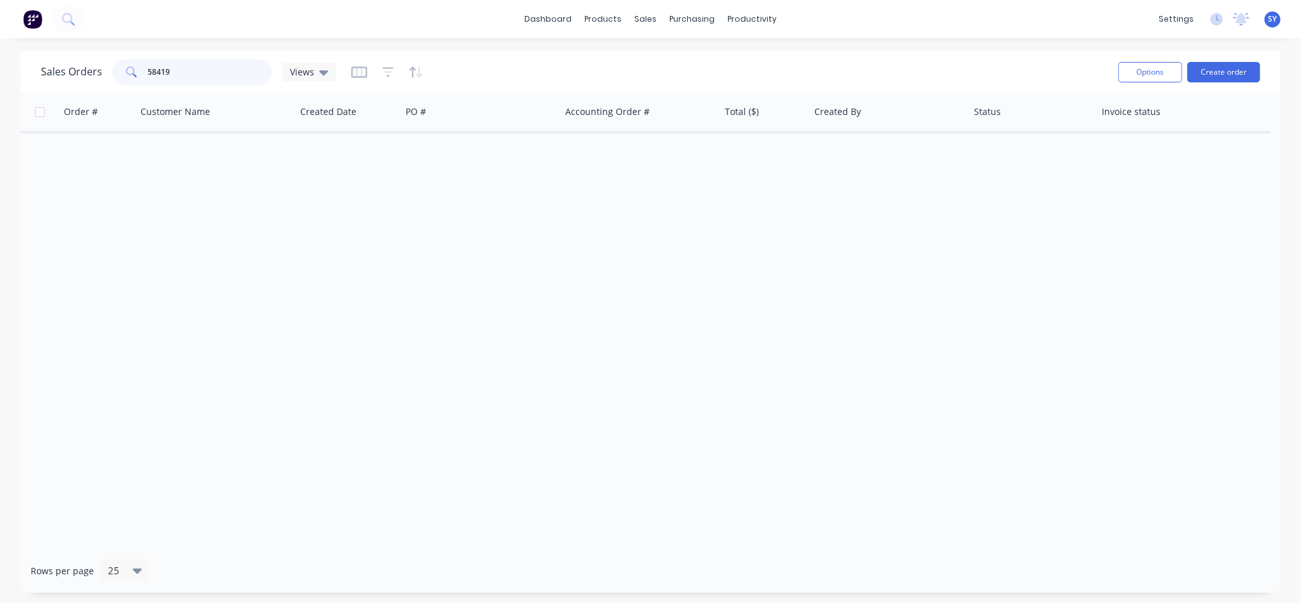
click at [189, 75] on input "58419" at bounding box center [210, 72] width 125 height 26
click at [148, 73] on input "58418" at bounding box center [210, 72] width 125 height 26
click at [197, 77] on input "00058418" at bounding box center [210, 72] width 125 height 26
click at [192, 65] on input "00058419" at bounding box center [210, 72] width 125 height 26
click at [231, 72] on input "00058419" at bounding box center [210, 72] width 125 height 26
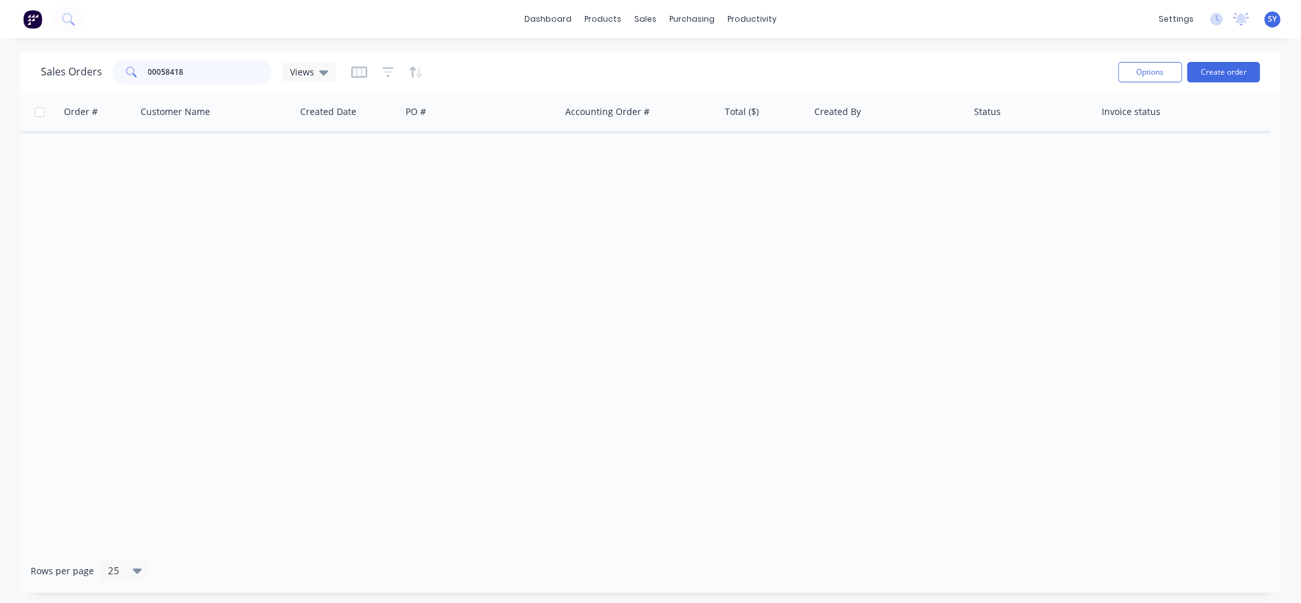
type input "00058418"
drag, startPoint x: 207, startPoint y: 68, endPoint x: 104, endPoint y: 77, distance: 103.2
click at [104, 77] on div "Sales Orders 00058418 Views" at bounding box center [188, 72] width 295 height 26
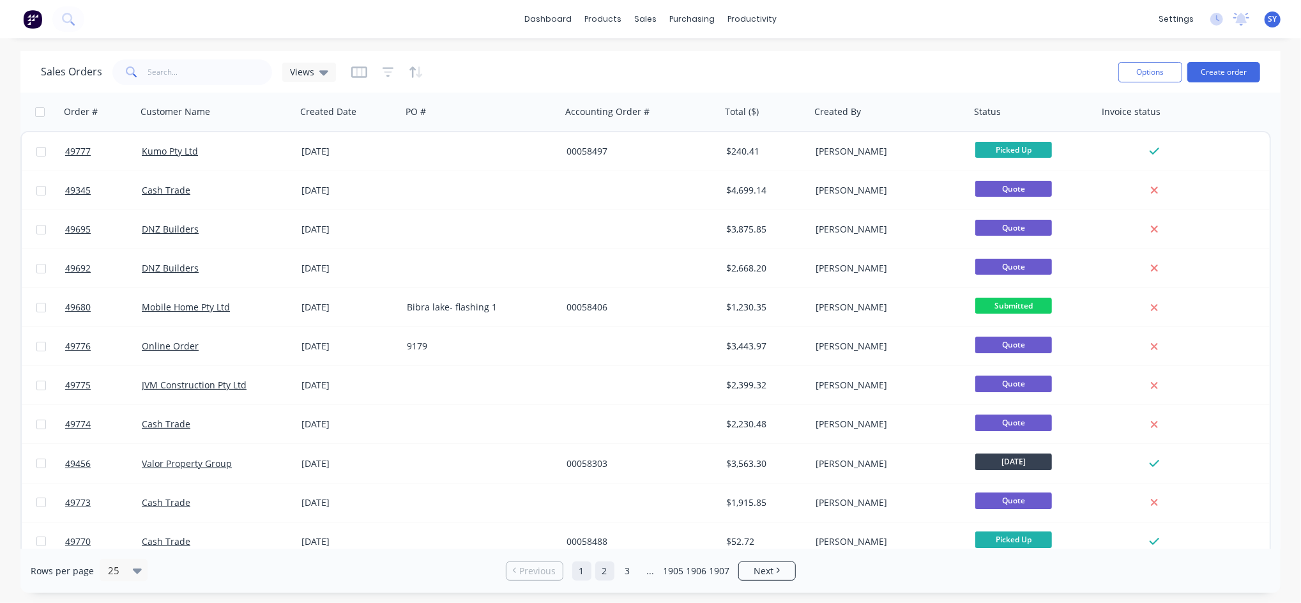
click at [608, 572] on link "2" at bounding box center [604, 571] width 19 height 19
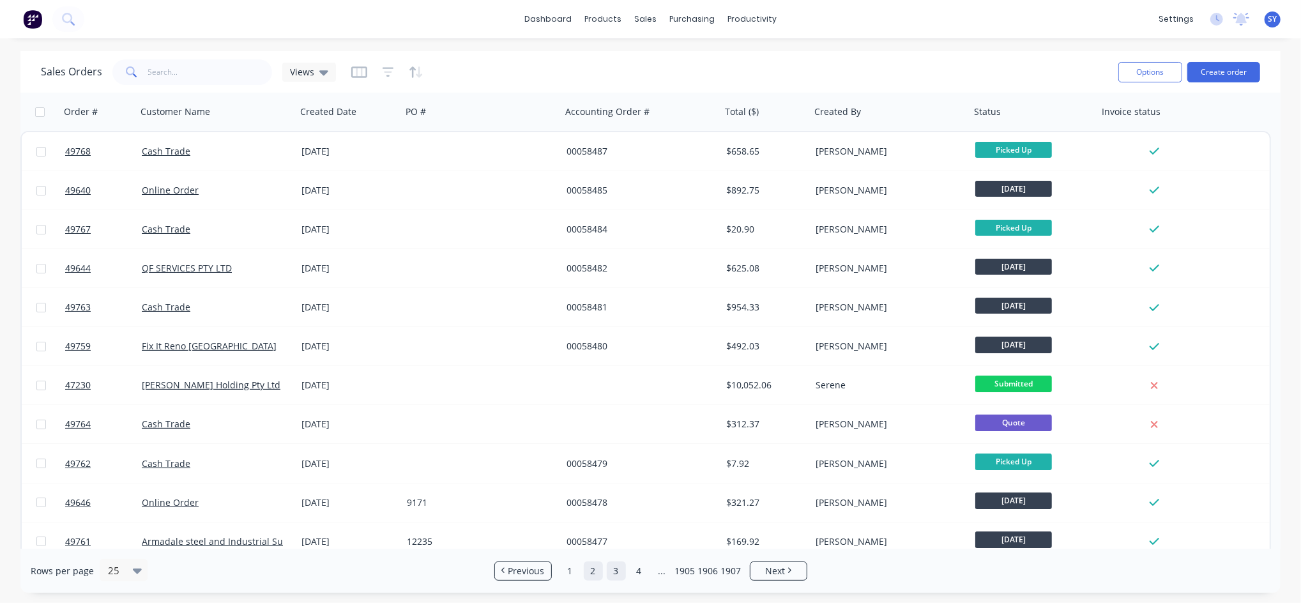
click at [614, 573] on link "3" at bounding box center [616, 571] width 19 height 19
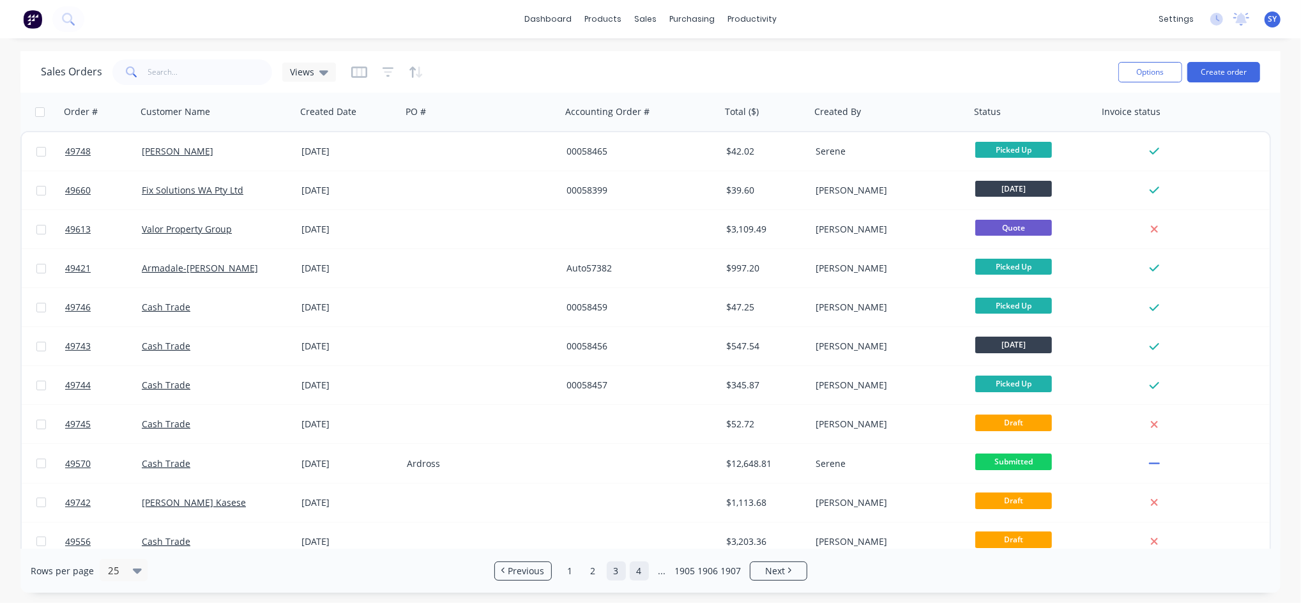
click at [642, 575] on link "4" at bounding box center [639, 571] width 19 height 19
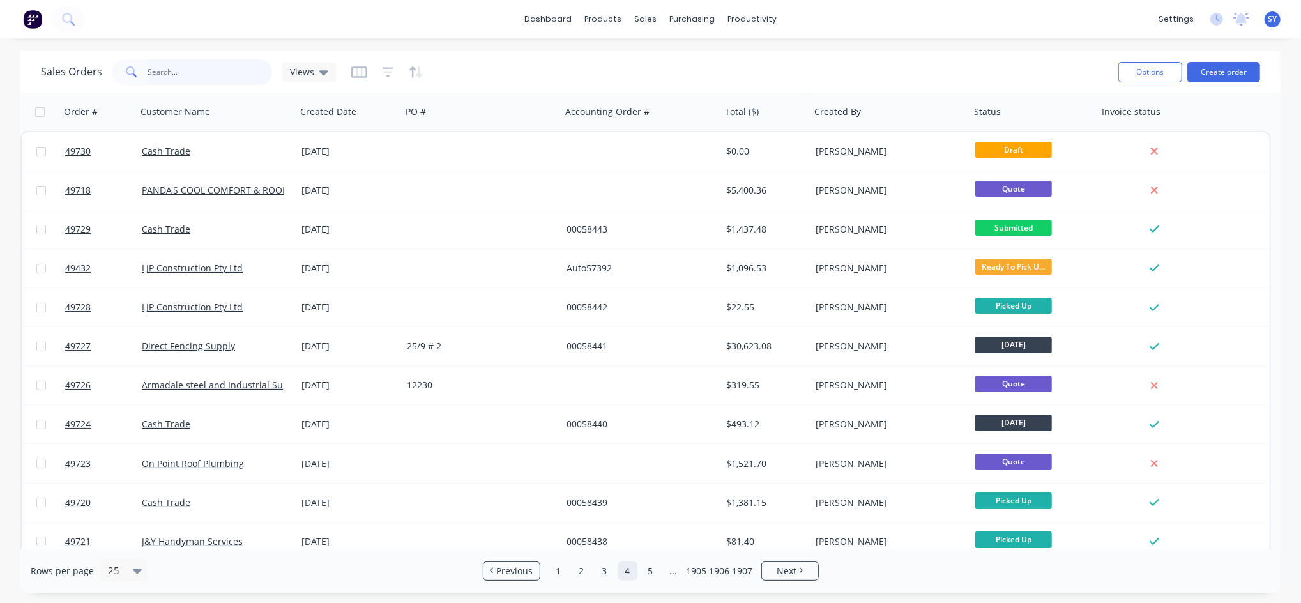
click at [165, 66] on input "text" at bounding box center [210, 72] width 125 height 26
type input "57908"
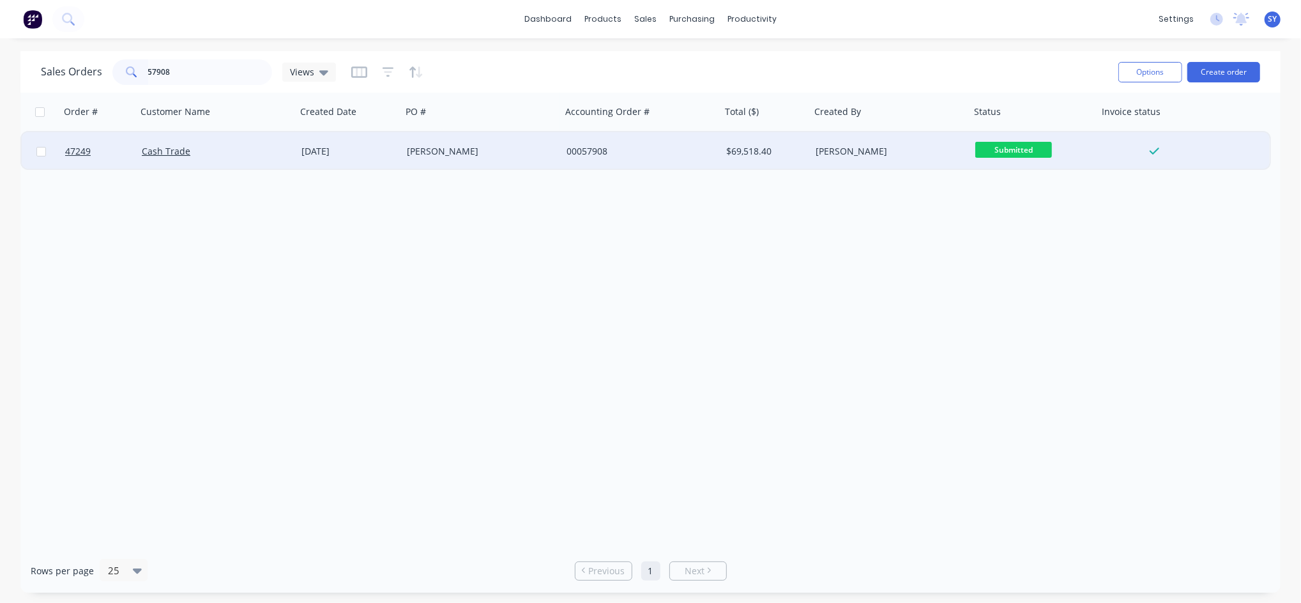
click at [231, 150] on div "Cash Trade" at bounding box center [213, 151] width 142 height 13
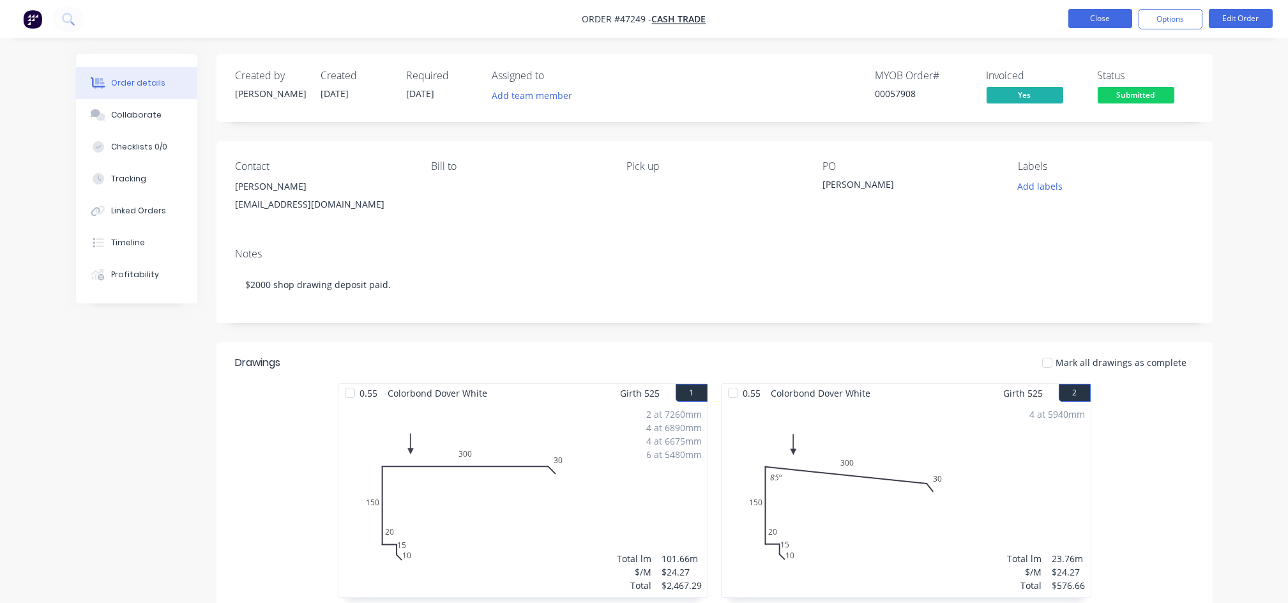
click at [1103, 21] on button "Close" at bounding box center [1101, 18] width 64 height 19
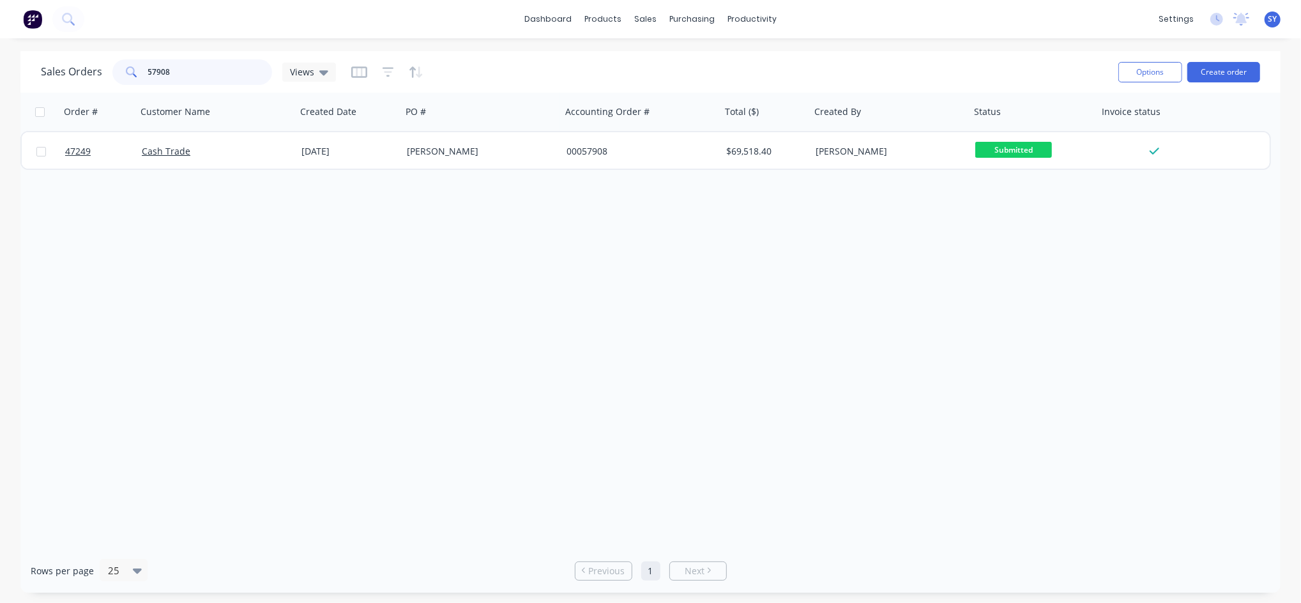
drag, startPoint x: 199, startPoint y: 76, endPoint x: 103, endPoint y: 73, distance: 95.2
click at [103, 73] on div "Sales Orders 57908 Views" at bounding box center [188, 72] width 295 height 26
click at [192, 72] on input "57908" at bounding box center [210, 72] width 125 height 26
type input "5"
type input "58419"
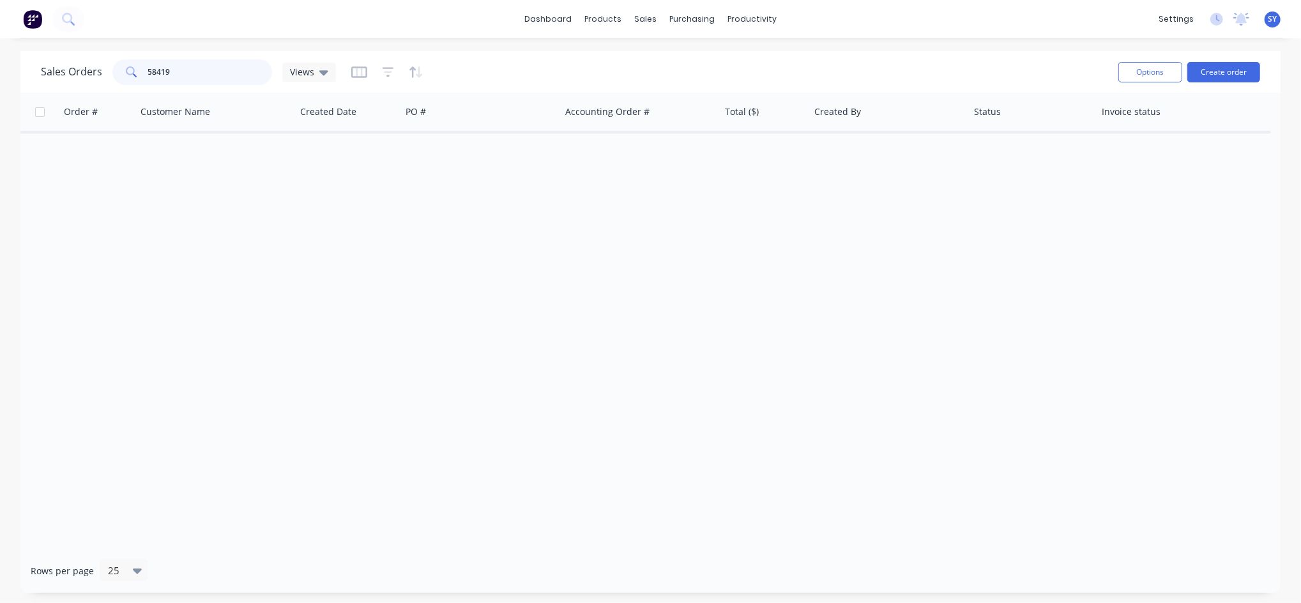
click at [205, 76] on input "58419" at bounding box center [210, 72] width 125 height 26
click at [650, 20] on div "sales" at bounding box center [645, 19] width 35 height 19
drag, startPoint x: 211, startPoint y: 68, endPoint x: 87, endPoint y: 67, distance: 123.9
click at [87, 67] on div "Sales Orders 58419 Views" at bounding box center [188, 72] width 295 height 26
click at [639, 11] on div "sales" at bounding box center [645, 19] width 35 height 19
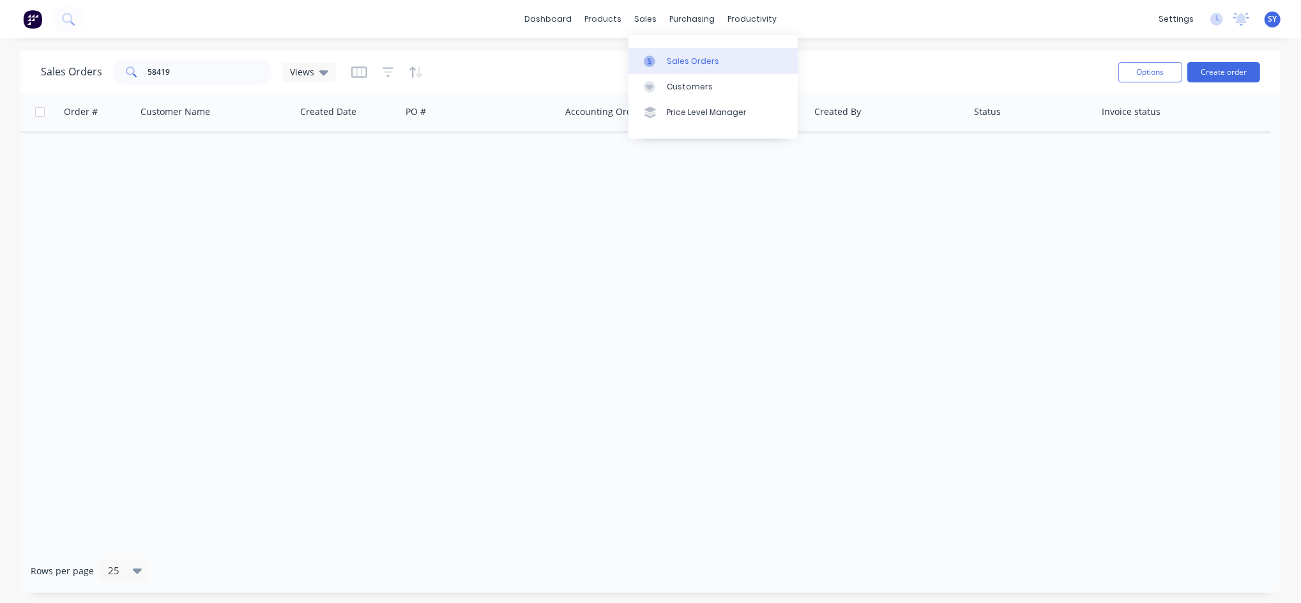
click at [687, 59] on div "Sales Orders" at bounding box center [693, 61] width 52 height 11
drag, startPoint x: 151, startPoint y: 72, endPoint x: 74, endPoint y: 70, distance: 77.3
click at [75, 72] on div "Sales Orders 58419 Views" at bounding box center [188, 72] width 295 height 26
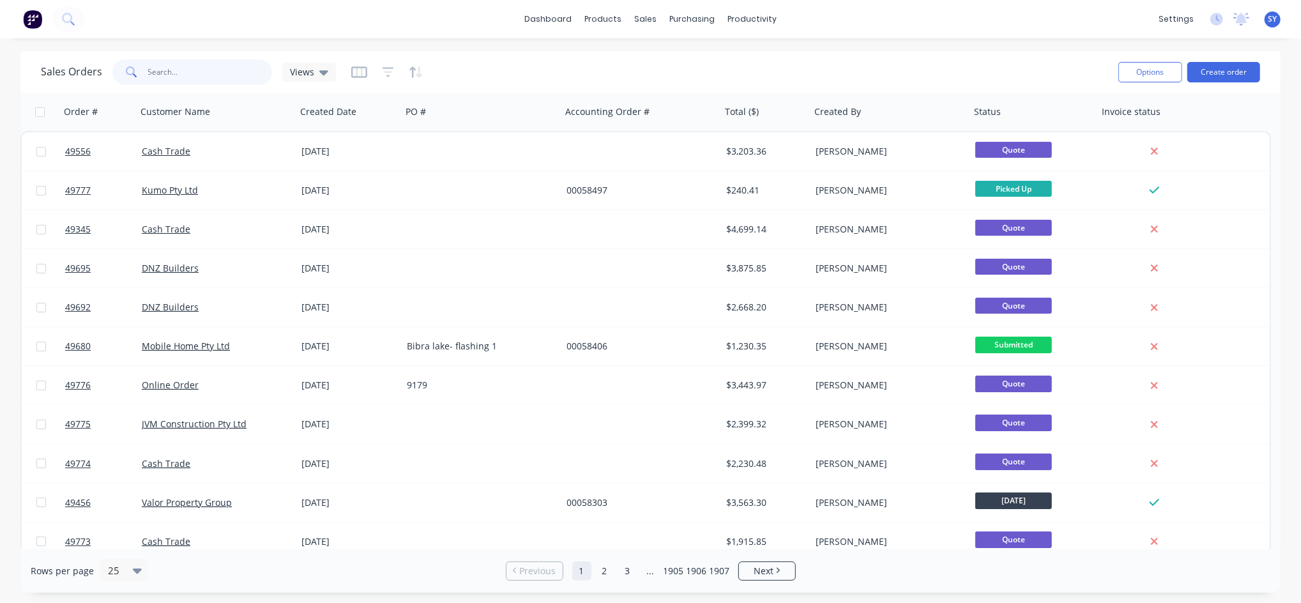
click at [206, 79] on input "text" at bounding box center [210, 72] width 125 height 26
type input "58419"
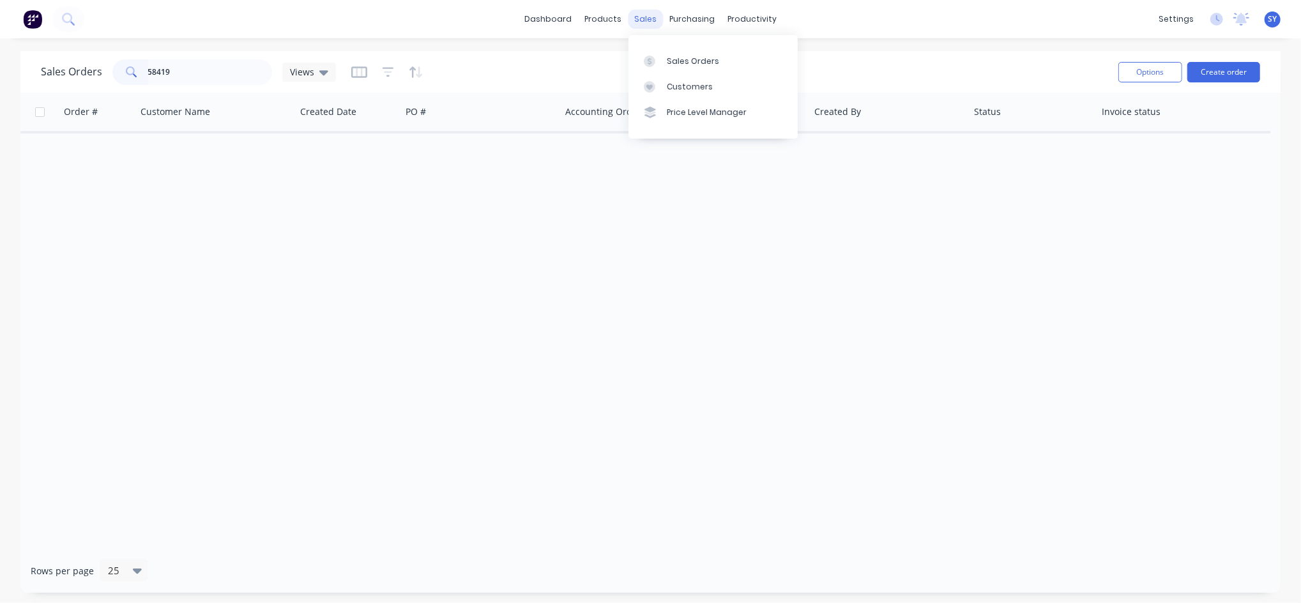
click at [643, 20] on div "sales" at bounding box center [645, 19] width 35 height 19
drag, startPoint x: 698, startPoint y: 56, endPoint x: 690, endPoint y: 58, distance: 8.5
click at [698, 56] on div "Sales Orders" at bounding box center [693, 61] width 52 height 11
click at [680, 63] on div "Sales Orders" at bounding box center [693, 61] width 52 height 11
click at [686, 59] on div "Sales Orders" at bounding box center [693, 61] width 52 height 11
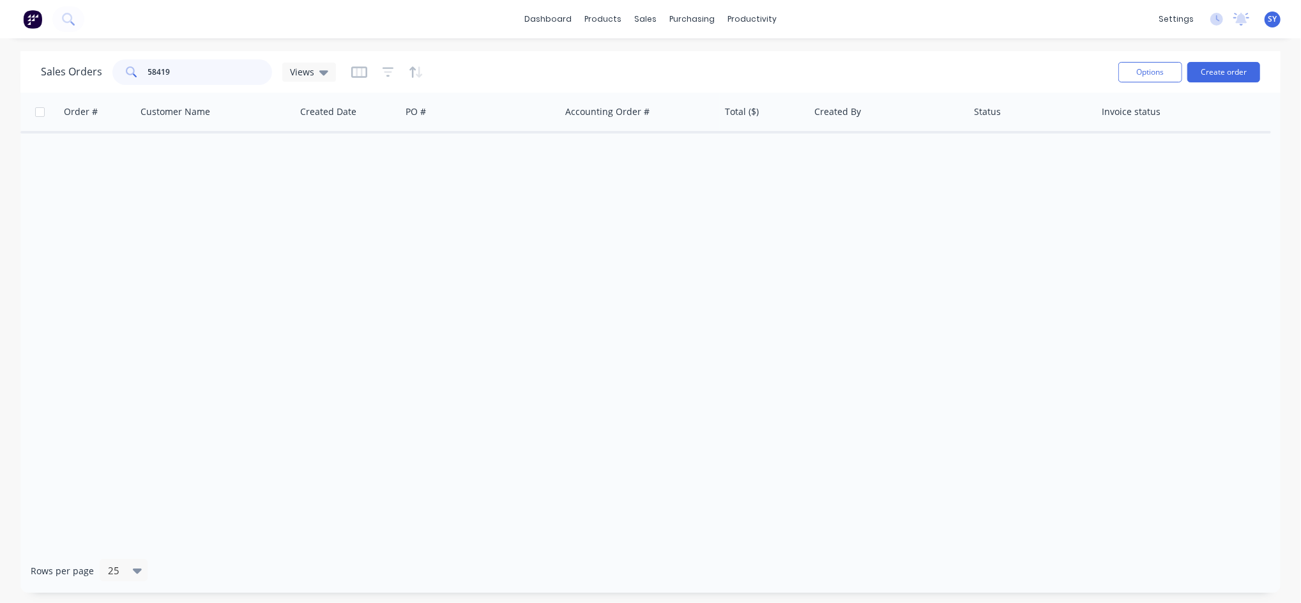
drag, startPoint x: 197, startPoint y: 70, endPoint x: 63, endPoint y: 70, distance: 134.1
click at [63, 70] on div "Sales Orders 58419 Views" at bounding box center [188, 72] width 295 height 26
click at [680, 59] on div "Sales Orders" at bounding box center [693, 61] width 52 height 11
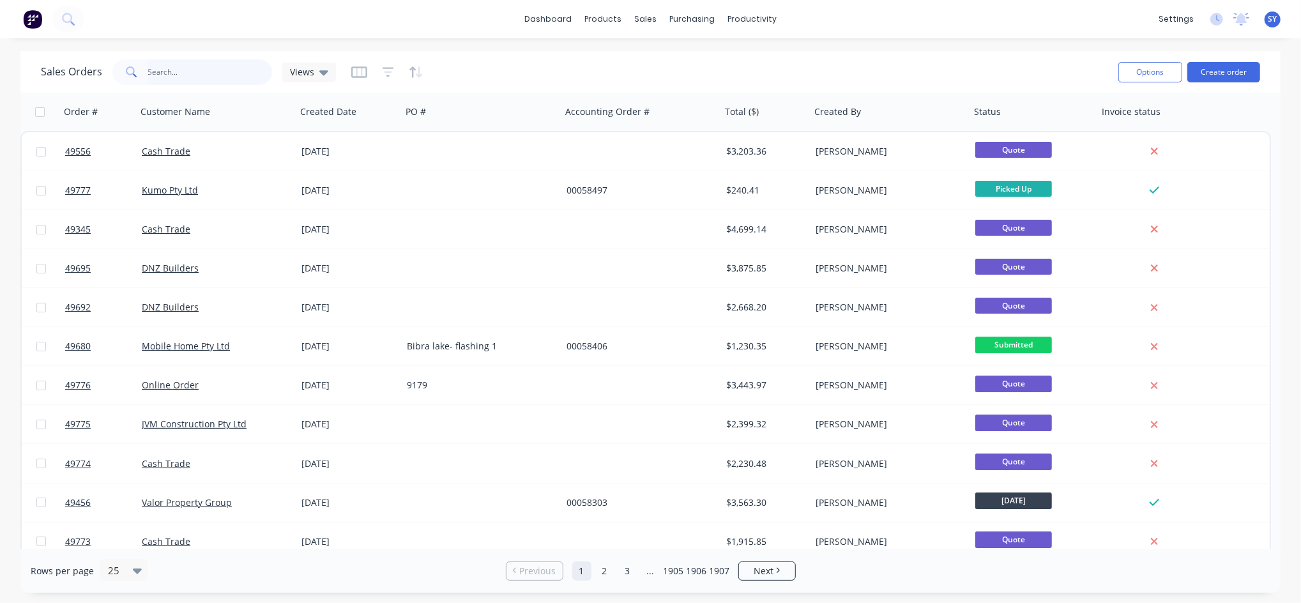
click at [185, 76] on input "text" at bounding box center [210, 72] width 125 height 26
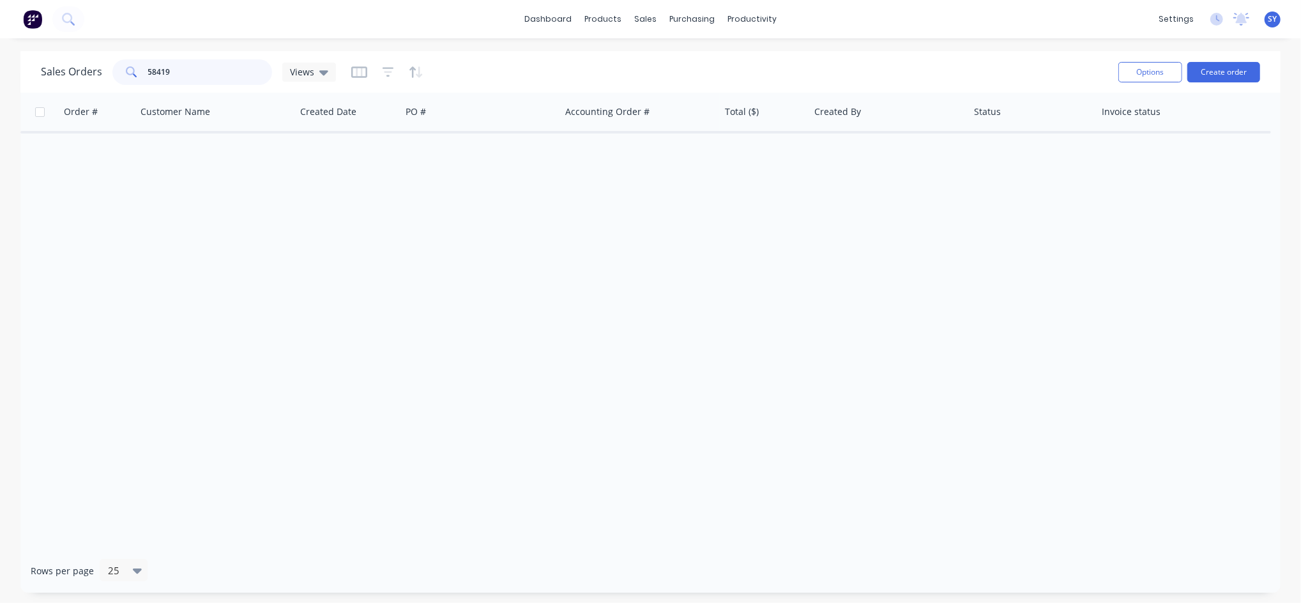
drag, startPoint x: 202, startPoint y: 82, endPoint x: 105, endPoint y: 77, distance: 96.6
click at [105, 77] on div "Sales Orders 58419 Views" at bounding box center [188, 72] width 295 height 26
type input "49770"
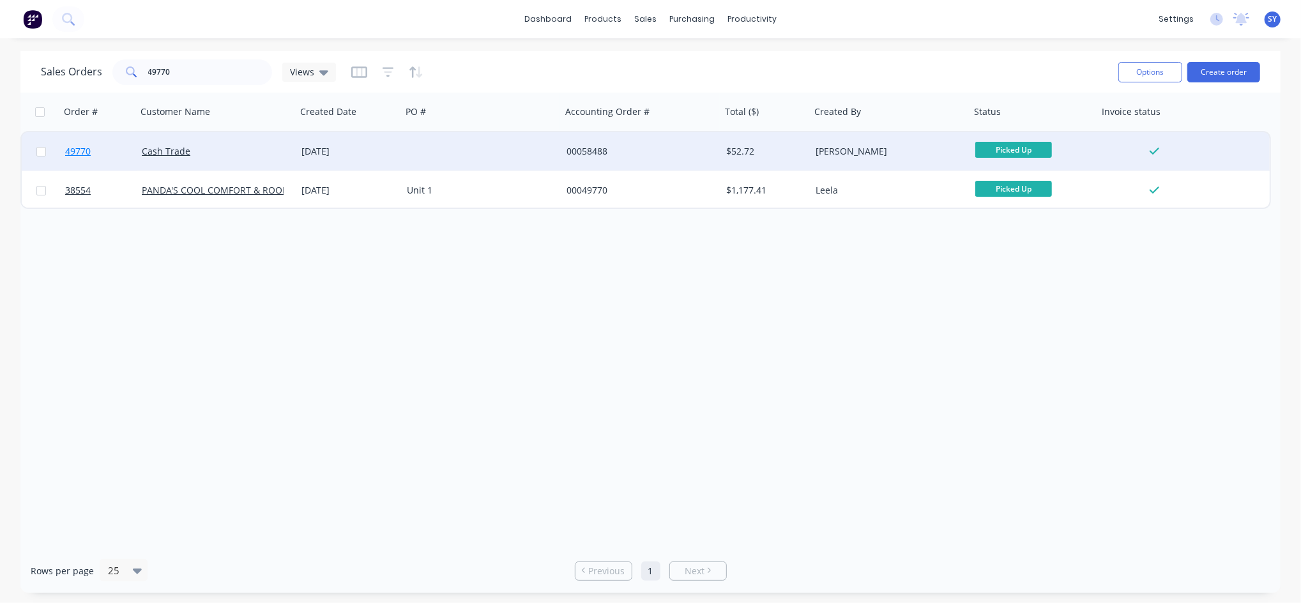
click at [137, 159] on link "49770" at bounding box center [103, 151] width 77 height 38
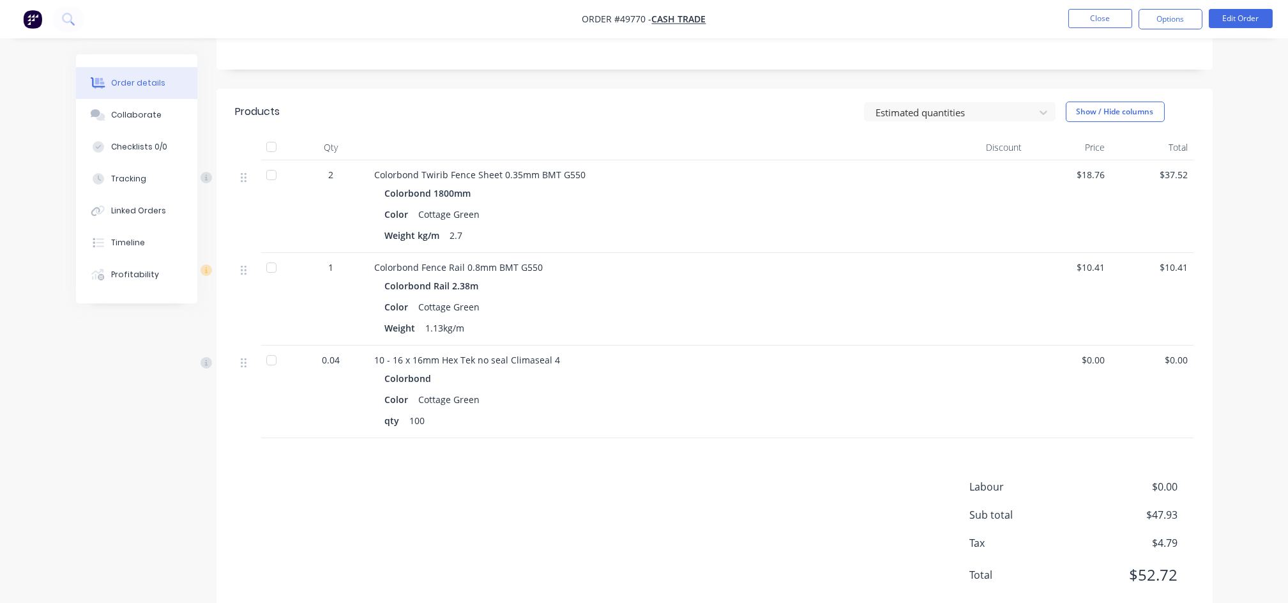
scroll to position [256, 0]
click at [127, 238] on div "Timeline" at bounding box center [128, 242] width 34 height 11
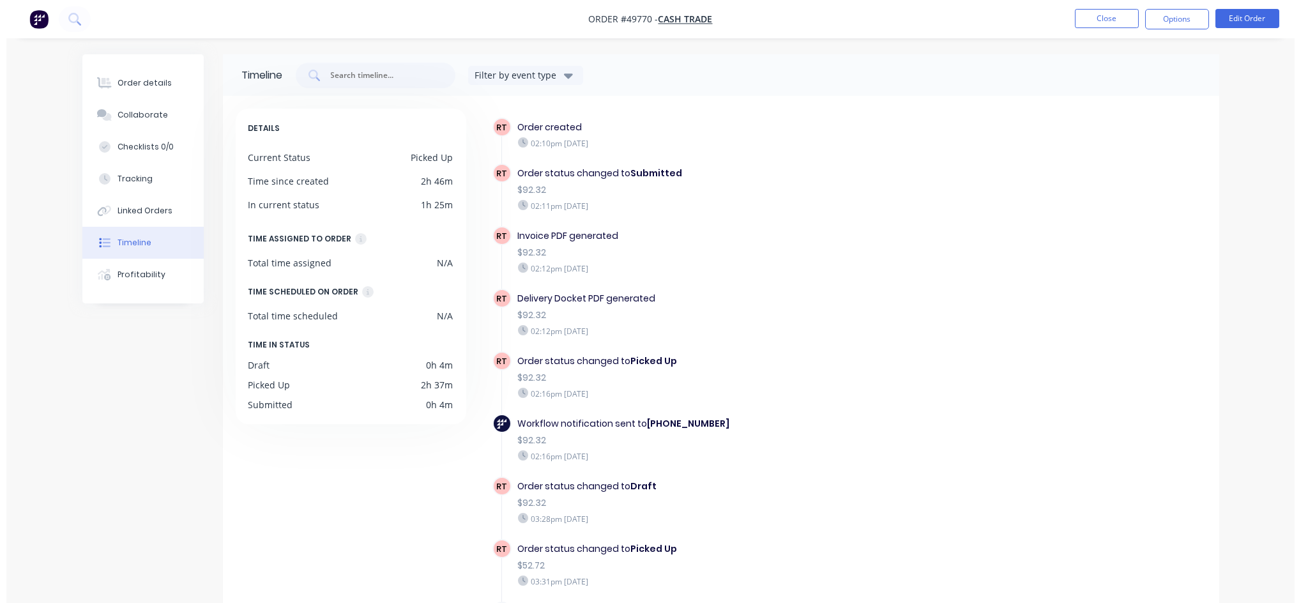
scroll to position [15, 0]
